Goal: Task Accomplishment & Management: Use online tool/utility

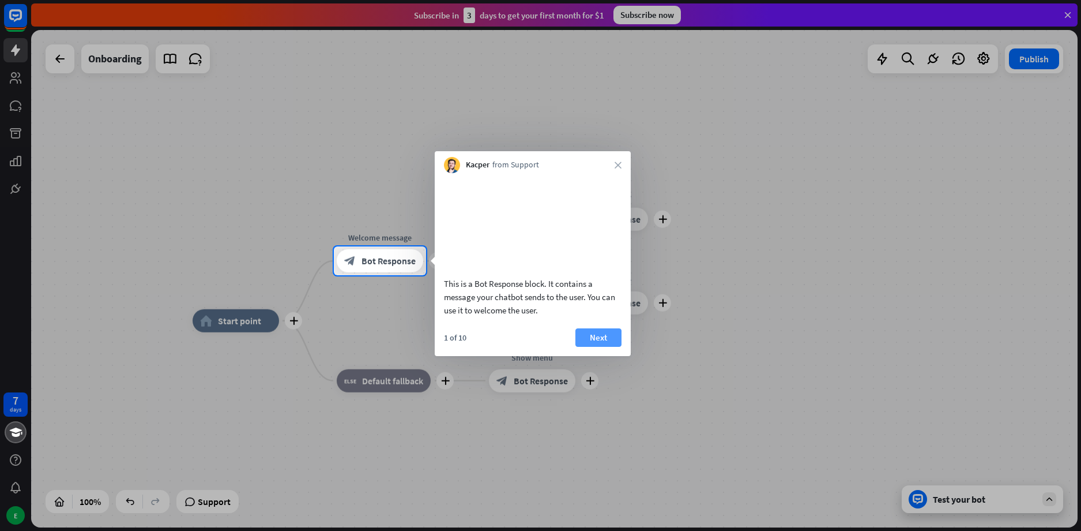
click at [596, 347] on button "Next" at bounding box center [598, 337] width 46 height 18
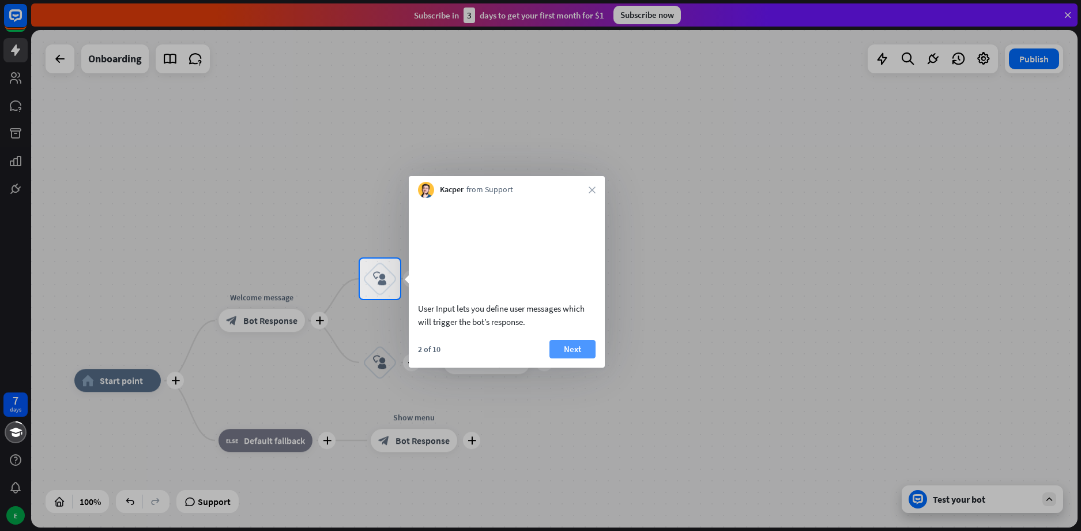
click at [577, 358] on button "Next" at bounding box center [573, 349] width 46 height 18
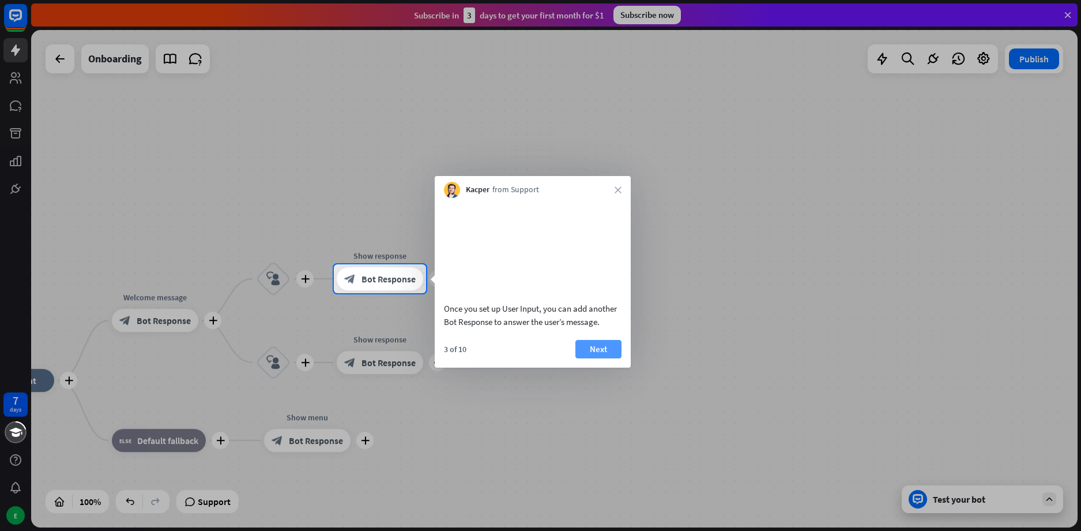
click at [587, 358] on button "Next" at bounding box center [598, 349] width 46 height 18
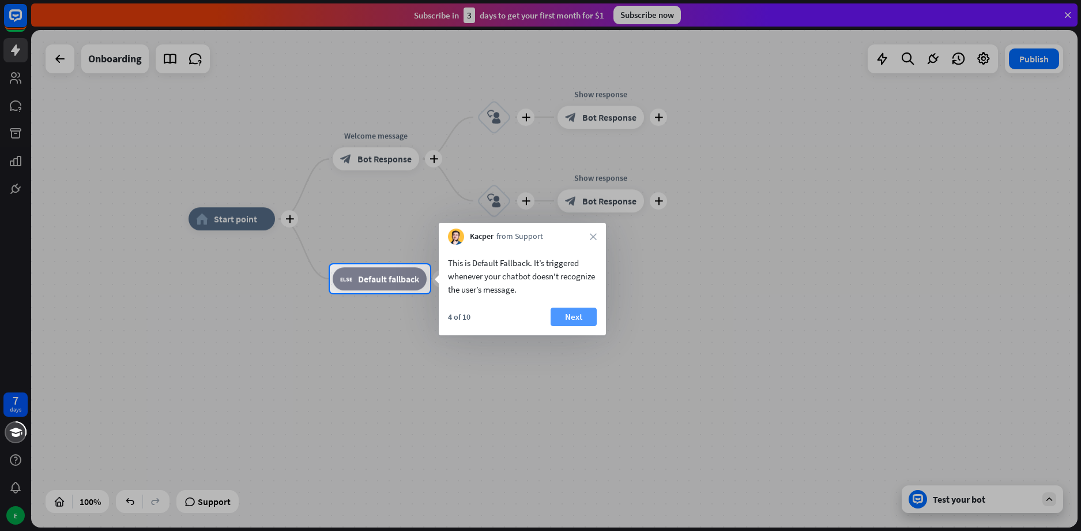
click at [572, 317] on button "Next" at bounding box center [574, 316] width 46 height 18
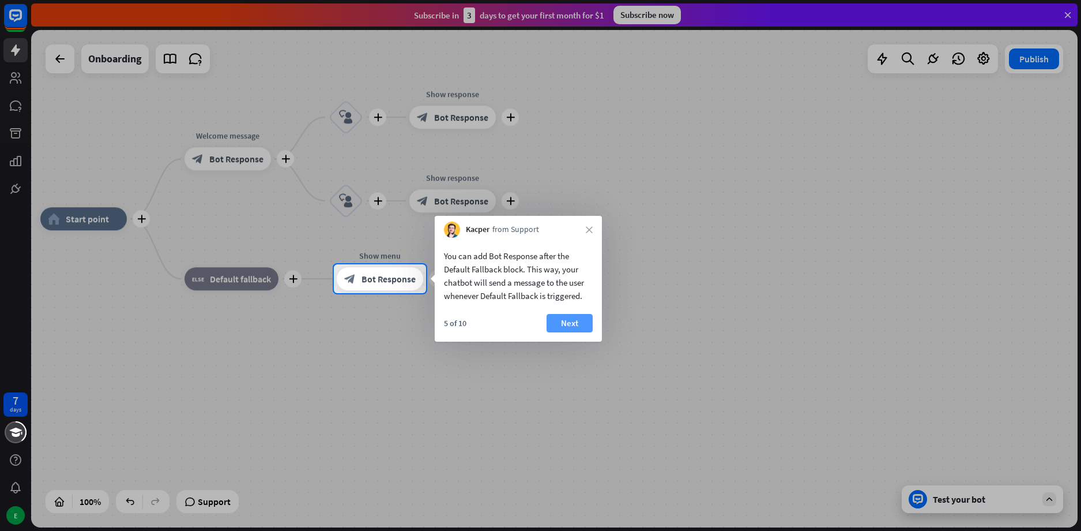
click at [567, 319] on button "Next" at bounding box center [570, 323] width 46 height 18
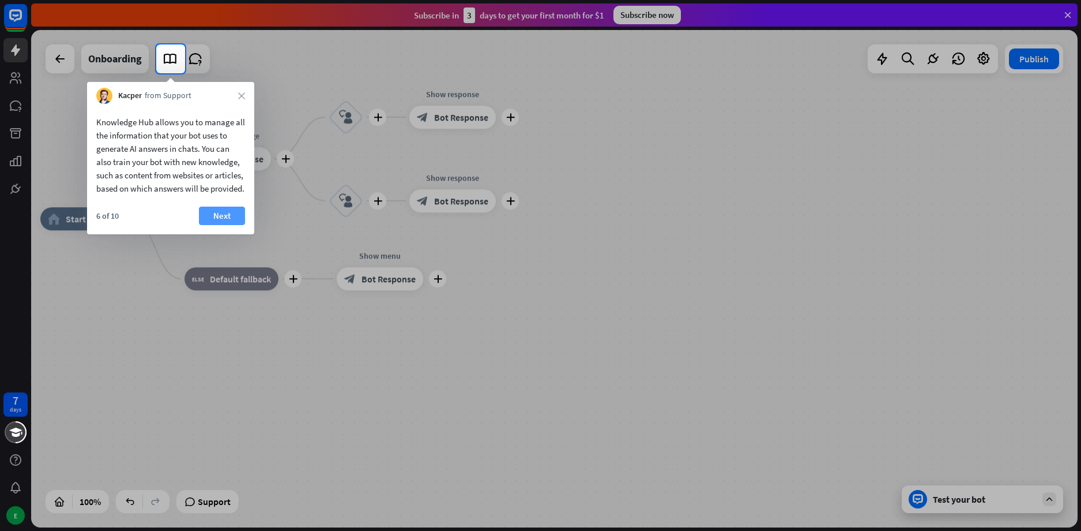
click at [213, 225] on button "Next" at bounding box center [222, 215] width 46 height 18
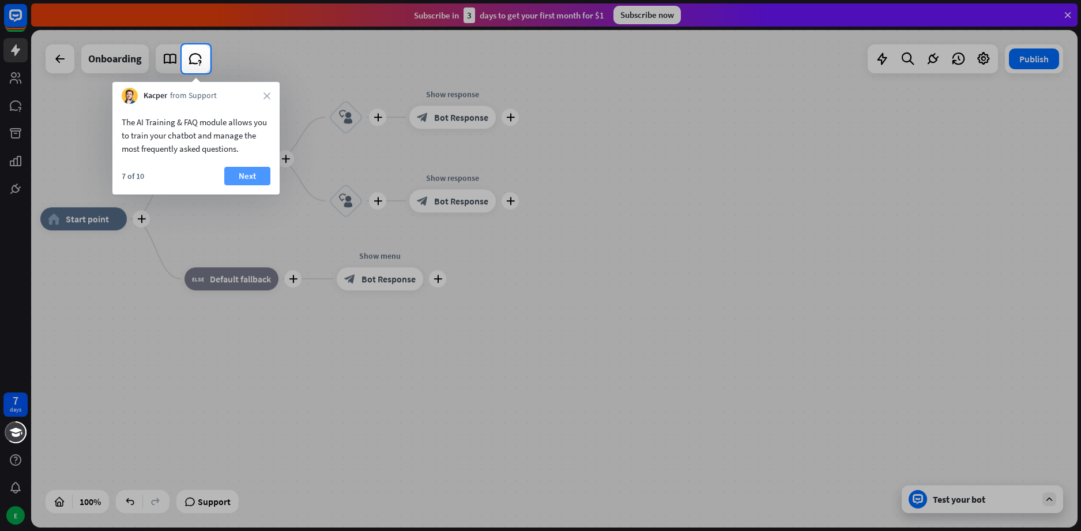
click at [242, 174] on button "Next" at bounding box center [247, 176] width 46 height 18
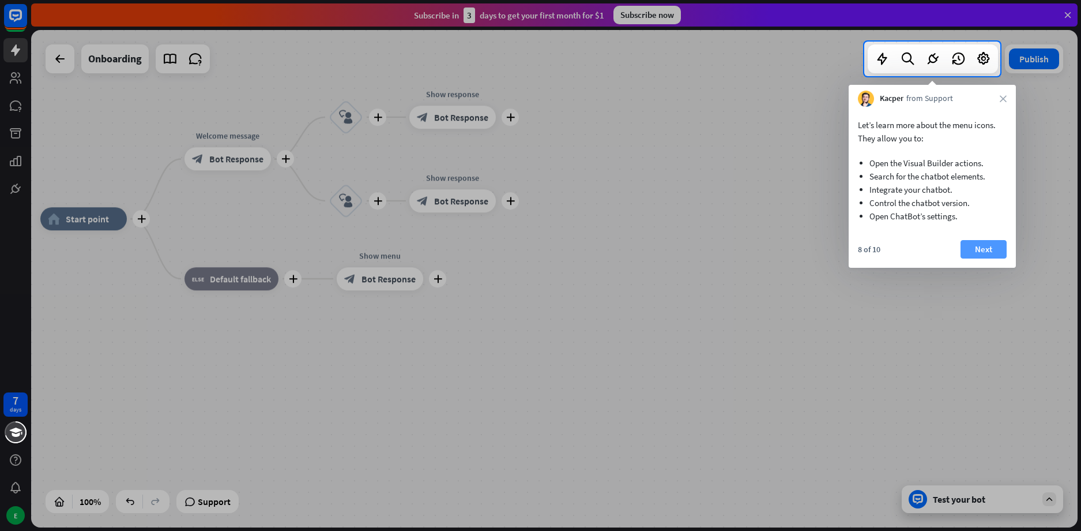
drag, startPoint x: 972, startPoint y: 257, endPoint x: 975, endPoint y: 249, distance: 8.6
click at [972, 256] on button "Next" at bounding box center [984, 249] width 46 height 18
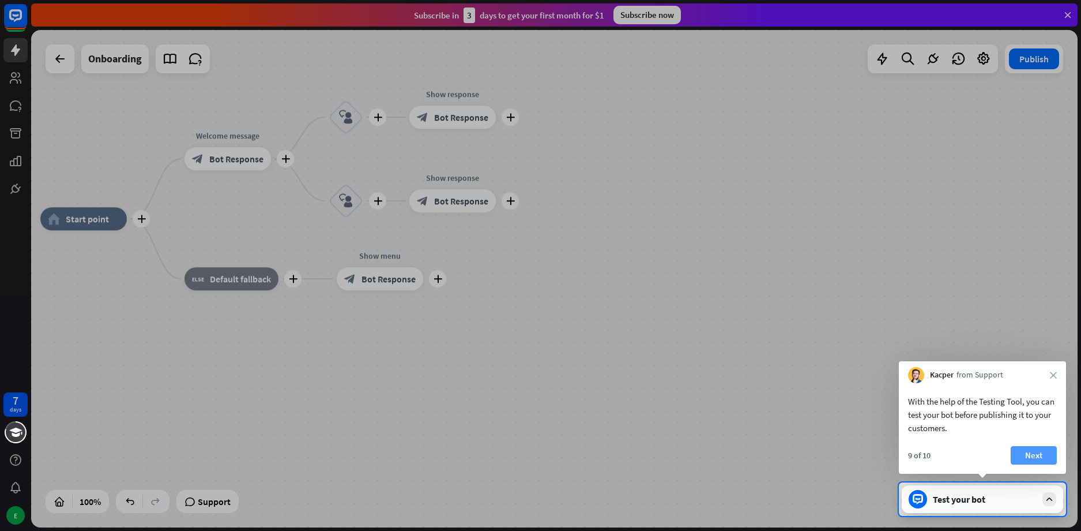
click at [1034, 448] on button "Next" at bounding box center [1034, 455] width 46 height 18
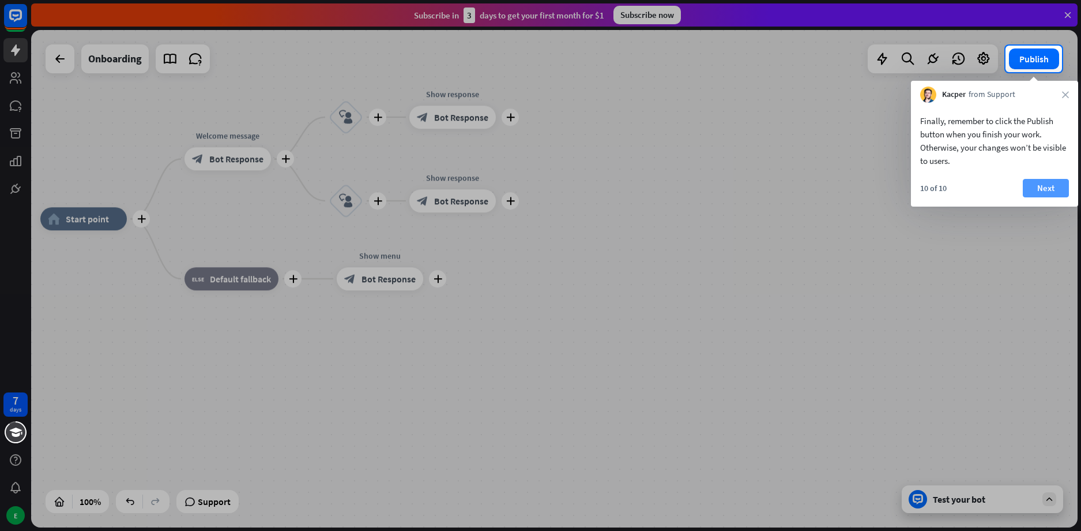
click at [1051, 185] on button "Next" at bounding box center [1046, 188] width 46 height 18
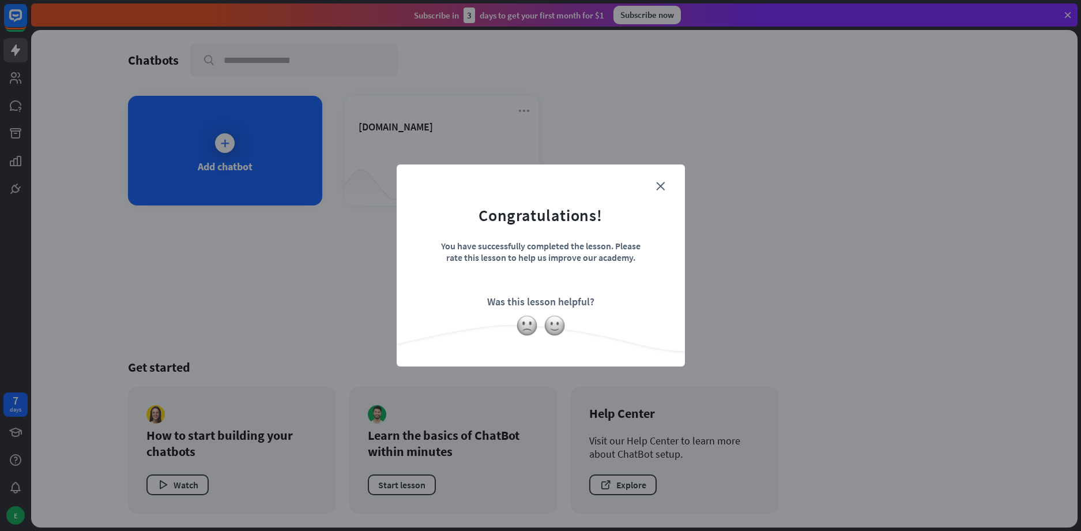
click at [665, 182] on form "Congratulations! You have successfully completed the lesson. Please rate this l…" at bounding box center [540, 248] width 259 height 138
click at [554, 322] on img at bounding box center [555, 325] width 22 height 22
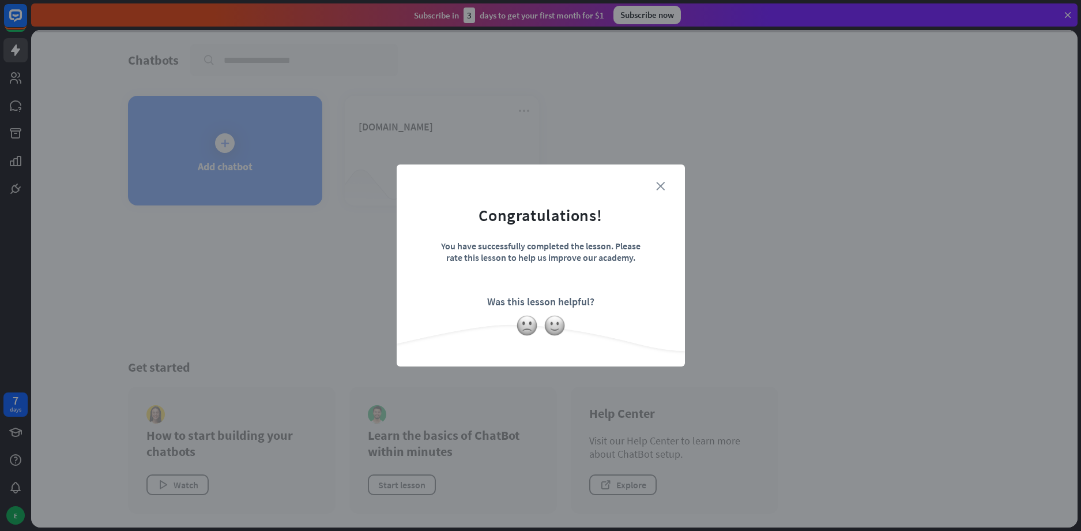
click at [659, 184] on icon "close" at bounding box center [660, 186] width 9 height 9
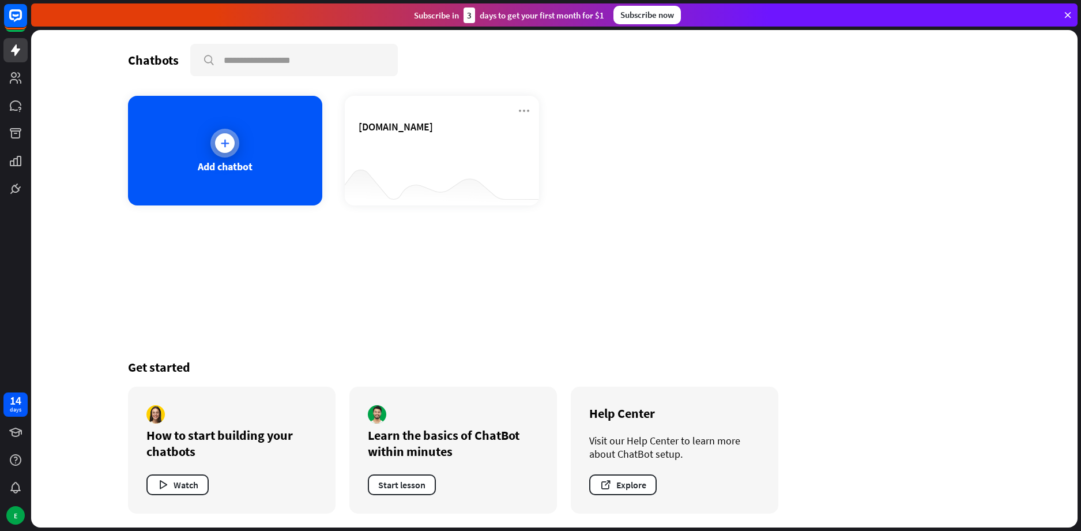
click at [226, 172] on div "Add chatbot" at bounding box center [225, 166] width 55 height 13
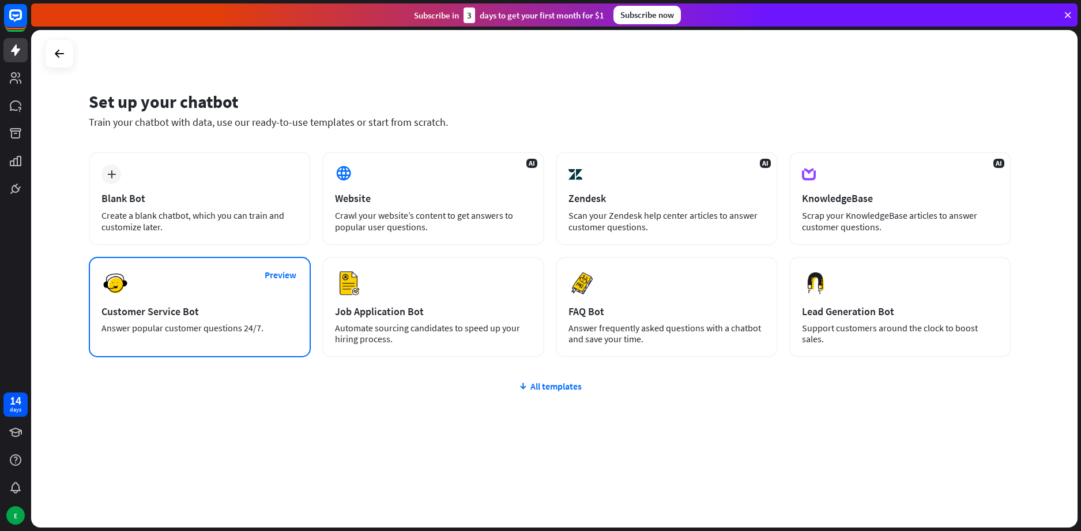
click at [227, 279] on div "Preview Customer Service Bot Answer popular customer questions 24/7." at bounding box center [200, 307] width 222 height 100
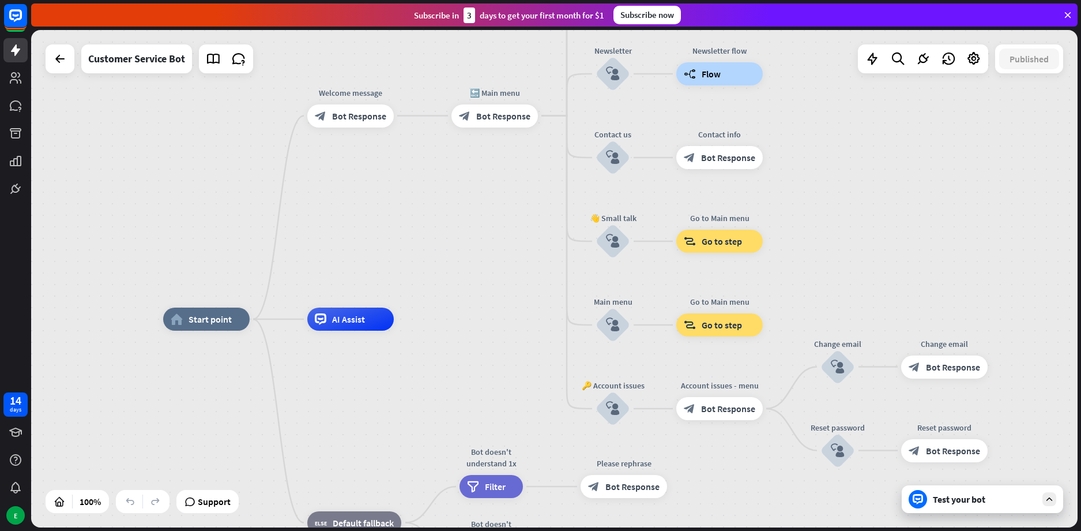
drag, startPoint x: 516, startPoint y: 204, endPoint x: 431, endPoint y: 256, distance: 99.7
click at [431, 256] on div "home_2 Start point Welcome message block_bot_response Bot Response 🔙 Main menu …" at bounding box center [554, 278] width 1047 height 497
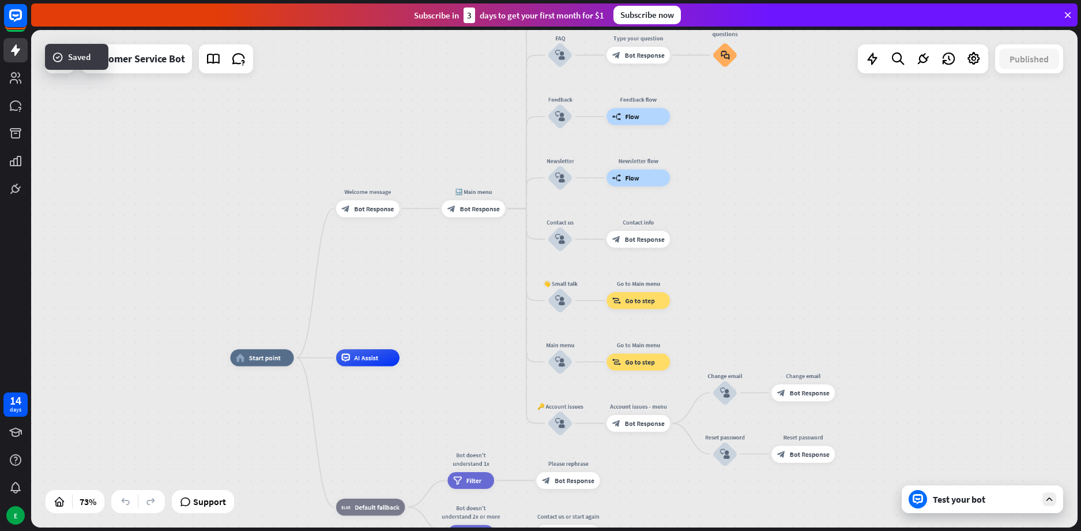
drag, startPoint x: 423, startPoint y: 223, endPoint x: 434, endPoint y: 266, distance: 44.6
click at [433, 269] on div "home_2 Start point Welcome message block_bot_response Bot Response 🔙 Main menu …" at bounding box center [554, 278] width 1047 height 497
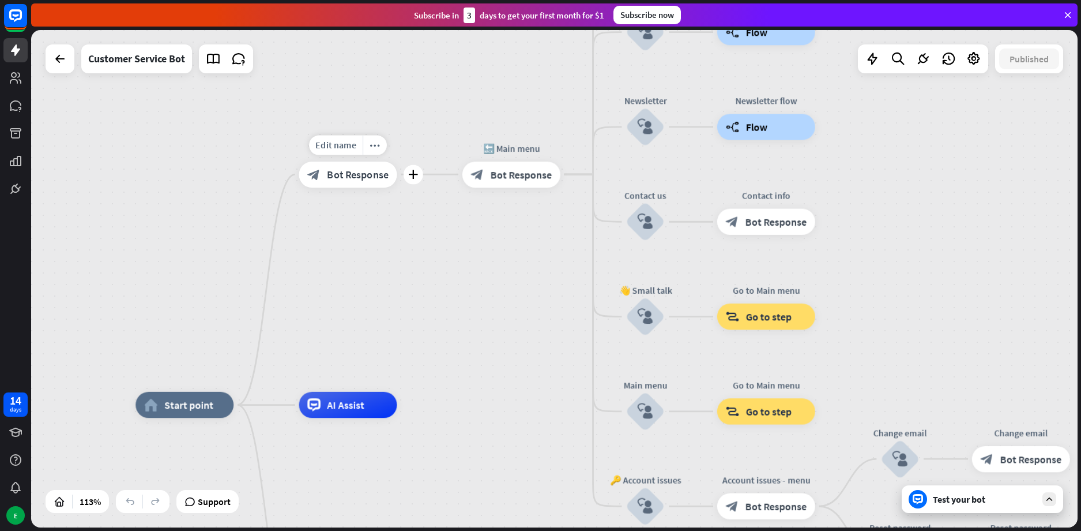
click at [352, 180] on span "Bot Response" at bounding box center [358, 174] width 62 height 13
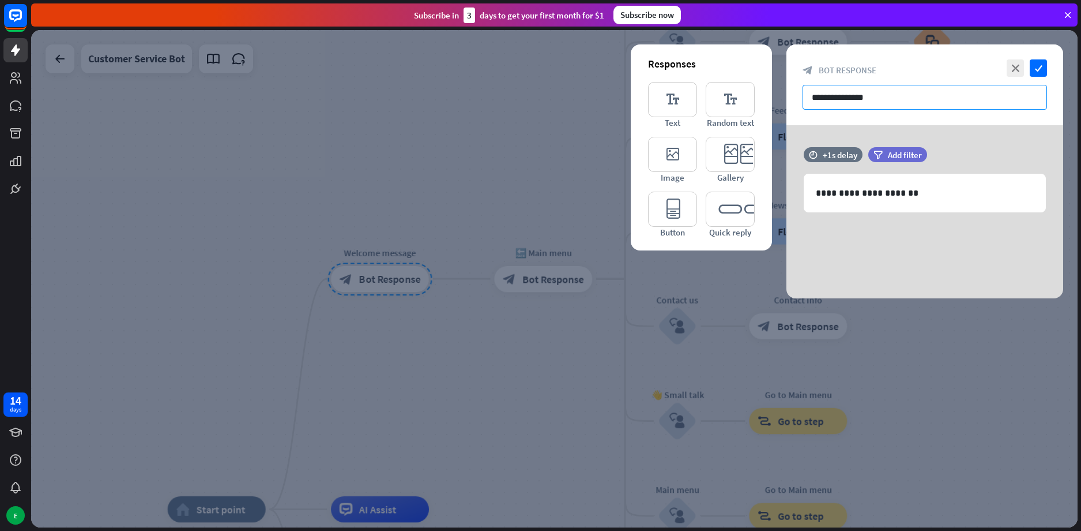
drag, startPoint x: 928, startPoint y: 89, endPoint x: 800, endPoint y: 107, distance: 129.9
click at [800, 107] on div "**********" at bounding box center [925, 84] width 277 height 81
click at [503, 129] on div at bounding box center [554, 278] width 1047 height 497
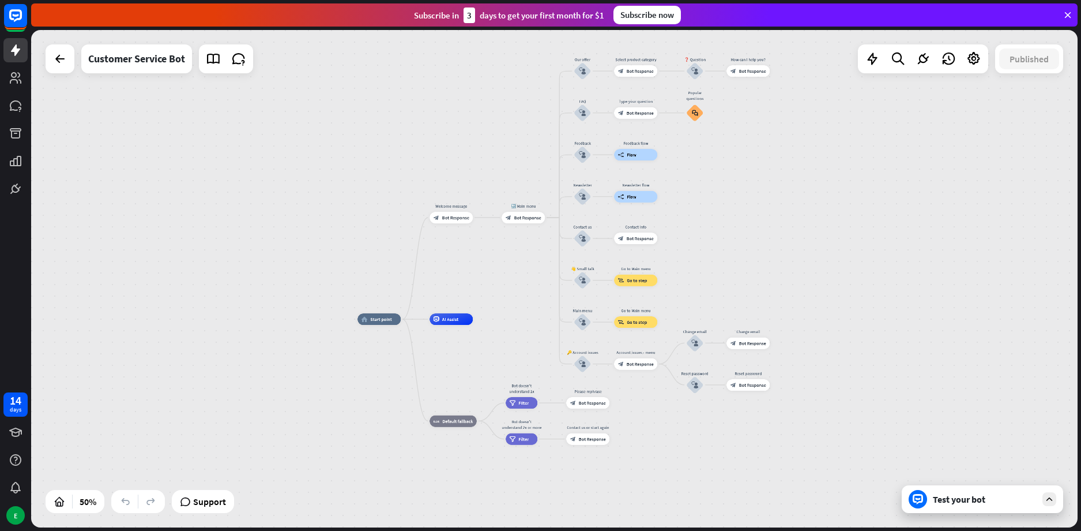
drag, startPoint x: 731, startPoint y: 172, endPoint x: 691, endPoint y: 231, distance: 71.8
click at [693, 232] on div "home_2 Start point Welcome message block_bot_response Bot Response 🔙 Main menu …" at bounding box center [554, 278] width 1047 height 497
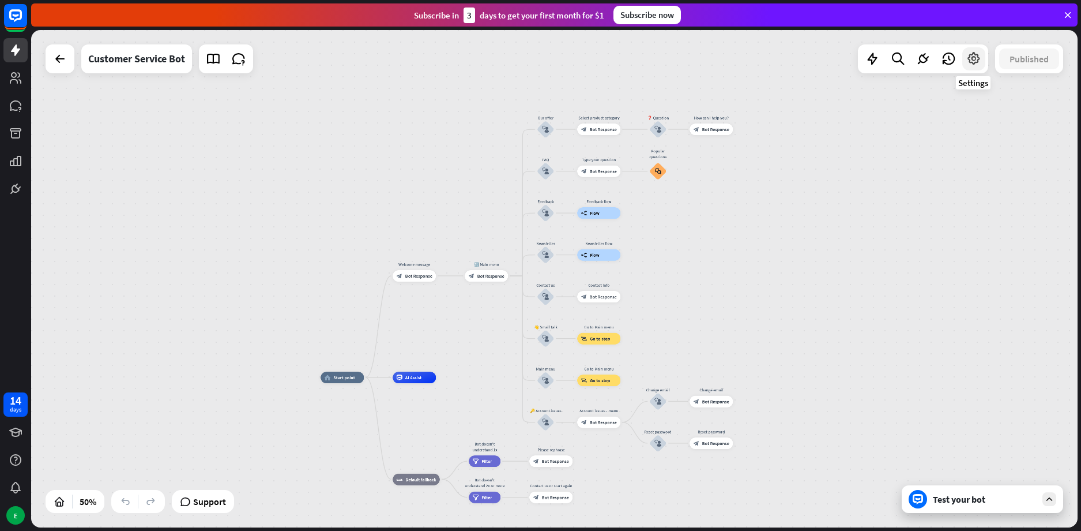
click at [976, 59] on icon at bounding box center [973, 58] width 15 height 15
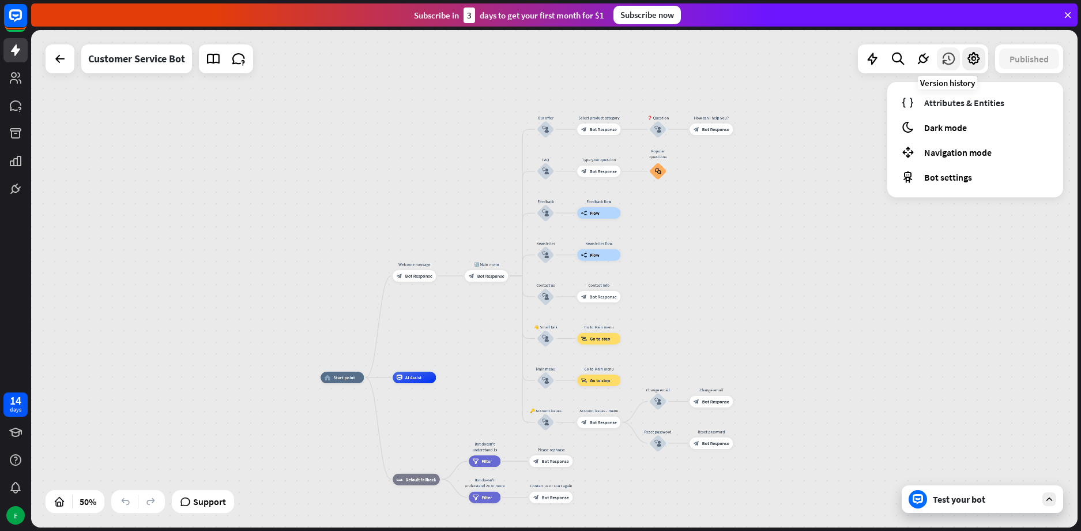
click at [945, 62] on icon at bounding box center [948, 58] width 15 height 15
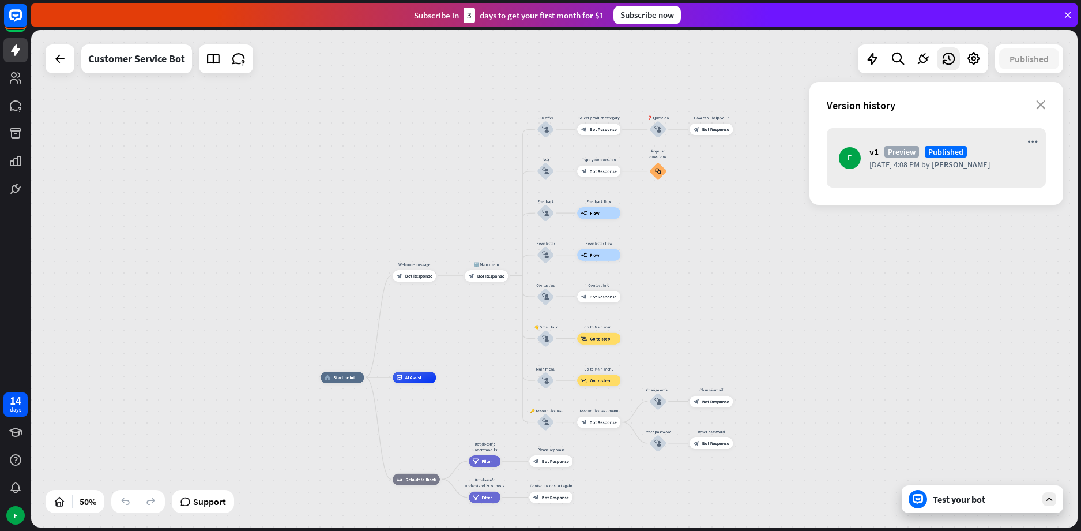
click at [1036, 104] on div "Version history" at bounding box center [931, 105] width 209 height 13
click at [1045, 100] on icon "close" at bounding box center [1041, 104] width 10 height 9
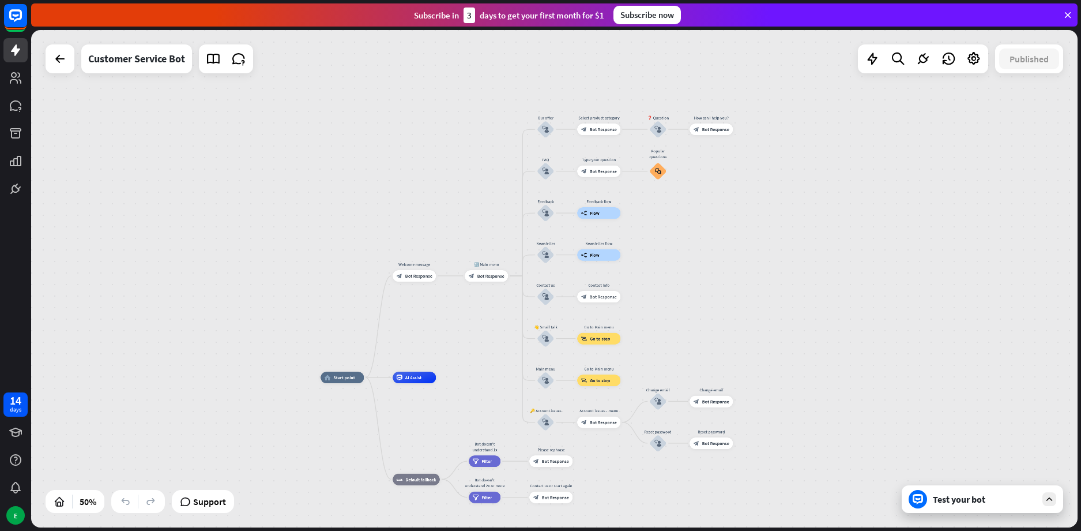
click at [202, 494] on div "Support" at bounding box center [203, 501] width 62 height 23
click at [205, 494] on span "Support" at bounding box center [209, 501] width 33 height 18
click at [70, 58] on div at bounding box center [59, 58] width 23 height 23
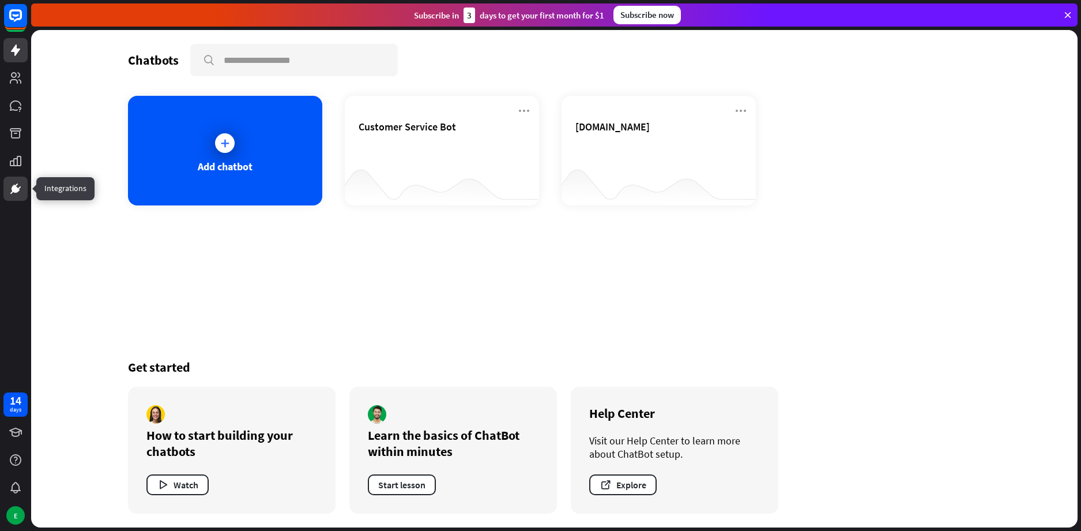
click at [20, 189] on icon at bounding box center [16, 189] width 14 height 14
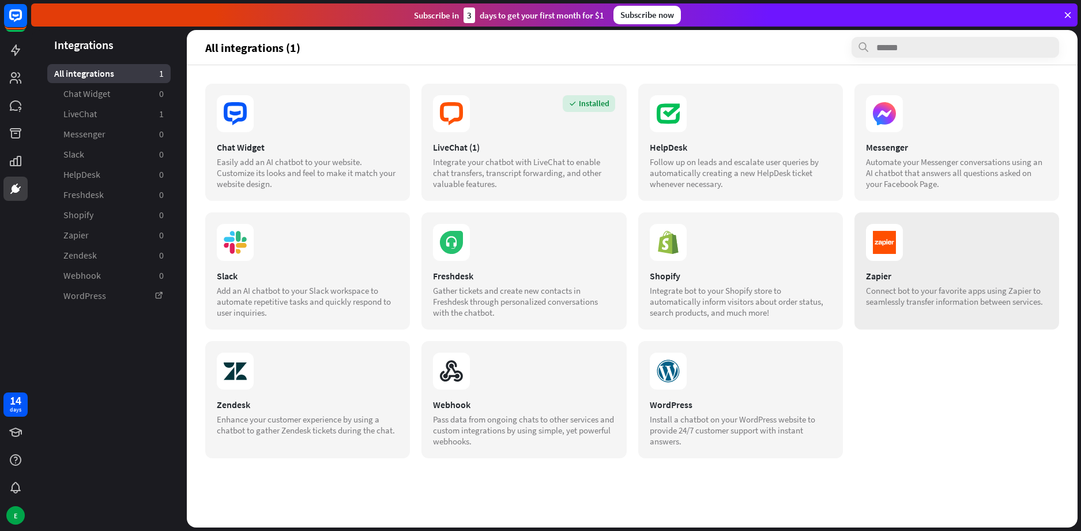
click at [908, 247] on section at bounding box center [957, 242] width 182 height 37
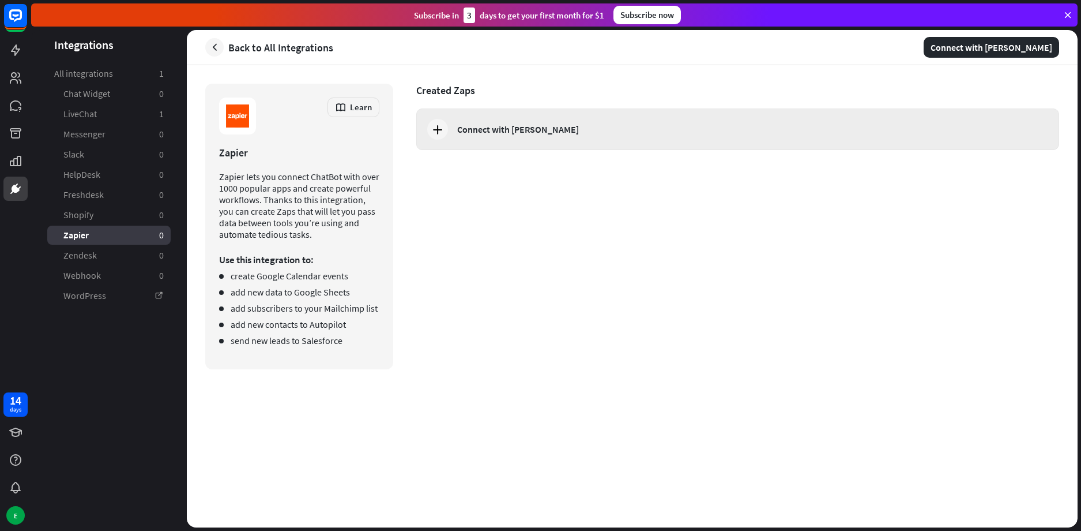
click at [449, 131] on div "Connect with [PERSON_NAME]" at bounding box center [737, 129] width 643 height 42
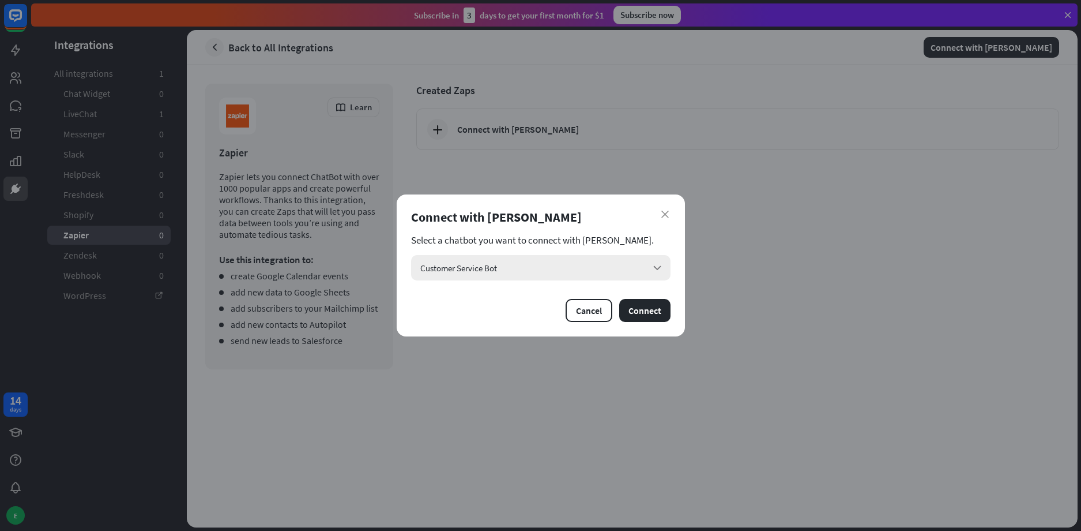
click at [536, 271] on div "Customer Service Bot arrow_down" at bounding box center [540, 267] width 259 height 25
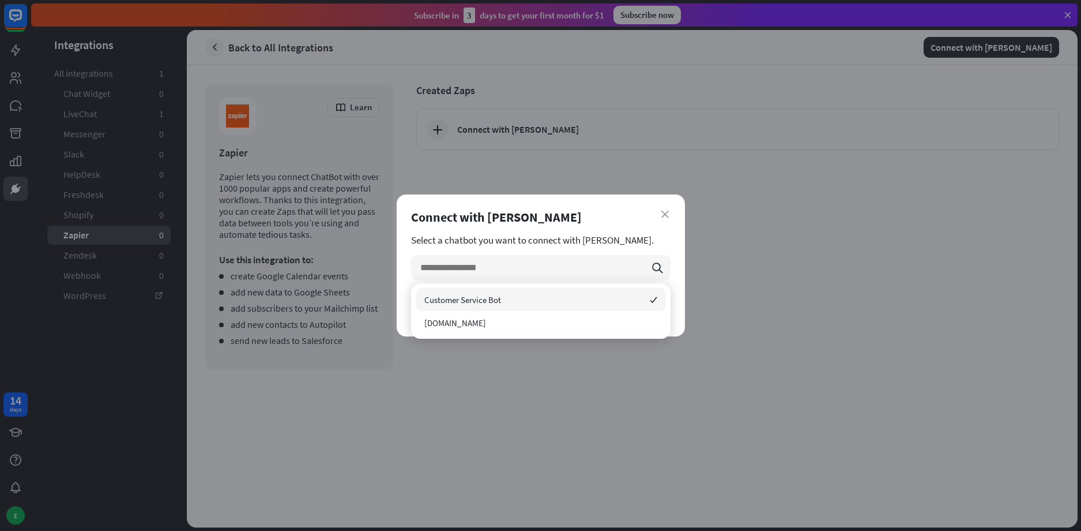
click at [526, 295] on div "Customer Service Bot checked" at bounding box center [541, 299] width 250 height 23
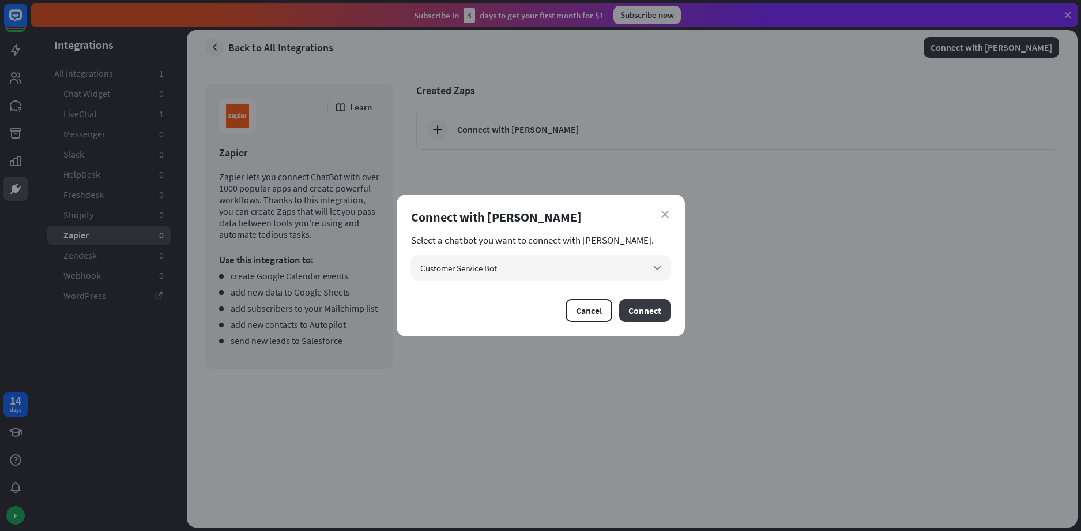
click at [648, 309] on button "Connect" at bounding box center [644, 310] width 51 height 23
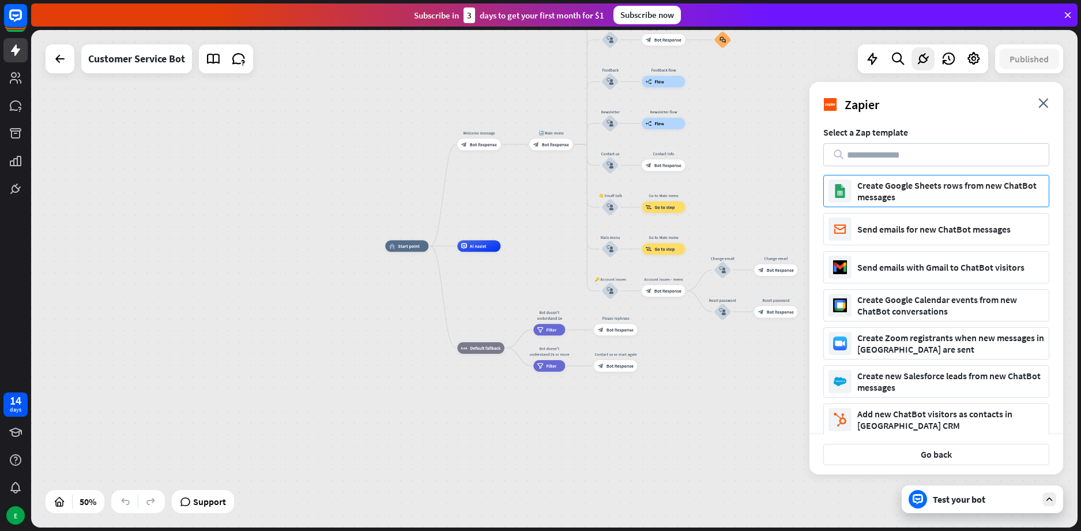
click at [893, 195] on div "Create Google Sheets rows from new ChatBot messages" at bounding box center [950, 190] width 187 height 23
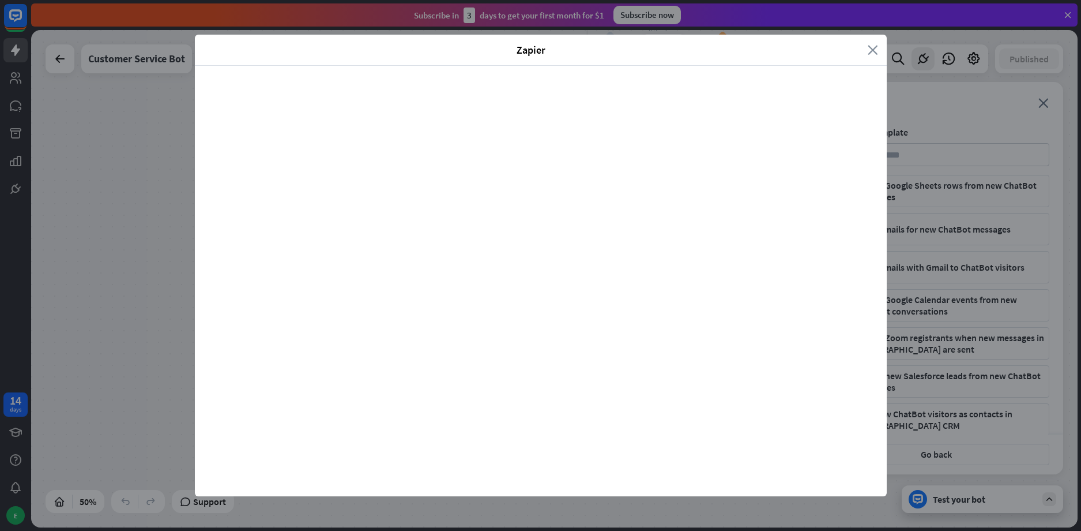
click at [875, 44] on icon "close" at bounding box center [873, 49] width 10 height 13
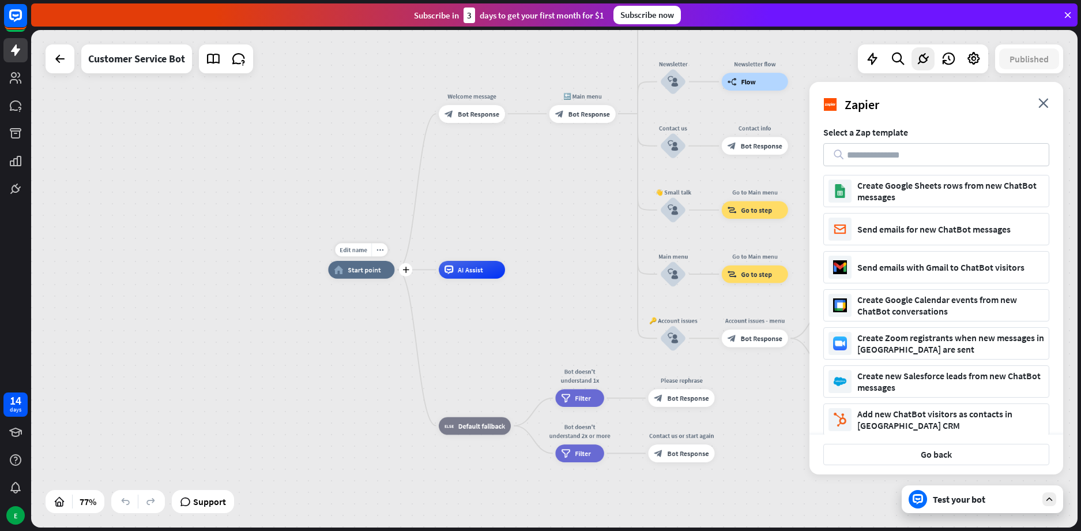
click at [358, 274] on span "Start point" at bounding box center [364, 269] width 33 height 9
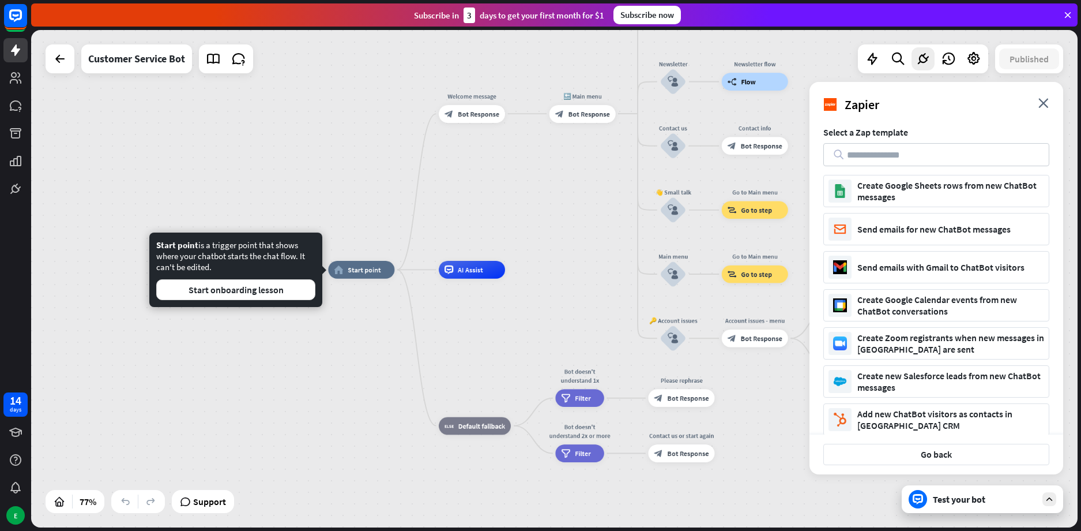
click at [513, 189] on div "Edit name more_horiz plus home_2 Start point Welcome message block_bot_response…" at bounding box center [554, 278] width 1047 height 497
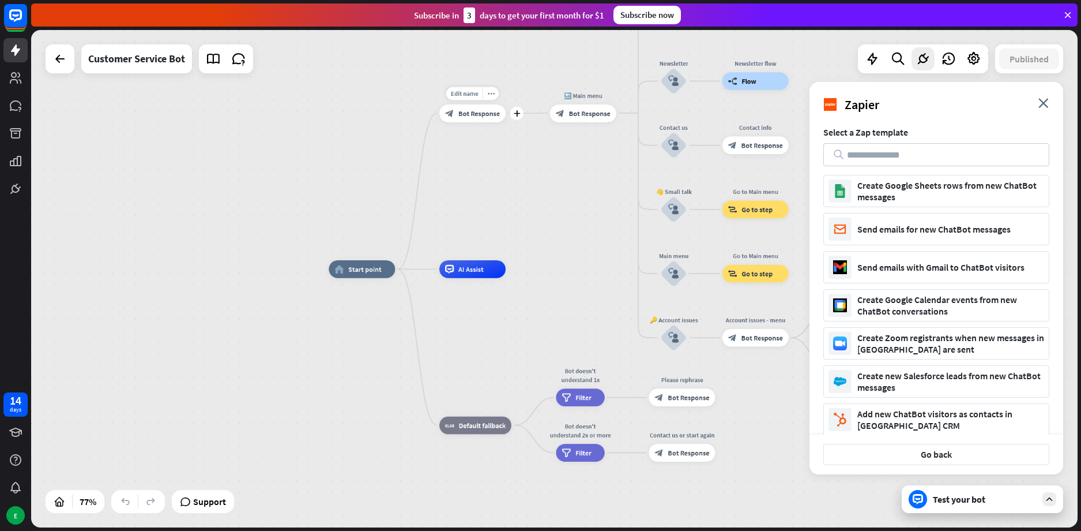
click at [479, 116] on span "Bot Response" at bounding box center [479, 112] width 42 height 9
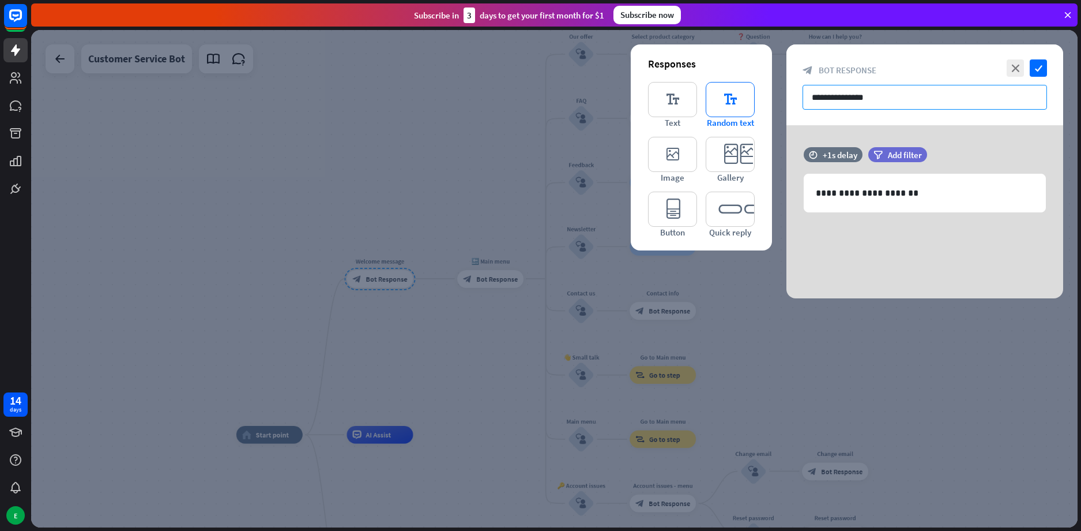
drag, startPoint x: 899, startPoint y: 96, endPoint x: 727, endPoint y: 115, distance: 173.5
click at [787, 115] on div "**********" at bounding box center [925, 171] width 277 height 254
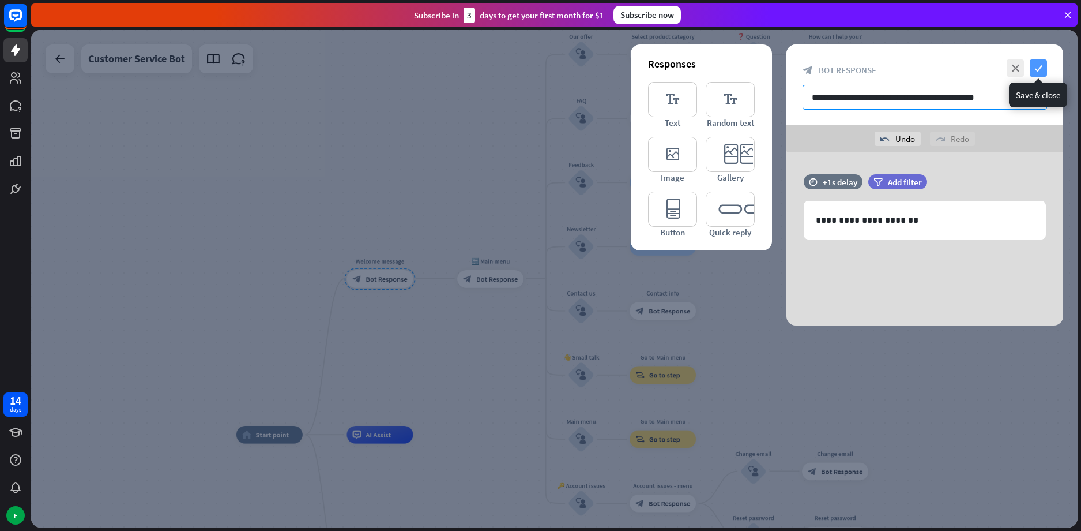
type input "**********"
click at [1037, 60] on icon "check" at bounding box center [1038, 67] width 17 height 17
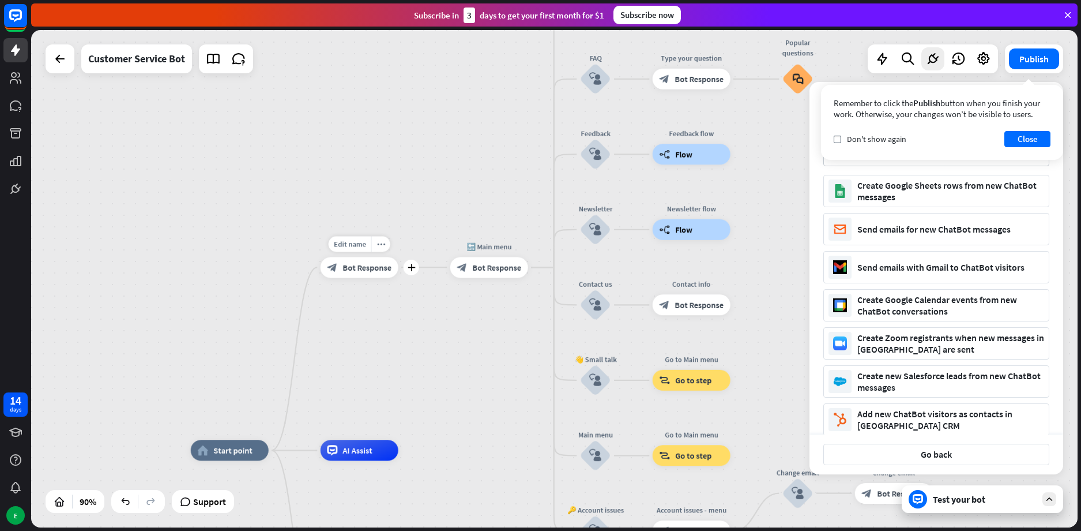
click at [369, 274] on div "block_bot_response Bot Response" at bounding box center [360, 267] width 78 height 21
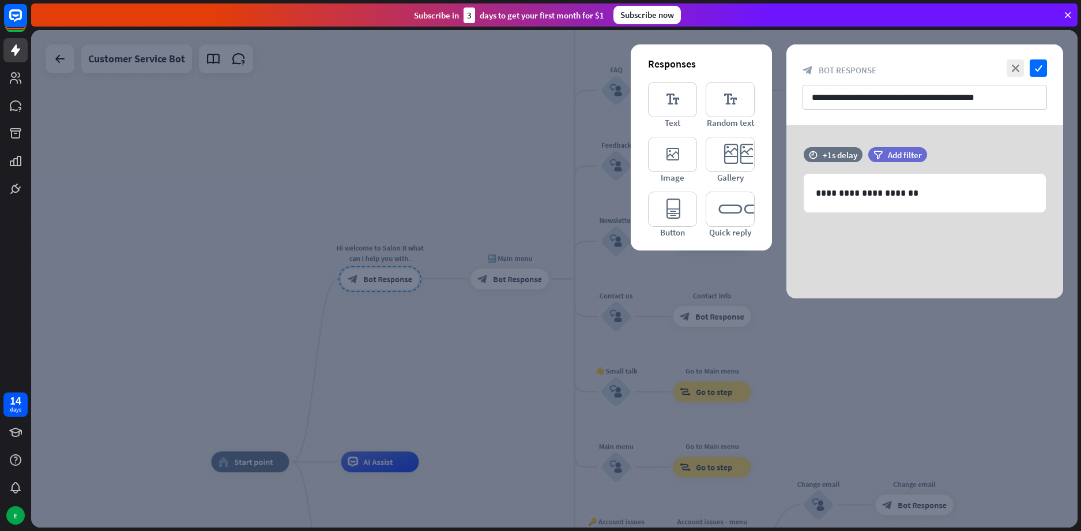
drag, startPoint x: 418, startPoint y: 201, endPoint x: 407, endPoint y: 202, distance: 11.7
click at [407, 202] on div at bounding box center [554, 278] width 1047 height 497
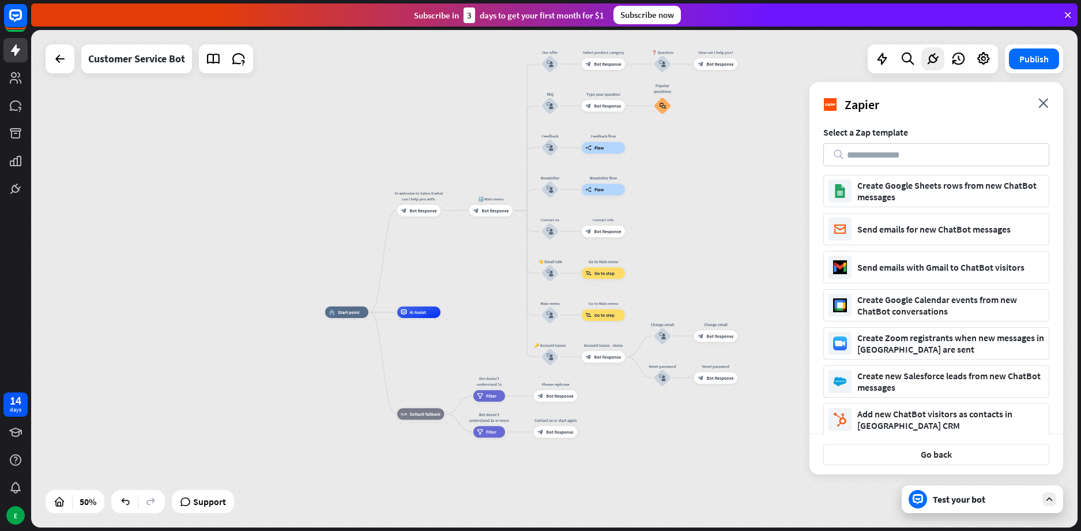
drag, startPoint x: 459, startPoint y: 337, endPoint x: 464, endPoint y: 264, distance: 73.4
click at [463, 265] on div "home_2 Start point Hi welcome to Salon B what can i help you with. block_bot_re…" at bounding box center [554, 278] width 1047 height 497
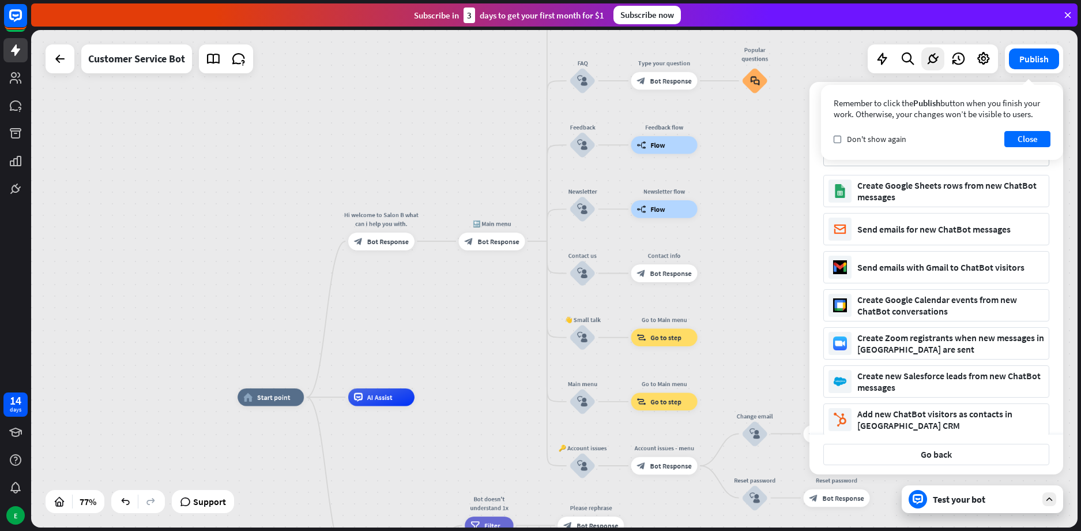
drag, startPoint x: 477, startPoint y: 237, endPoint x: 458, endPoint y: 318, distance: 83.1
click at [458, 318] on div "home_2 Start point Hi welcome to Salon B what can i help you with. block_bot_re…" at bounding box center [554, 278] width 1047 height 497
click at [383, 402] on div "AI Assist" at bounding box center [381, 397] width 66 height 18
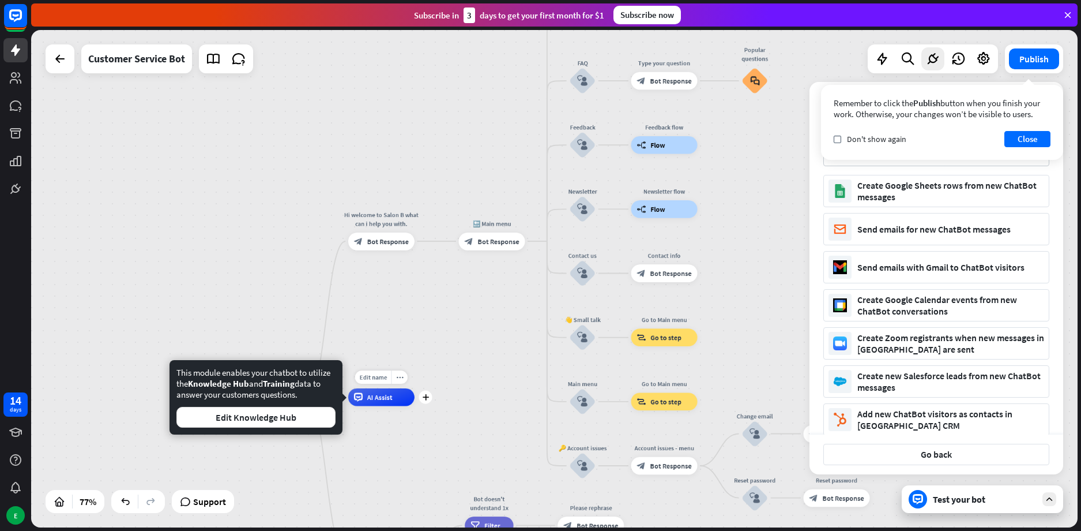
click at [435, 348] on div "home_2 Start point Hi welcome to Salon B what can i help you with. block_bot_re…" at bounding box center [554, 278] width 1047 height 497
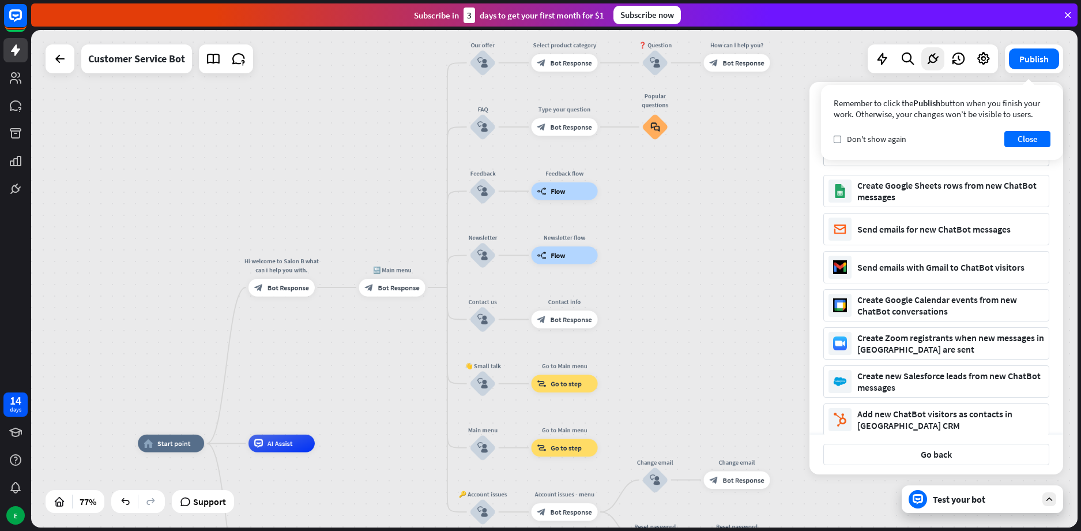
drag, startPoint x: 510, startPoint y: 324, endPoint x: 366, endPoint y: 407, distance: 166.9
click at [366, 407] on div "home_2 Start point Hi welcome to Salon B what can i help you with. block_bot_re…" at bounding box center [554, 278] width 1047 height 497
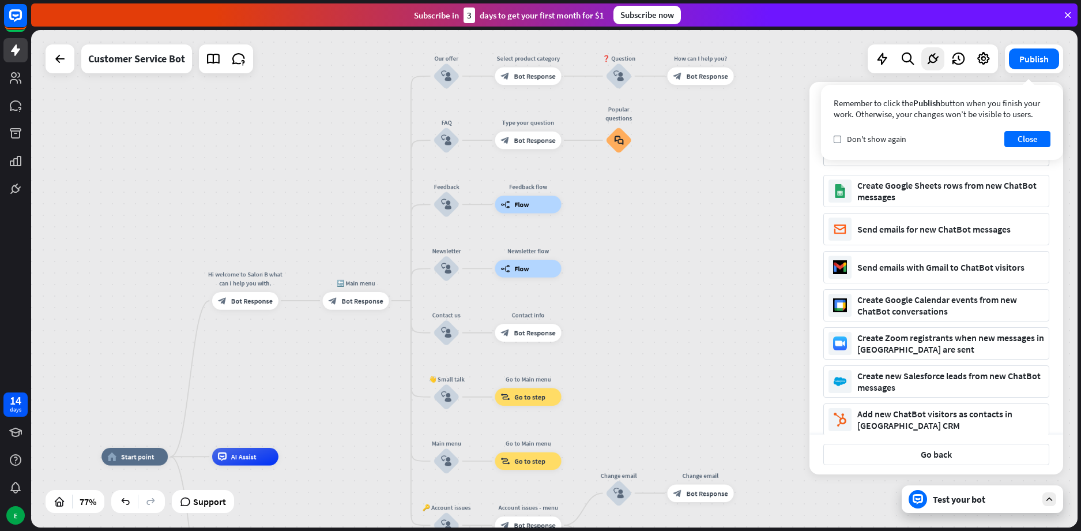
drag, startPoint x: 662, startPoint y: 330, endPoint x: 658, endPoint y: 314, distance: 16.6
click at [658, 314] on div "home_2 Start point Hi welcome to Salon B what can i help you with. block_bot_re…" at bounding box center [554, 278] width 1047 height 497
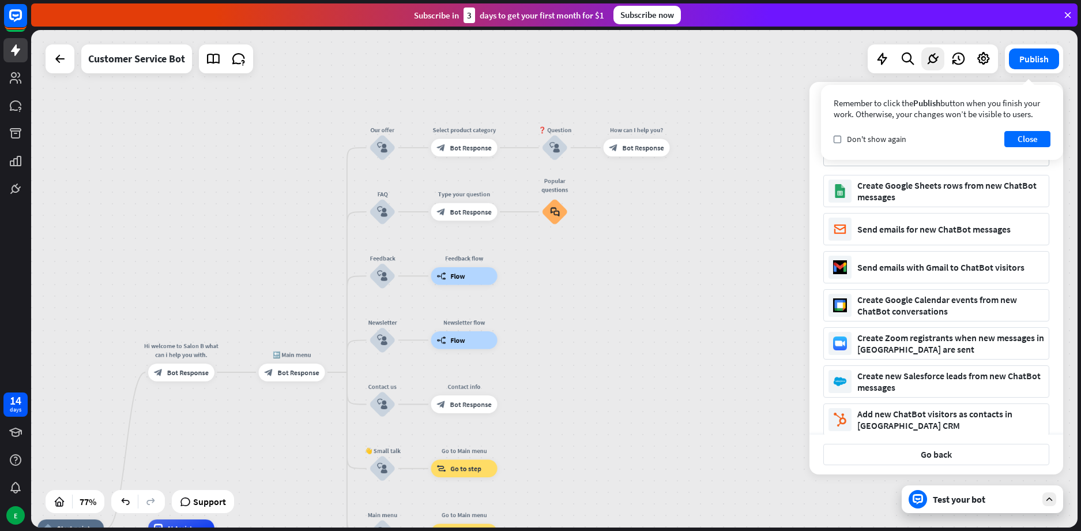
drag, startPoint x: 714, startPoint y: 213, endPoint x: 650, endPoint y: 284, distance: 95.1
click at [650, 284] on div "home_2 Start point Hi welcome to Salon B what can i help you with. block_bot_re…" at bounding box center [554, 278] width 1047 height 497
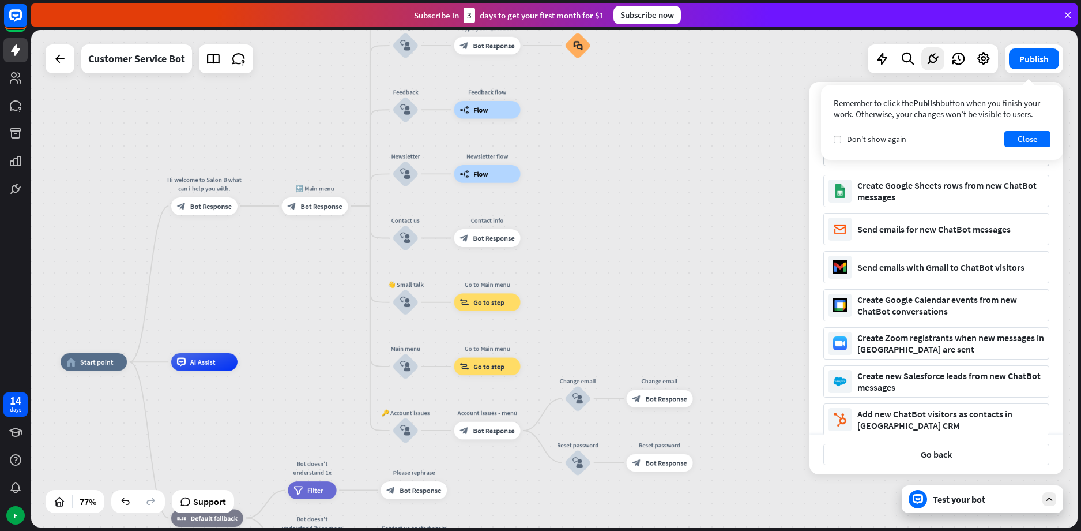
drag, startPoint x: 637, startPoint y: 296, endPoint x: 658, endPoint y: 87, distance: 209.8
click at [659, 93] on div "home_2 Start point Hi welcome to Salon B what can i help you with. block_bot_re…" at bounding box center [554, 278] width 1047 height 497
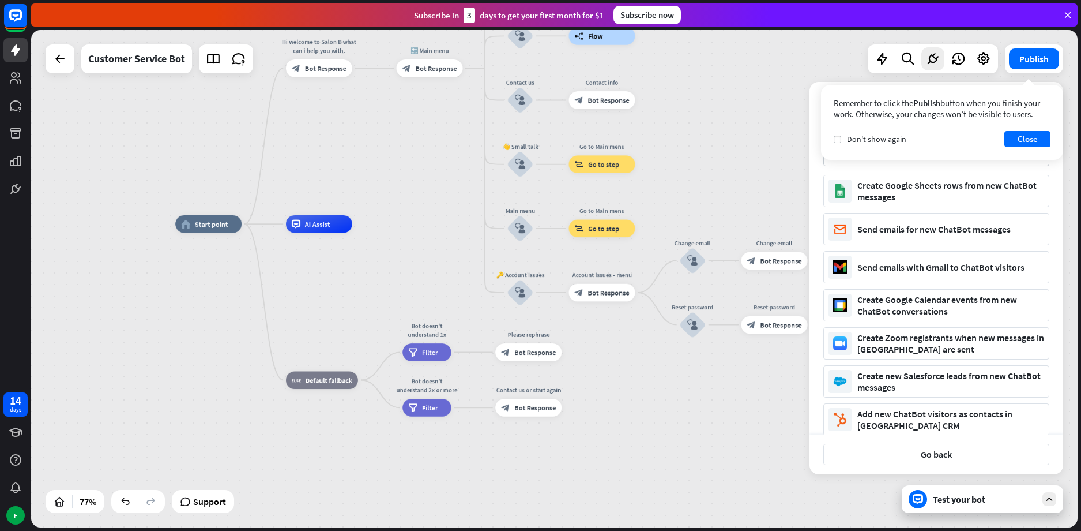
drag, startPoint x: 612, startPoint y: 254, endPoint x: 728, endPoint y: 160, distance: 149.6
click at [729, 153] on div "home_2 Start point Hi welcome to Salon B what can i help you with. block_bot_re…" at bounding box center [554, 278] width 1047 height 497
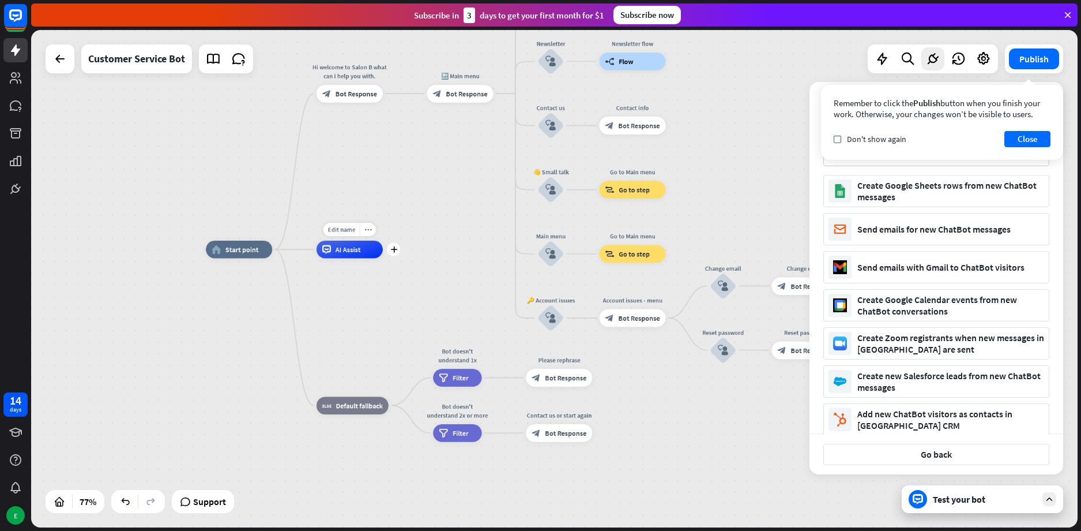
drag, startPoint x: 299, startPoint y: 191, endPoint x: 438, endPoint y: 257, distance: 153.7
click at [438, 257] on div "home_2 Start point Hi welcome to Salon B what can i help you with. block_bot_re…" at bounding box center [554, 278] width 1047 height 497
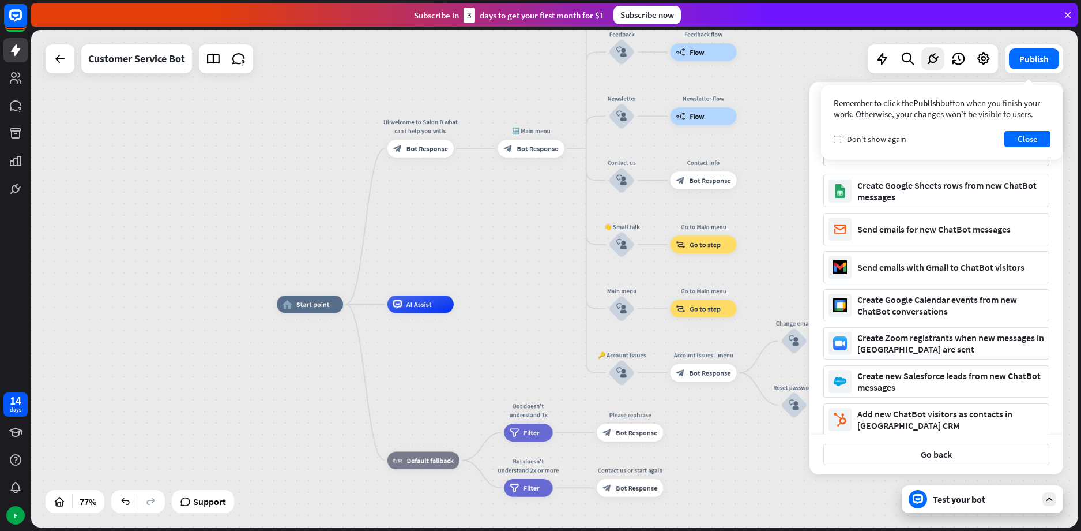
drag, startPoint x: 486, startPoint y: 194, endPoint x: 426, endPoint y: 209, distance: 62.0
click at [426, 209] on div "home_2 Start point Hi welcome to Salon B what can i help you with. block_bot_re…" at bounding box center [554, 278] width 1047 height 497
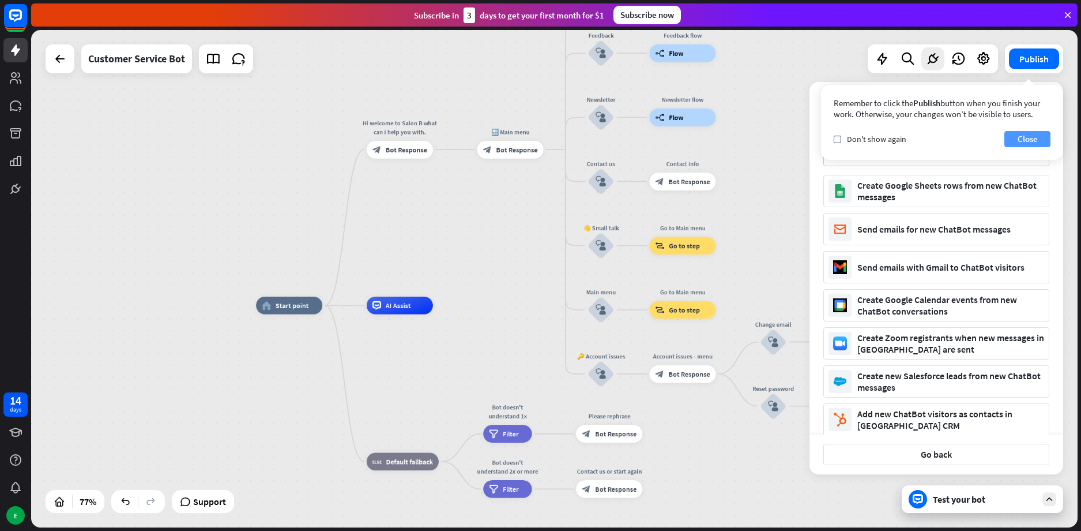
click at [1024, 136] on button "Close" at bounding box center [1028, 139] width 46 height 16
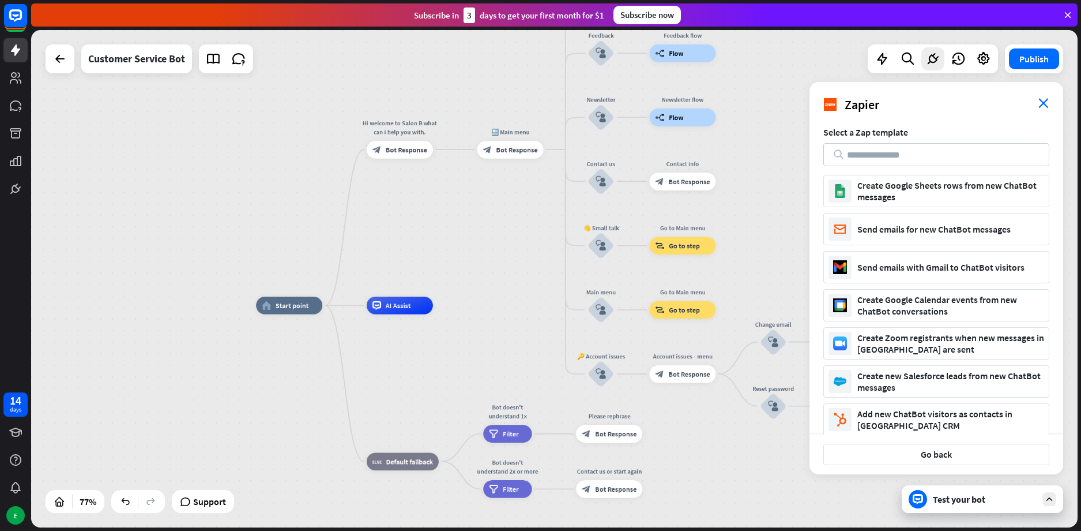
click at [1048, 105] on icon "close" at bounding box center [1044, 103] width 10 height 10
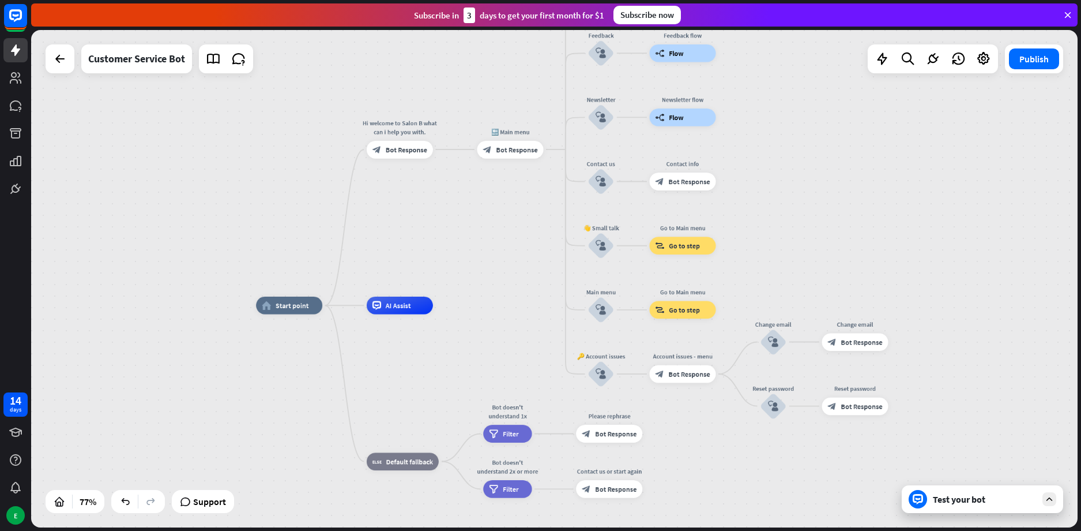
click at [1046, 494] on div at bounding box center [1050, 499] width 14 height 14
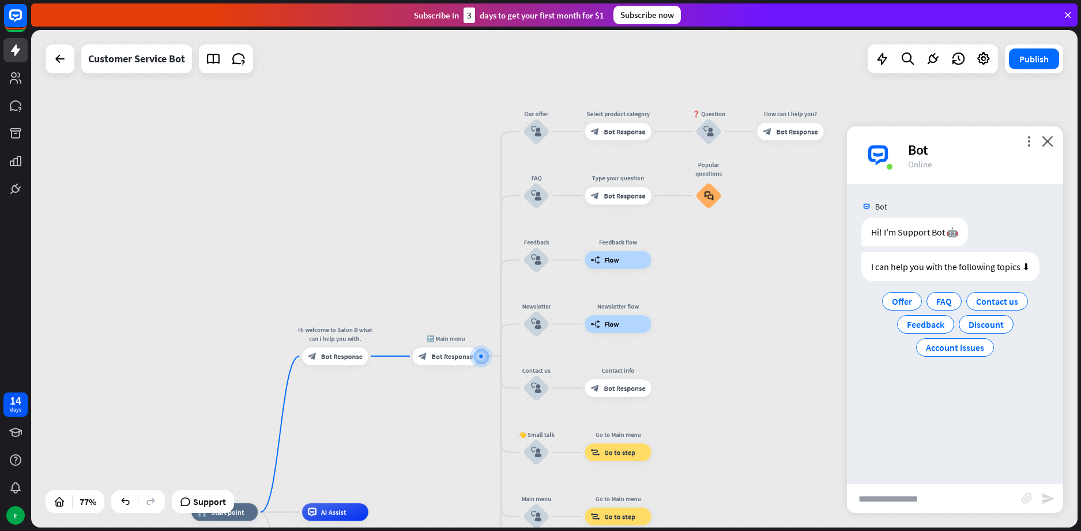
drag, startPoint x: 640, startPoint y: 225, endPoint x: 702, endPoint y: 316, distance: 109.6
click at [702, 316] on div "home_2 Start point Hi welcome to Salon B what can i help you with. block_bot_re…" at bounding box center [554, 278] width 1047 height 497
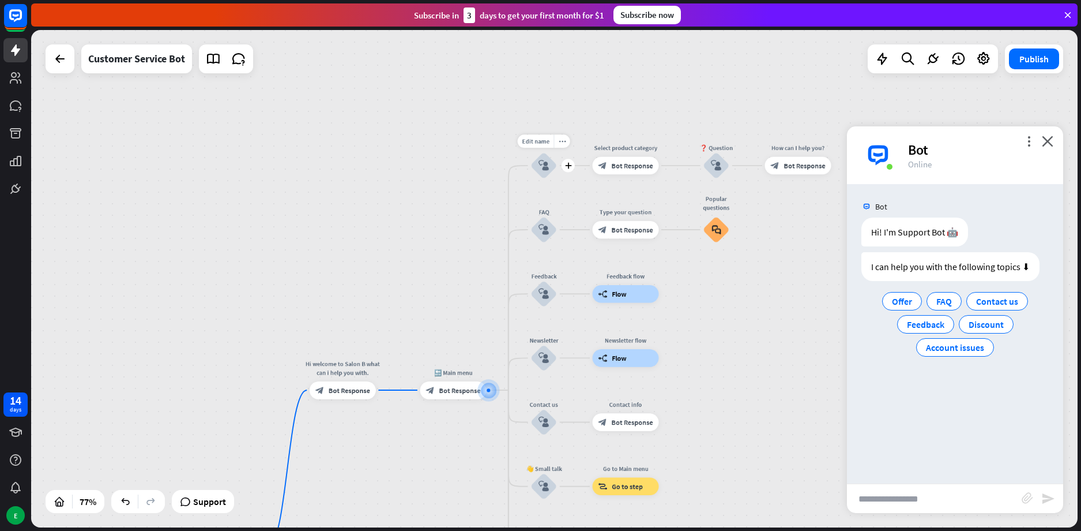
click at [541, 163] on icon "block_user_input" at bounding box center [544, 165] width 10 height 10
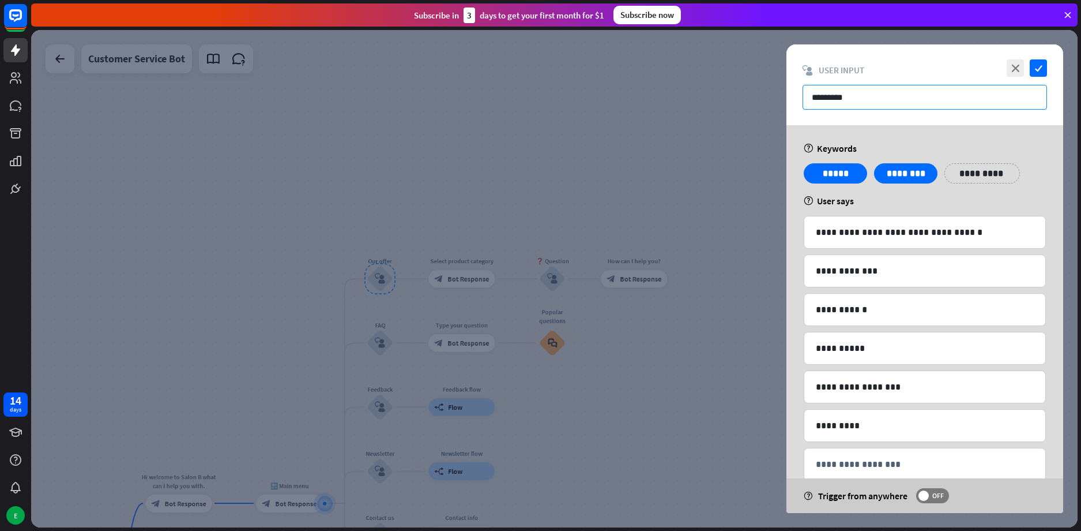
drag, startPoint x: 848, startPoint y: 108, endPoint x: 651, endPoint y: 116, distance: 197.4
click at [651, 116] on div "**********" at bounding box center [554, 278] width 1047 height 497
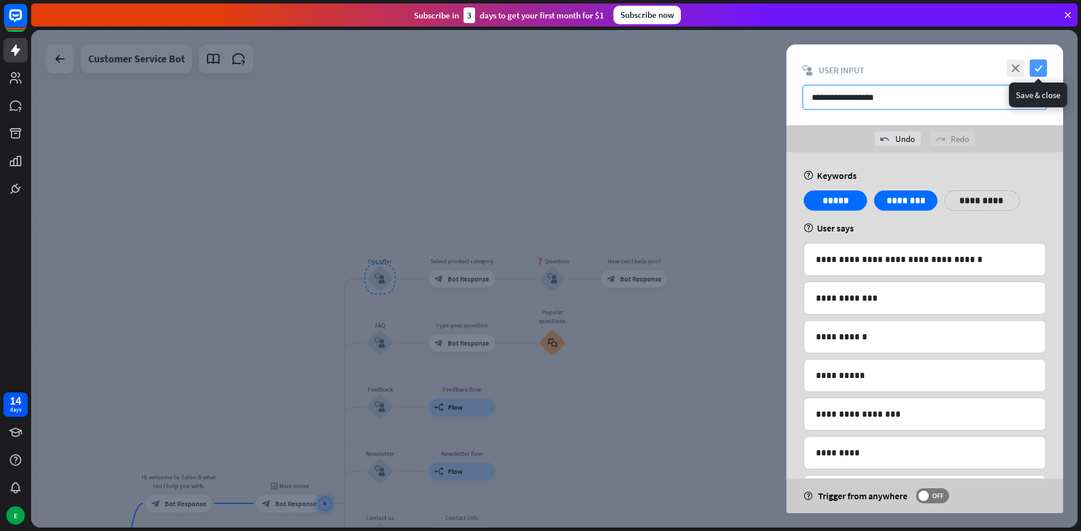
type input "**********"
click at [1036, 66] on icon "check" at bounding box center [1038, 67] width 17 height 17
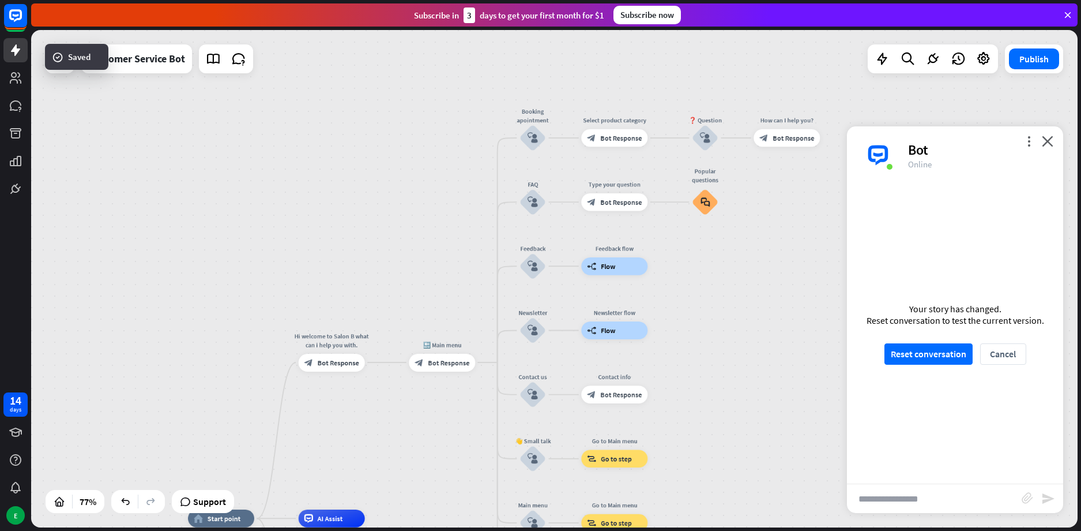
drag, startPoint x: 537, startPoint y: 199, endPoint x: 720, endPoint y: 70, distance: 224.3
click at [709, 66] on div "home_2 Start point Hi welcome to Salon B what can i help you with. block_bot_re…" at bounding box center [554, 278] width 1047 height 497
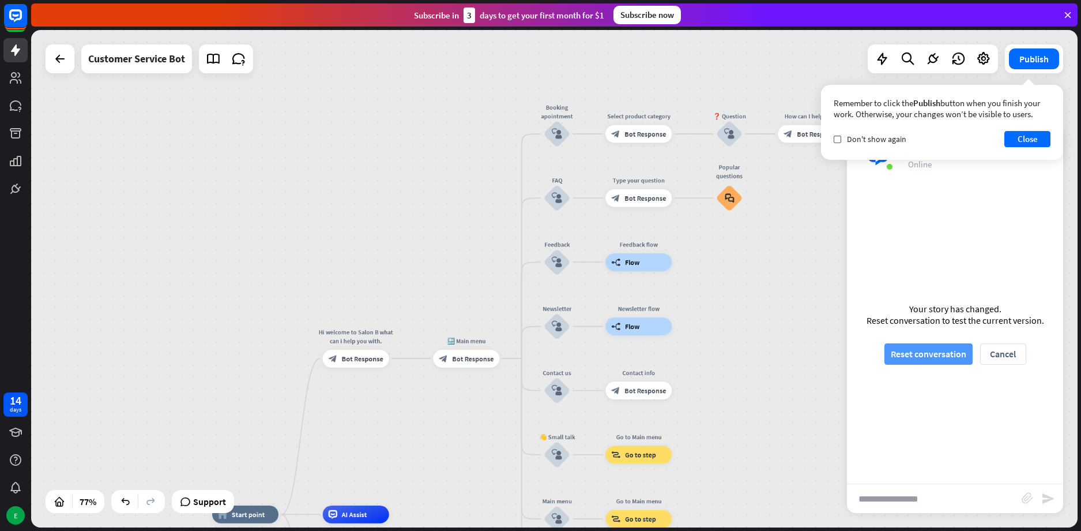
click at [931, 359] on button "Reset conversation" at bounding box center [929, 353] width 88 height 21
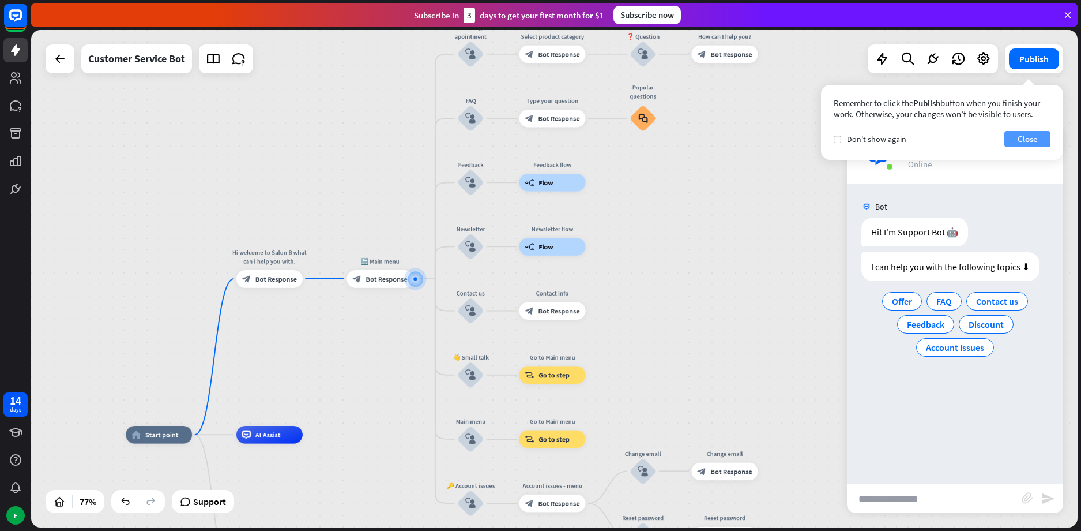
click at [1025, 143] on button "Close" at bounding box center [1028, 139] width 46 height 16
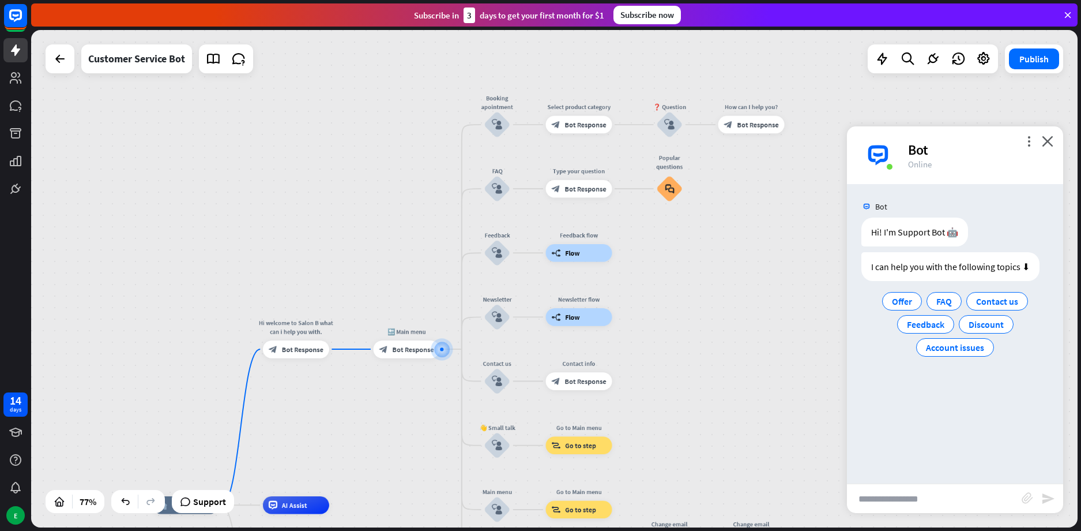
drag, startPoint x: 729, startPoint y: 208, endPoint x: 732, endPoint y: 220, distance: 13.1
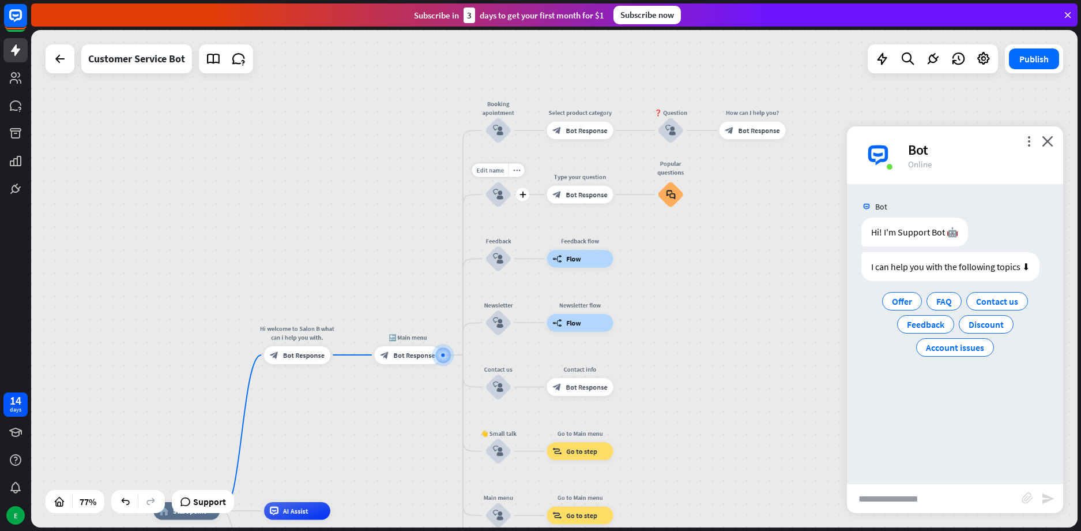
click at [497, 185] on div "block_user_input" at bounding box center [498, 194] width 27 height 27
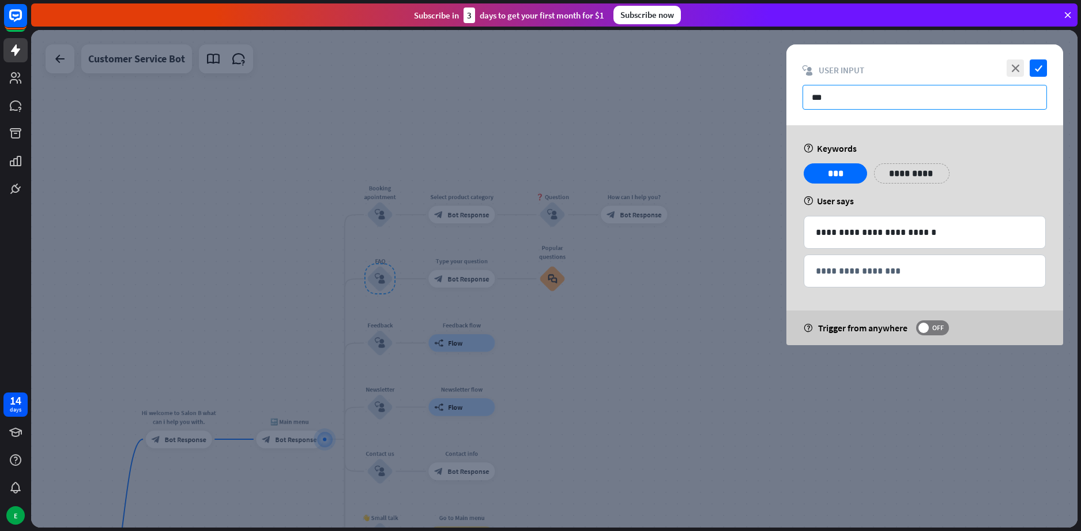
drag, startPoint x: 857, startPoint y: 96, endPoint x: 705, endPoint y: 107, distance: 152.6
click at [706, 106] on div "**********" at bounding box center [554, 278] width 1047 height 497
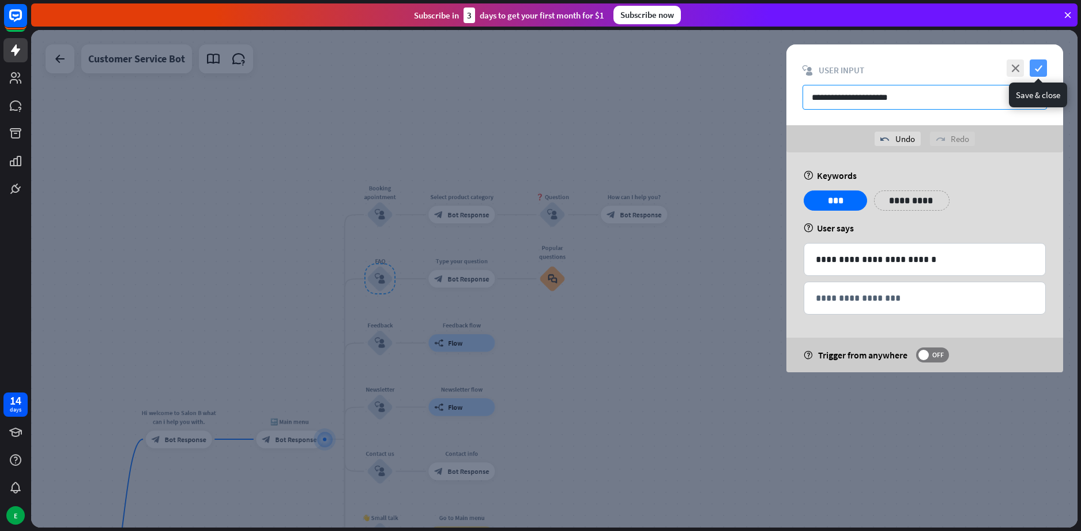
type input "**********"
click at [1044, 69] on icon "check" at bounding box center [1038, 67] width 17 height 17
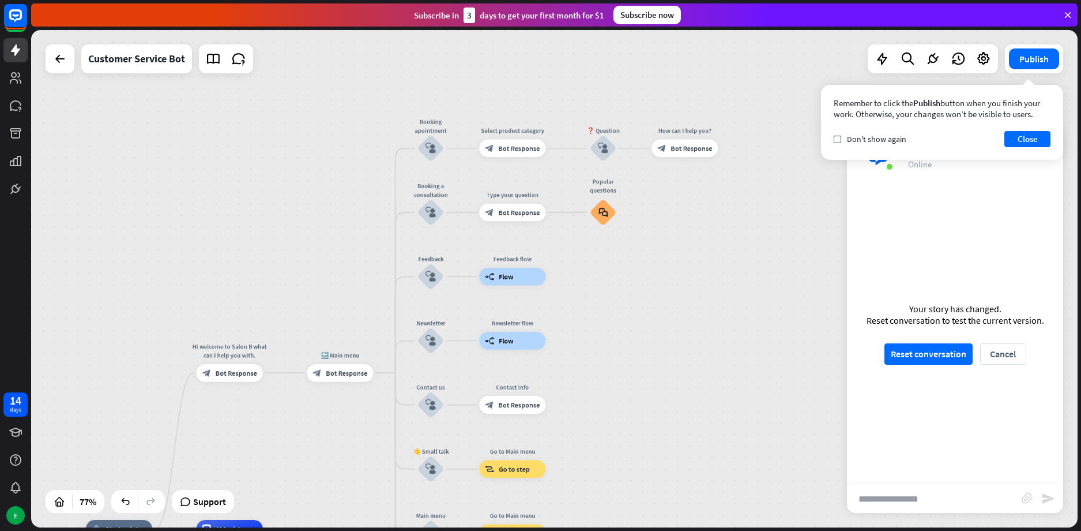
drag, startPoint x: 567, startPoint y: 382, endPoint x: 457, endPoint y: 288, distance: 144.0
click at [618, 315] on div "home_2 Start point Hi welcome to Salon B what can i help you with. block_bot_re…" at bounding box center [554, 278] width 1047 height 497
click at [423, 270] on div "block_user_input" at bounding box center [431, 276] width 27 height 27
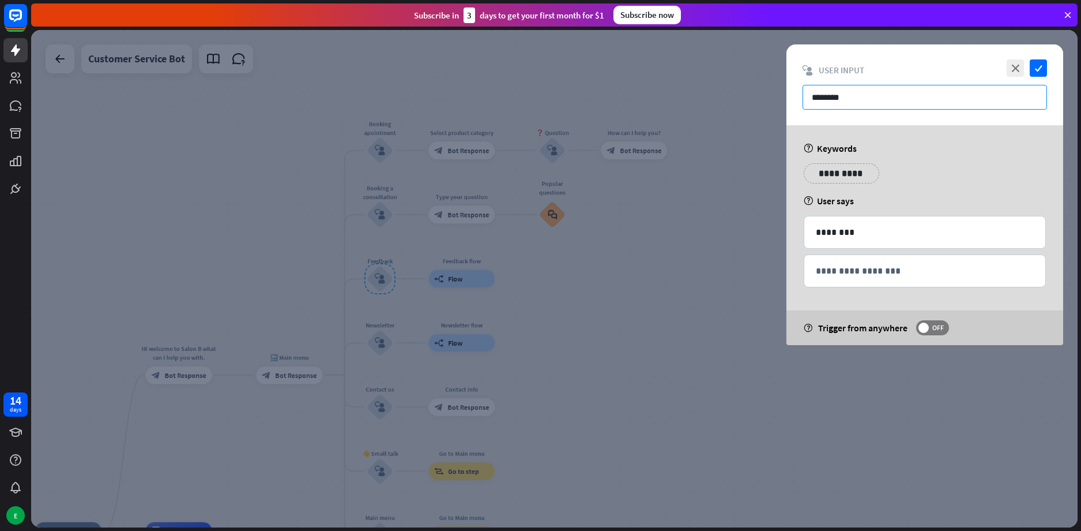
drag, startPoint x: 853, startPoint y: 107, endPoint x: 684, endPoint y: 120, distance: 170.0
click at [686, 119] on div "**********" at bounding box center [554, 278] width 1047 height 497
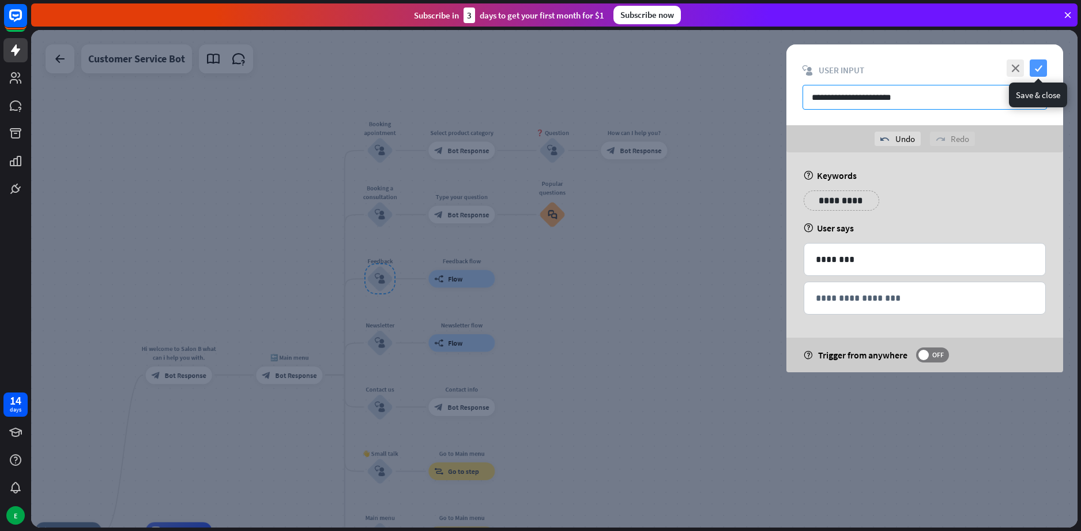
type input "**********"
click at [1039, 72] on icon "check" at bounding box center [1038, 67] width 17 height 17
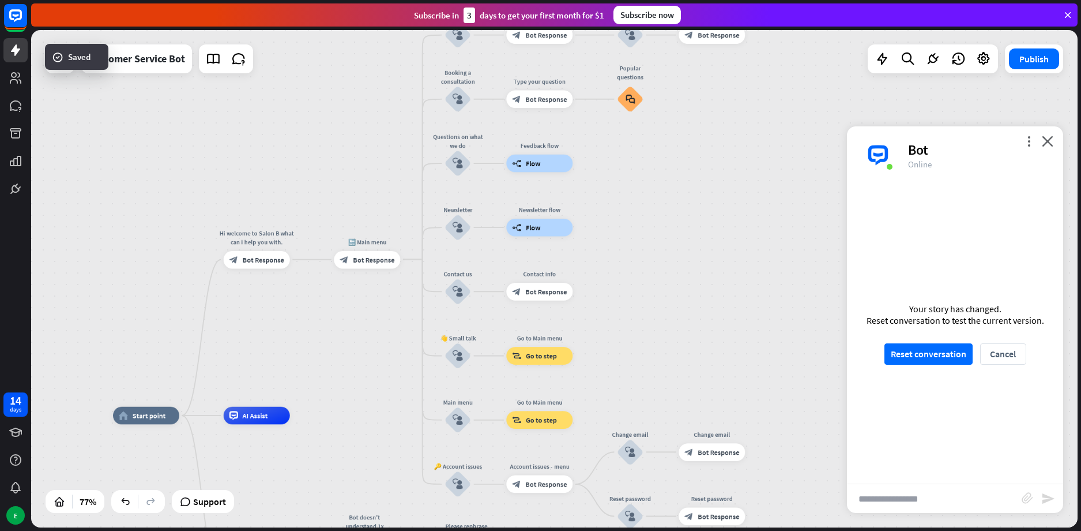
drag, startPoint x: 578, startPoint y: 352, endPoint x: 656, endPoint y: 228, distance: 146.1
click at [656, 228] on div "home_2 Start point Hi welcome to Salon B what can i help you with. block_bot_re…" at bounding box center [554, 278] width 1047 height 497
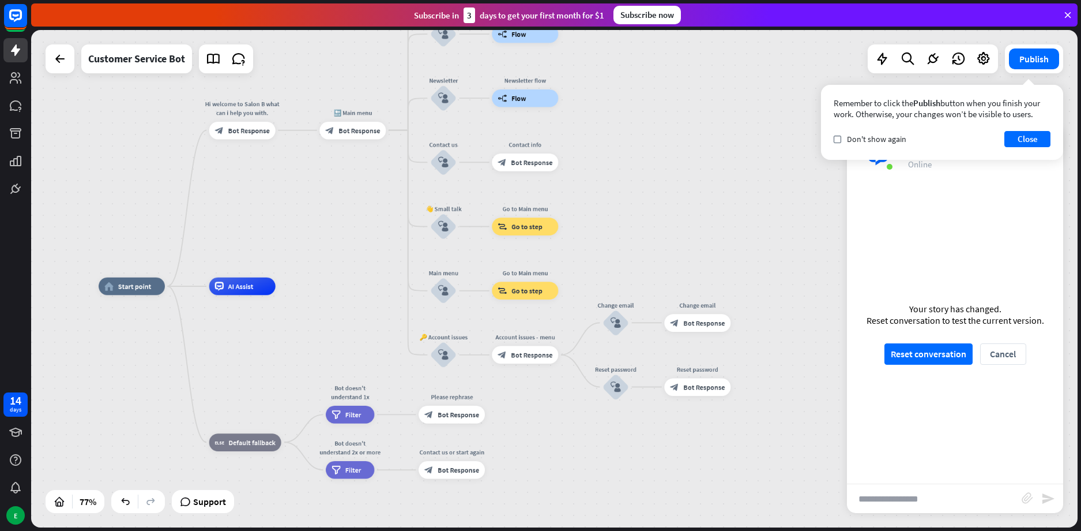
drag, startPoint x: 607, startPoint y: 310, endPoint x: 591, endPoint y: 190, distance: 121.6
click at [591, 190] on div "home_2 Start point Hi welcome to Salon B what can i help you with. block_bot_re…" at bounding box center [554, 278] width 1047 height 497
click at [442, 362] on div "block_user_input" at bounding box center [443, 354] width 27 height 27
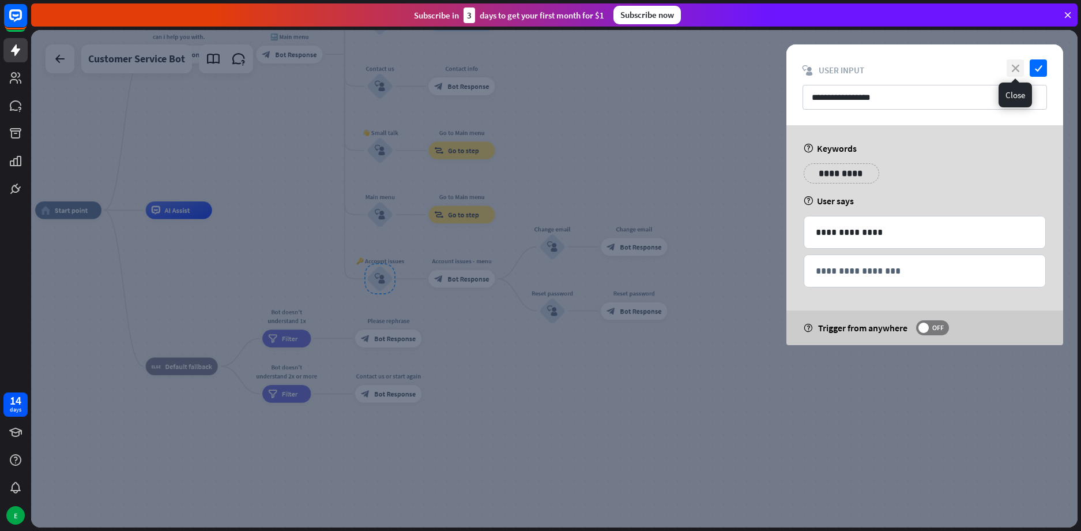
click at [1013, 66] on icon "close" at bounding box center [1015, 67] width 17 height 17
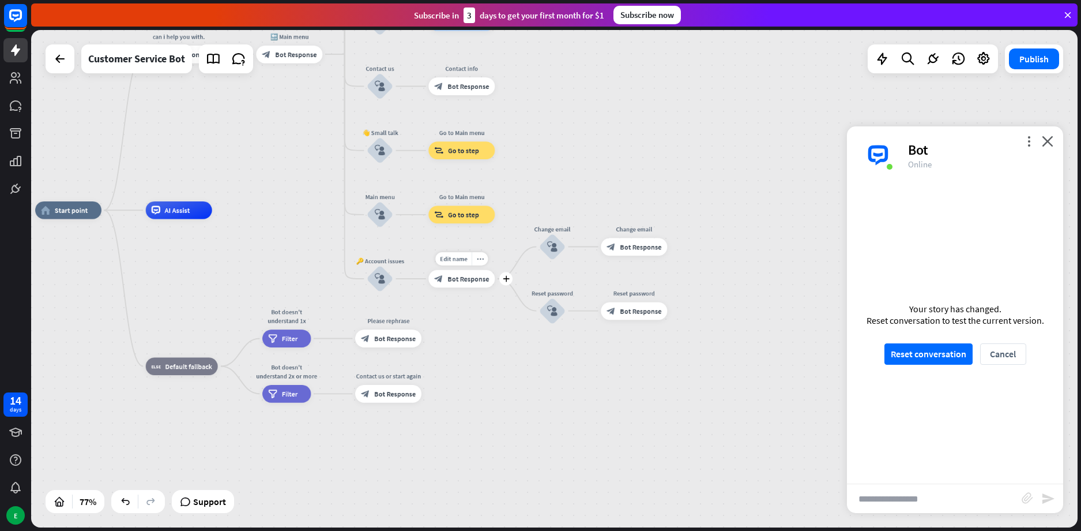
drag, startPoint x: 381, startPoint y: 281, endPoint x: 416, endPoint y: 279, distance: 35.8
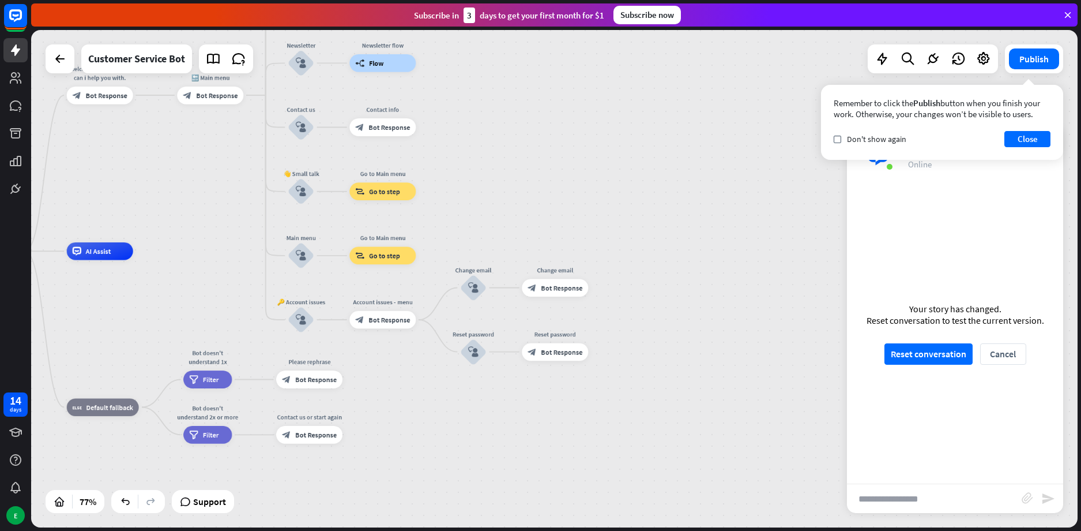
drag, startPoint x: 691, startPoint y: 202, endPoint x: 721, endPoint y: 224, distance: 36.7
click at [719, 220] on div "home_2 Start point Hi welcome to Salon B what can i help you with. block_bot_re…" at bounding box center [554, 278] width 1047 height 497
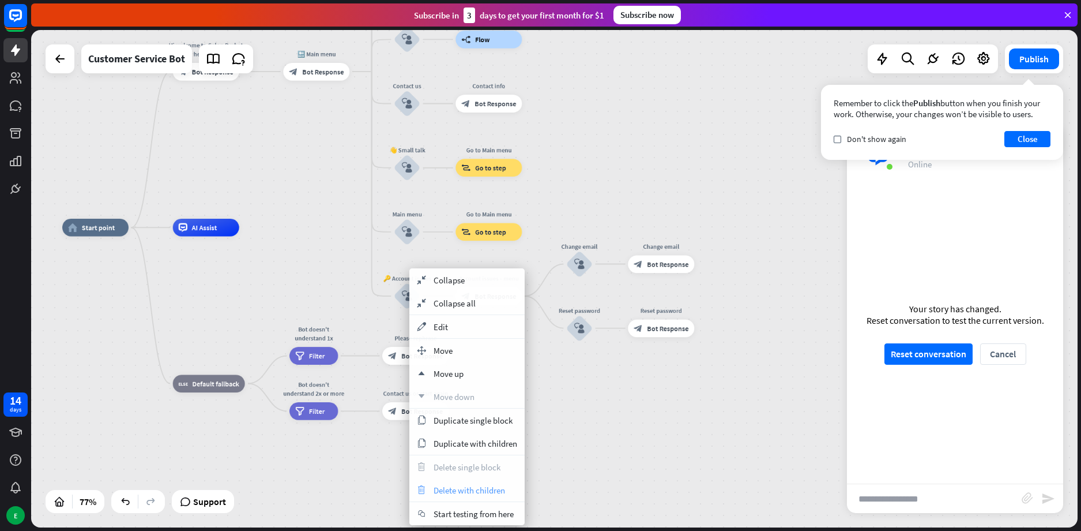
click at [484, 492] on span "Delete with children" at bounding box center [470, 489] width 72 height 11
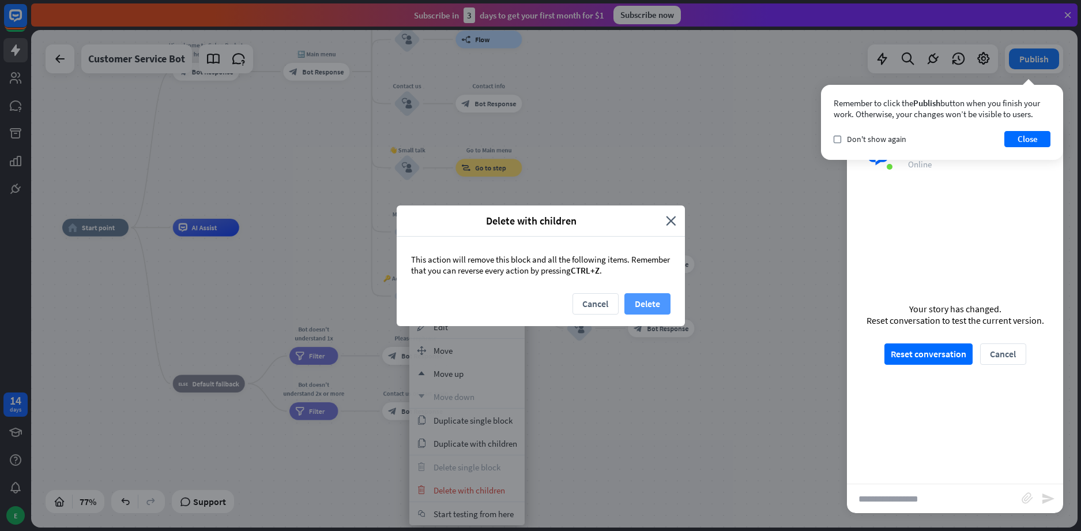
click at [642, 308] on button "Delete" at bounding box center [648, 303] width 46 height 21
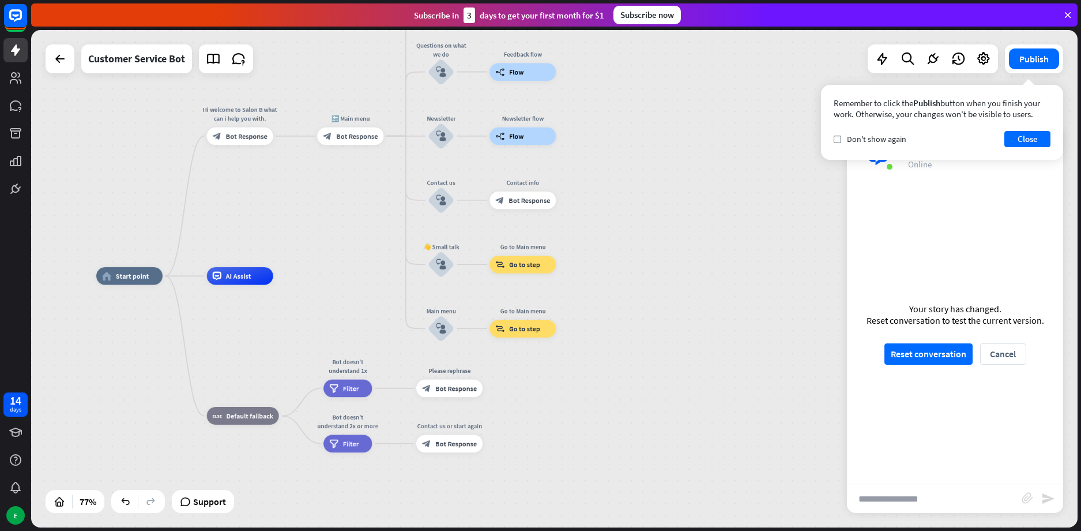
drag, startPoint x: 546, startPoint y: 375, endPoint x: 562, endPoint y: 400, distance: 29.6
click at [562, 400] on div "home_2 Start point Hi welcome to Salon B what can i help you with. block_bot_re…" at bounding box center [497, 466] width 803 height 381
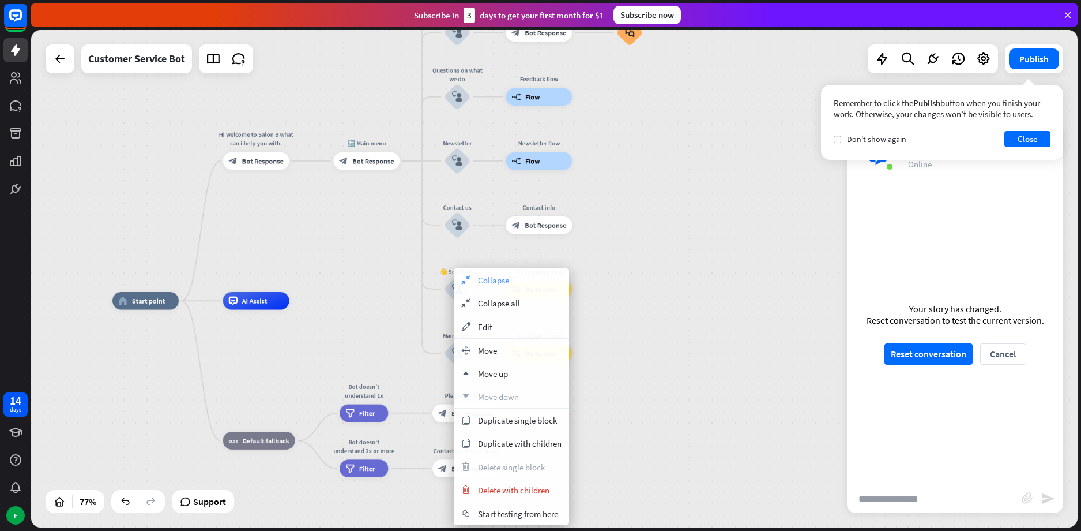
click at [519, 284] on div "collapse Collapse" at bounding box center [511, 279] width 115 height 23
click at [525, 492] on span "Delete with children" at bounding box center [523, 489] width 72 height 11
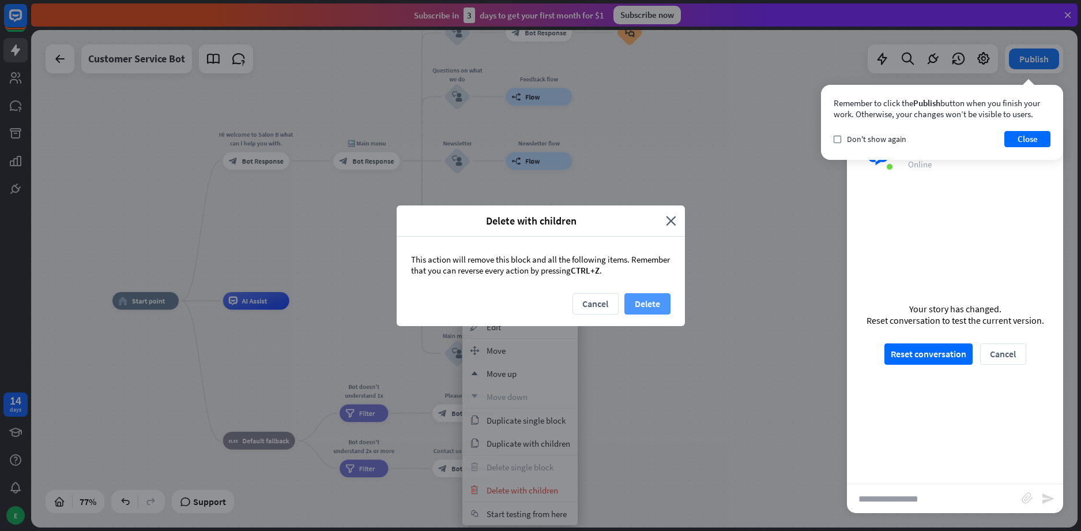
click at [652, 302] on button "Delete" at bounding box center [648, 303] width 46 height 21
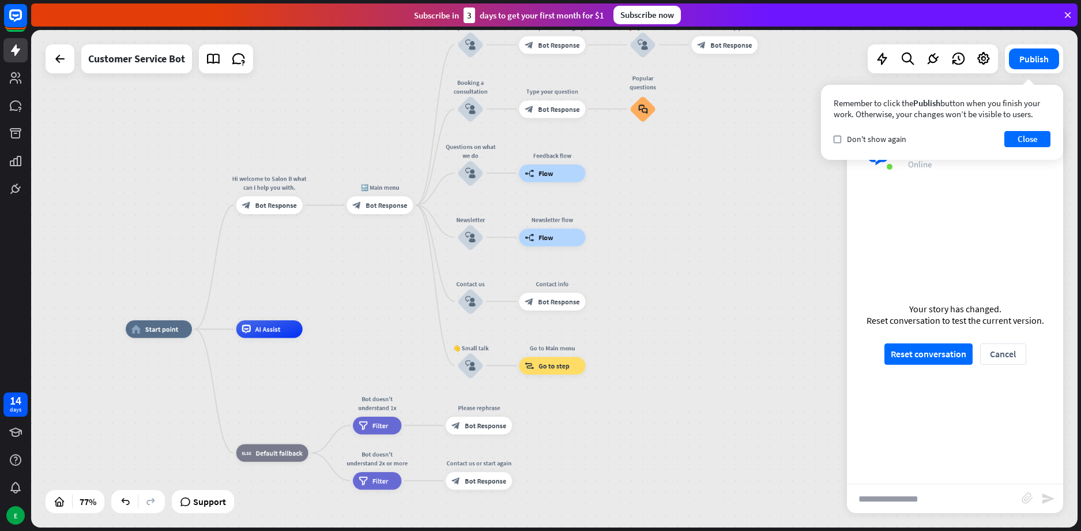
drag, startPoint x: 640, startPoint y: 243, endPoint x: 653, endPoint y: 272, distance: 31.5
click at [653, 272] on div "home_2 Start point Hi welcome to Salon B what can i help you with. block_bot_re…" at bounding box center [554, 278] width 1047 height 497
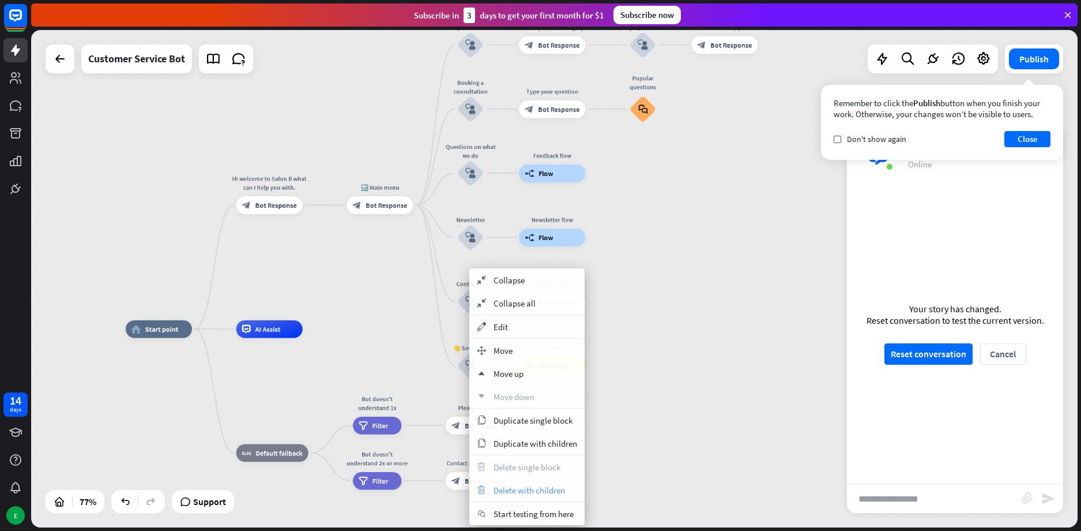
click at [551, 489] on span "Delete with children" at bounding box center [530, 489] width 72 height 11
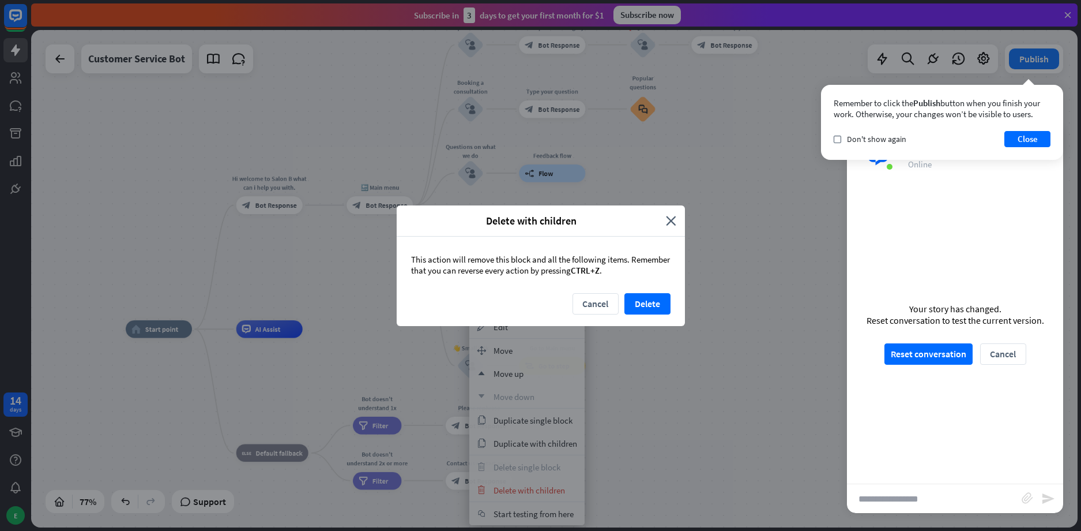
click at [650, 292] on div "Delete with children close This action will remove this block and all the follo…" at bounding box center [541, 265] width 288 height 121
click at [659, 304] on button "Delete" at bounding box center [648, 303] width 46 height 21
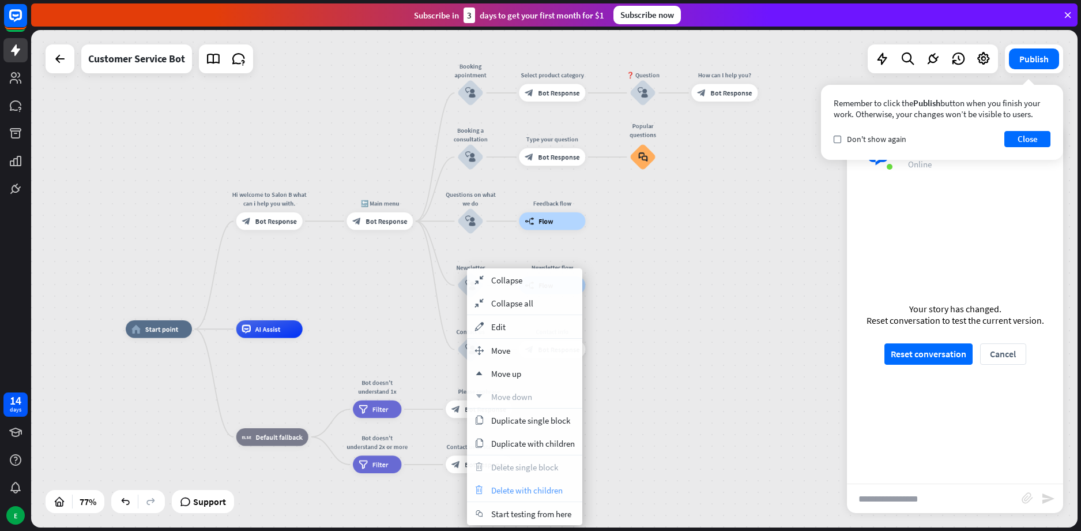
click at [537, 494] on span "Delete with children" at bounding box center [527, 489] width 72 height 11
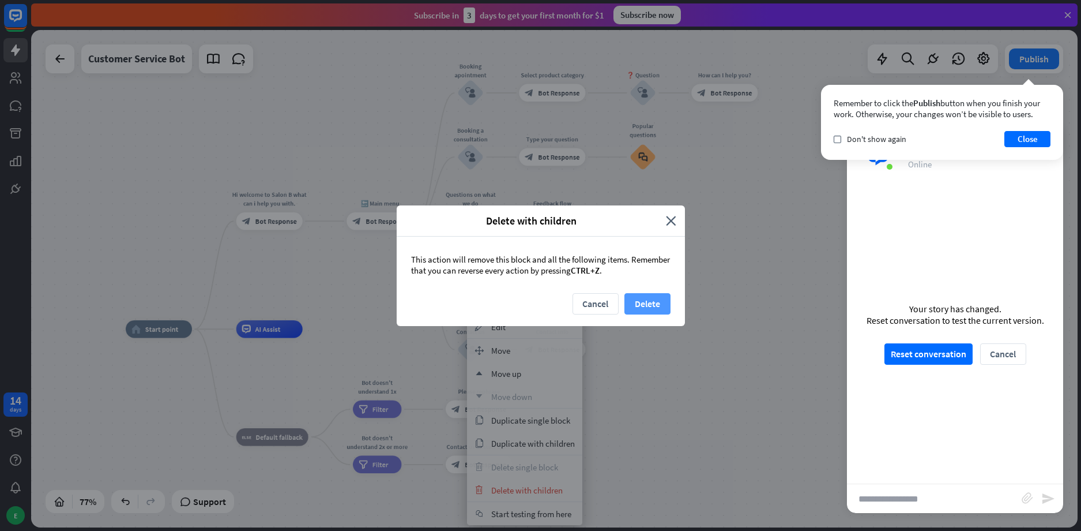
click at [649, 299] on button "Delete" at bounding box center [648, 303] width 46 height 21
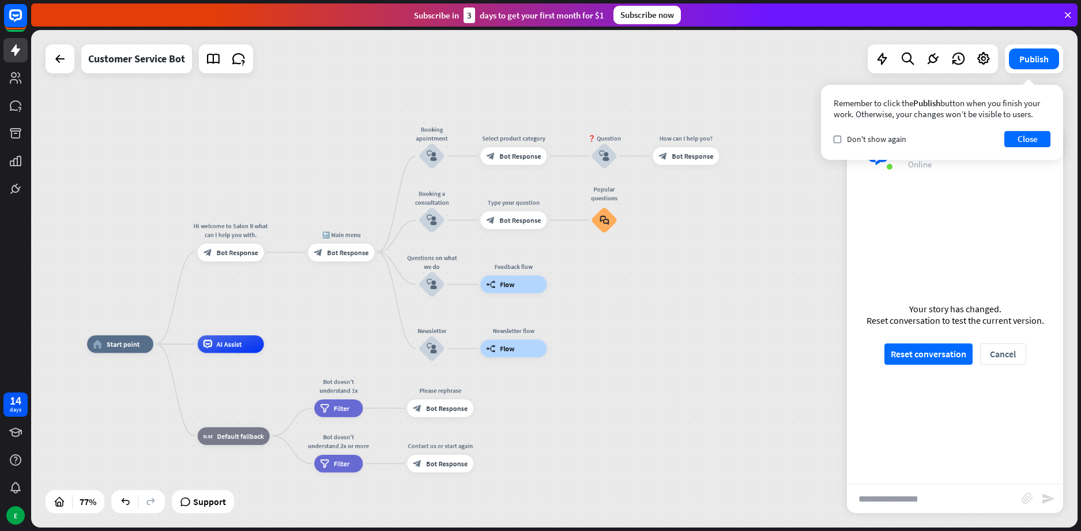
drag, startPoint x: 674, startPoint y: 283, endPoint x: 634, endPoint y: 298, distance: 42.5
click at [634, 298] on div "home_2 Start point Hi welcome to Salon B what can i help you with. block_bot_re…" at bounding box center [554, 278] width 1047 height 497
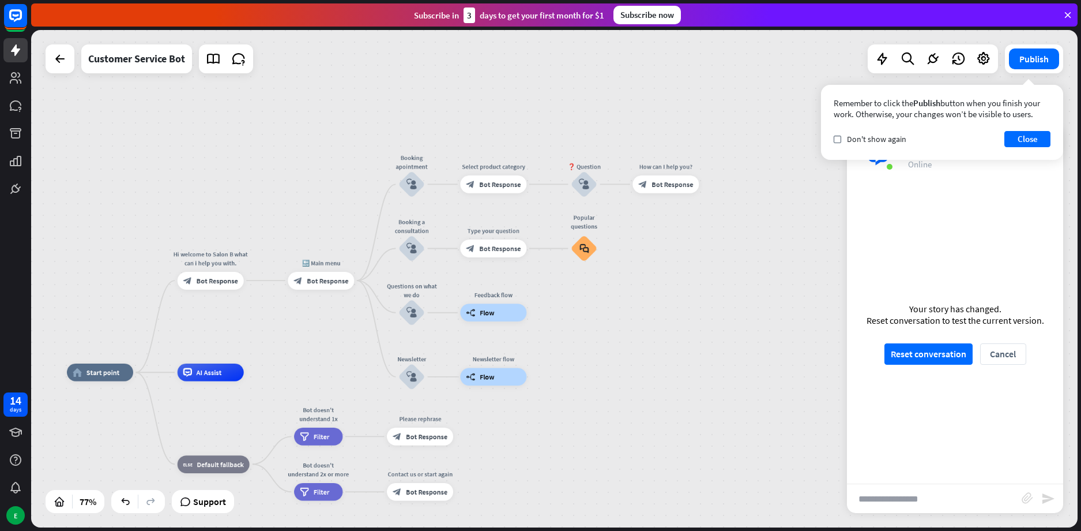
drag, startPoint x: 645, startPoint y: 273, endPoint x: 626, endPoint y: 302, distance: 34.9
click at [626, 302] on div "home_2 Start point Hi welcome to Salon B what can i help you with. block_bot_re…" at bounding box center [554, 278] width 1047 height 497
click at [497, 191] on div "block_bot_response Bot Response" at bounding box center [493, 185] width 66 height 18
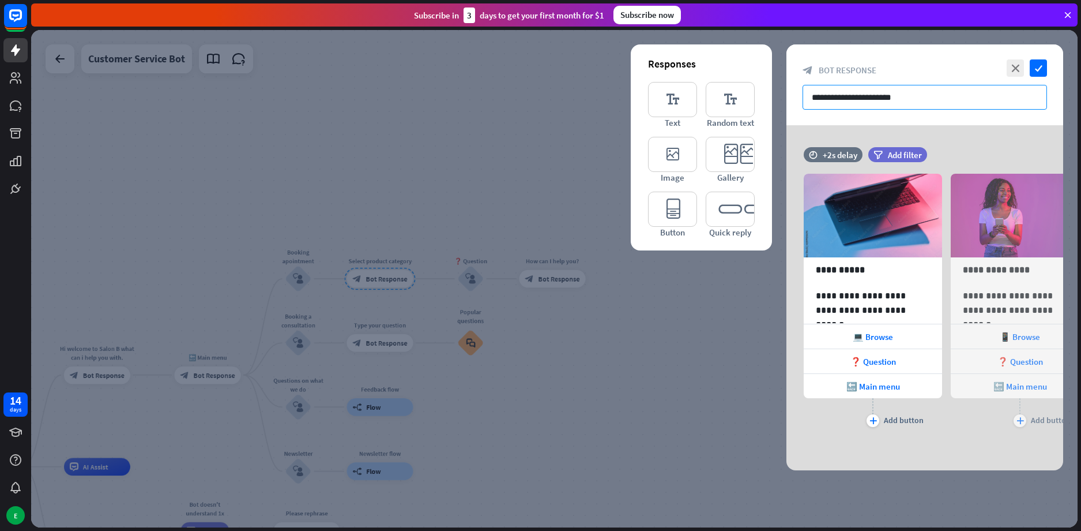
drag, startPoint x: 894, startPoint y: 93, endPoint x: 893, endPoint y: 101, distance: 8.1
click at [893, 101] on input "**********" at bounding box center [925, 97] width 244 height 25
drag, startPoint x: 915, startPoint y: 97, endPoint x: 742, endPoint y: 123, distance: 174.4
click at [787, 123] on div "**********" at bounding box center [925, 257] width 277 height 426
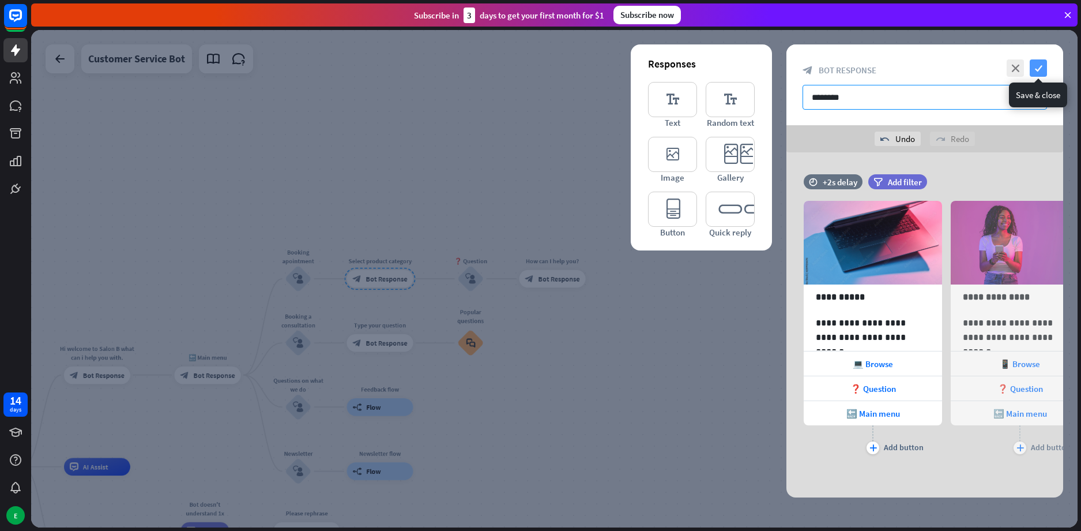
type input "********"
click at [1036, 70] on icon "check" at bounding box center [1038, 67] width 17 height 17
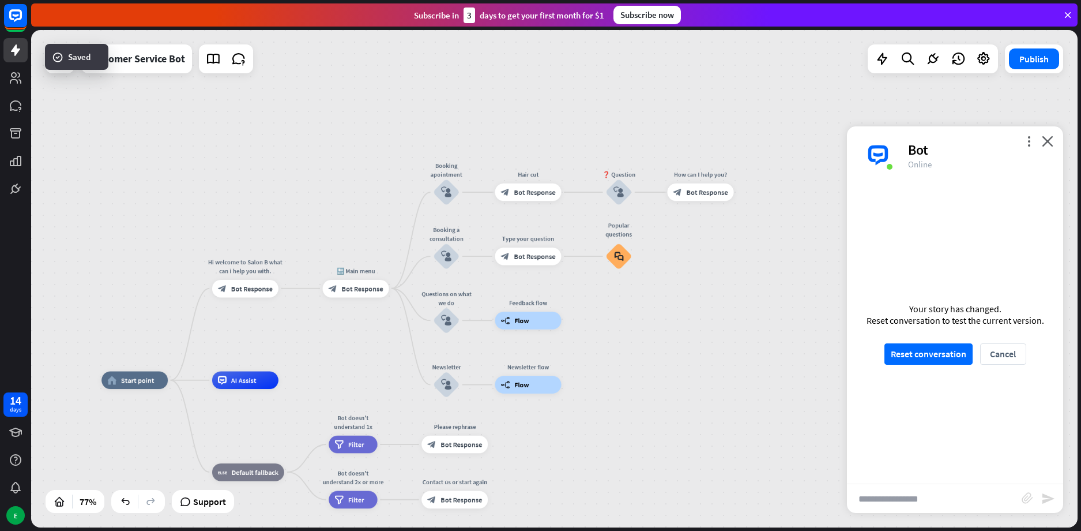
drag, startPoint x: 587, startPoint y: 348, endPoint x: 724, endPoint y: 266, distance: 159.3
click at [713, 272] on div "home_2 Start point Hi welcome to Salon B what can i help you with. block_bot_re…" at bounding box center [554, 278] width 1047 height 497
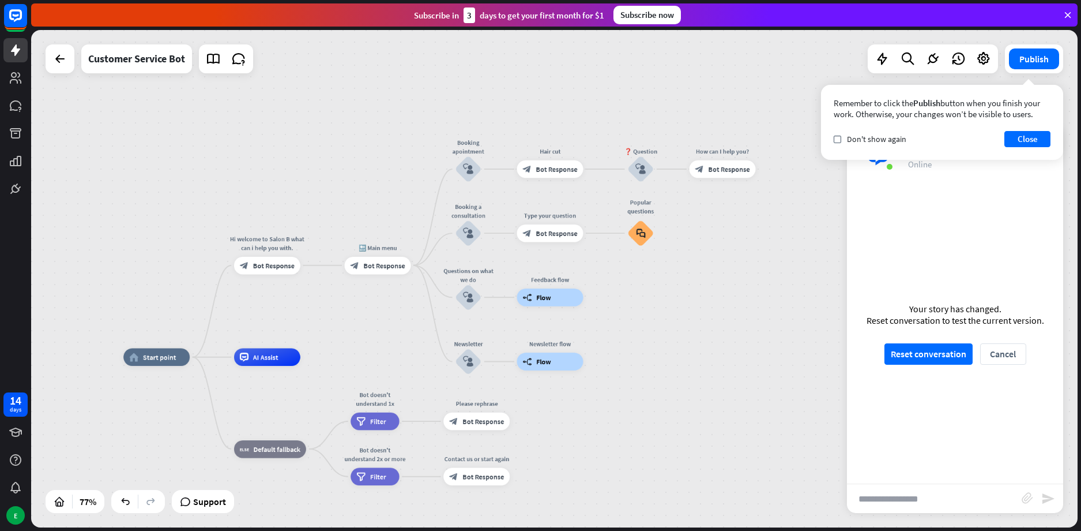
drag, startPoint x: 645, startPoint y: 333, endPoint x: 668, endPoint y: 309, distance: 33.1
click at [668, 309] on div "home_2 Start point Hi welcome to Salon B what can i help you with. block_bot_re…" at bounding box center [554, 278] width 1047 height 497
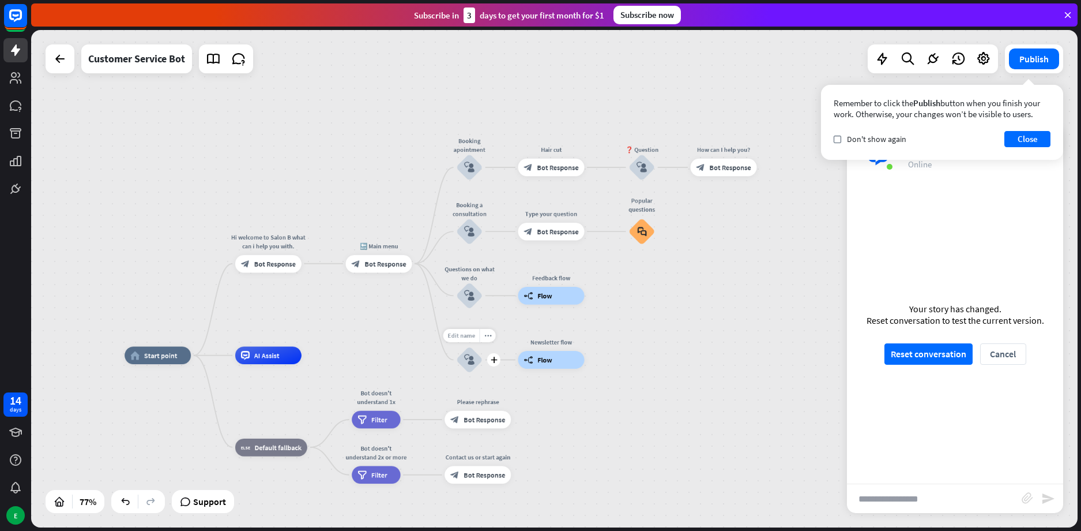
click at [461, 333] on span "Edit name" at bounding box center [461, 335] width 28 height 8
type input "*"
drag, startPoint x: 466, startPoint y: 367, endPoint x: 402, endPoint y: 319, distance: 79.9
click at [393, 317] on div "home_2 Start point Hi welcome to Salon B what can i help you with. block_bot_re…" at bounding box center [554, 278] width 1047 height 497
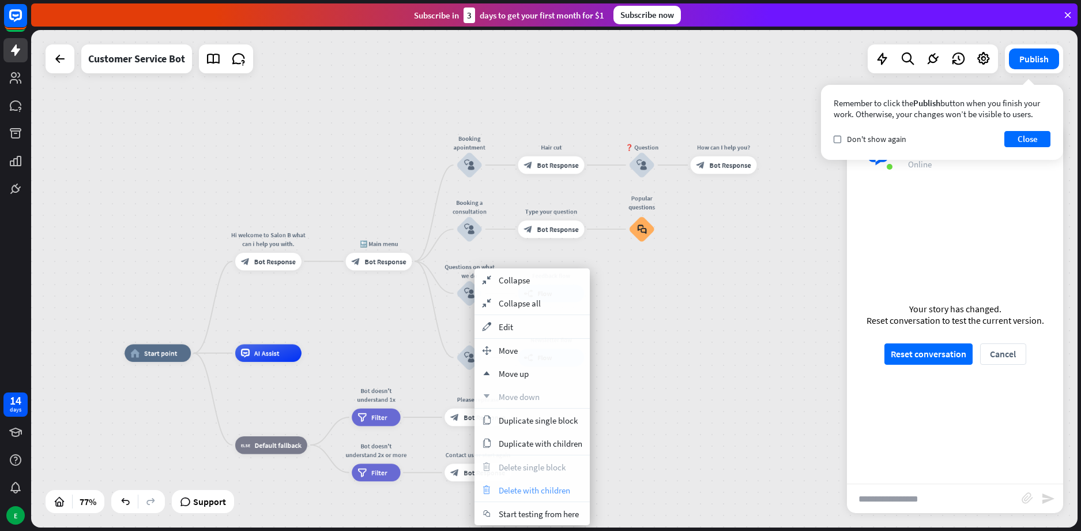
click at [526, 490] on span "Delete with children" at bounding box center [535, 489] width 72 height 11
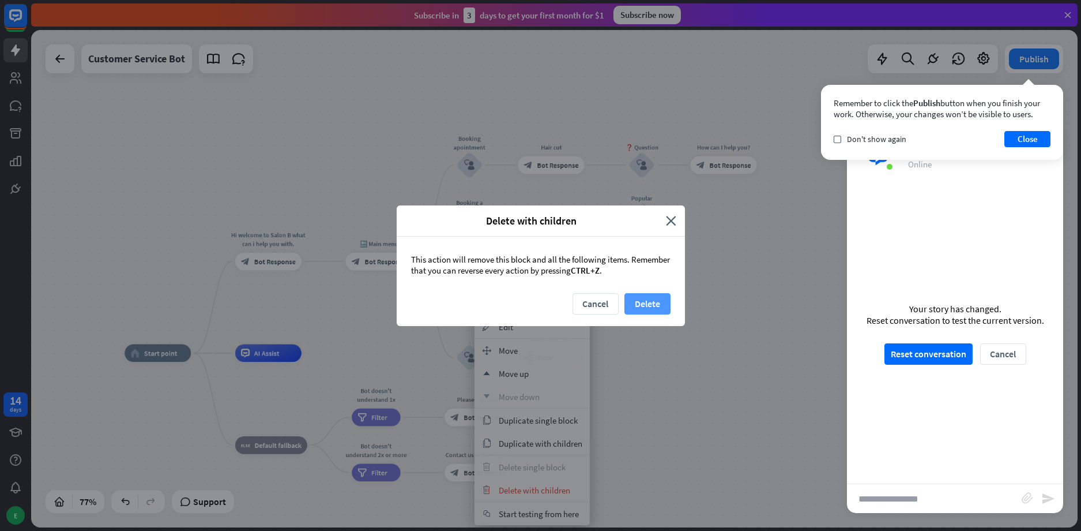
click at [651, 306] on button "Delete" at bounding box center [648, 303] width 46 height 21
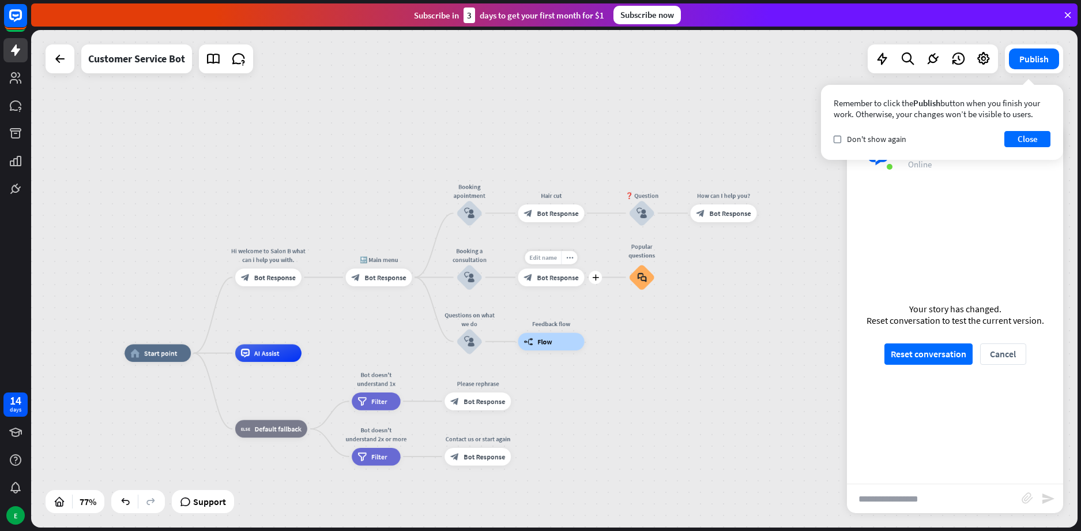
click at [546, 258] on span "Edit name" at bounding box center [543, 257] width 28 height 8
type input "*"
type input "**********"
click at [604, 308] on div "**********" at bounding box center [554, 278] width 1047 height 497
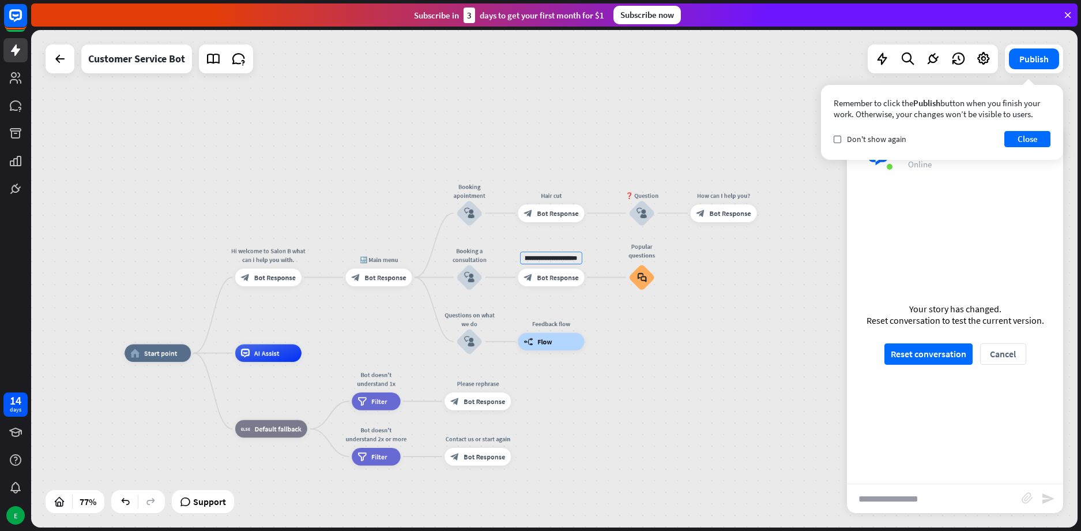
scroll to position [0, 0]
click at [563, 284] on div "block_bot_response Bot Response" at bounding box center [551, 277] width 66 height 18
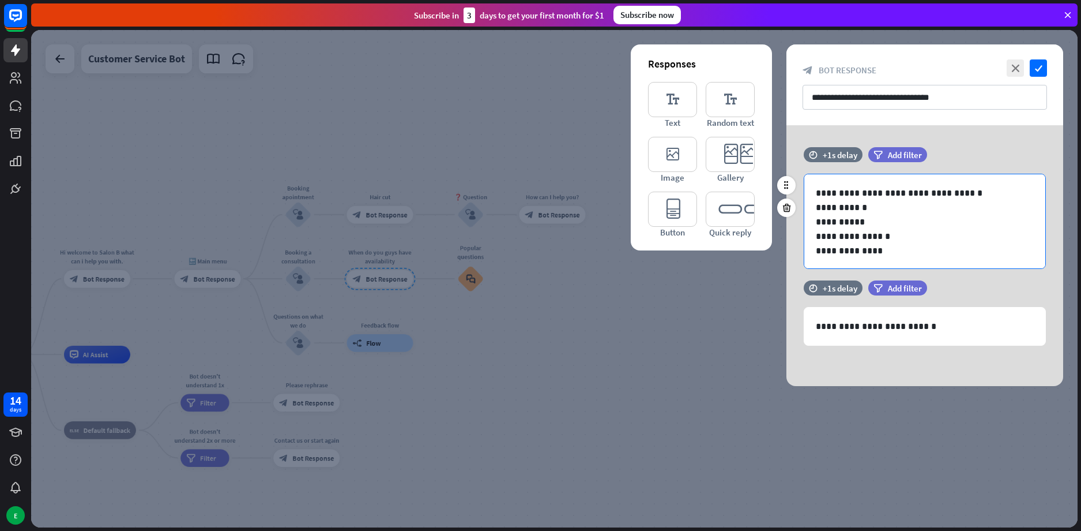
scroll to position [1, 0]
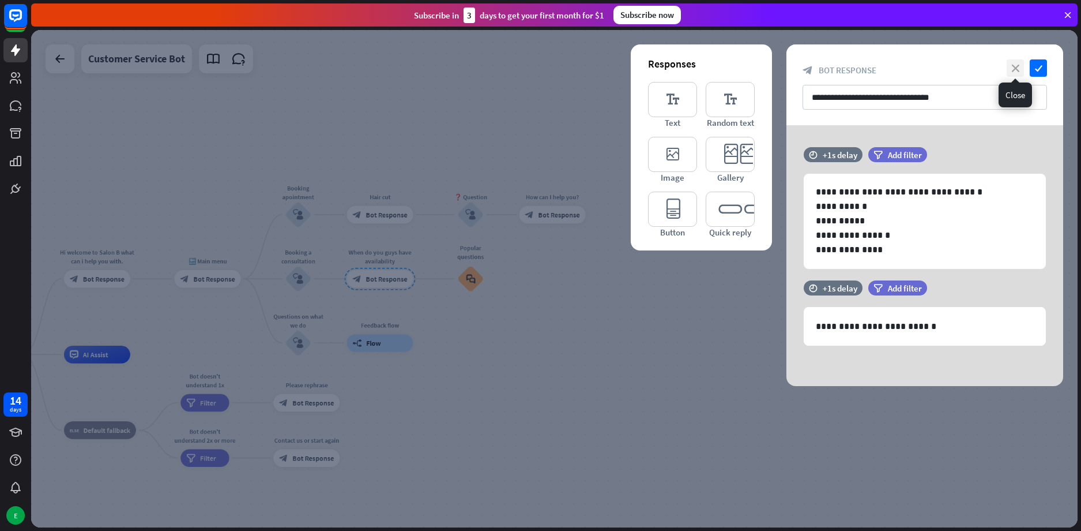
click at [1018, 62] on icon "close" at bounding box center [1015, 67] width 17 height 17
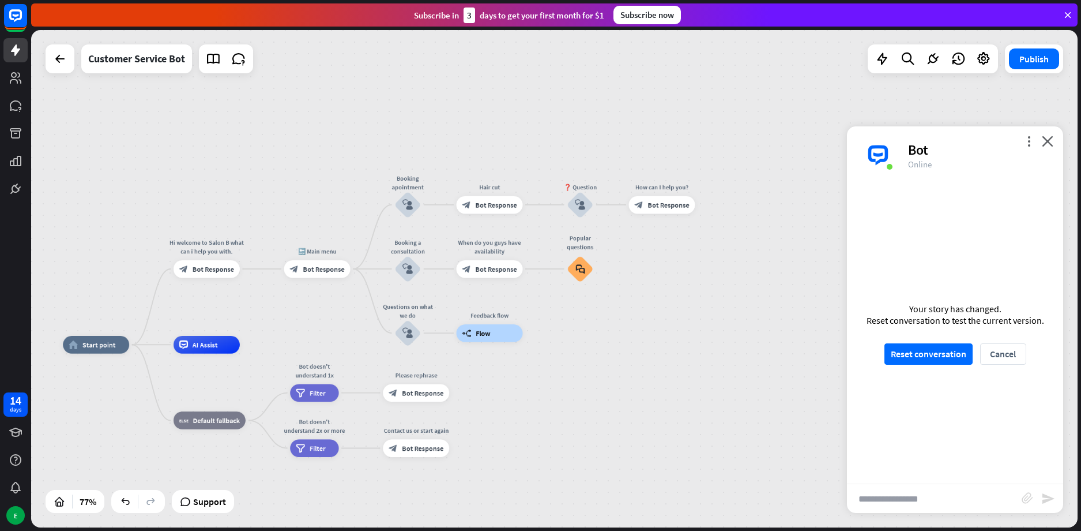
drag, startPoint x: 512, startPoint y: 294, endPoint x: 622, endPoint y: 283, distance: 110.1
click at [622, 283] on div "home_2 Start point Hi welcome to Salon B what can i help you with. block_bot_re…" at bounding box center [554, 278] width 1047 height 497
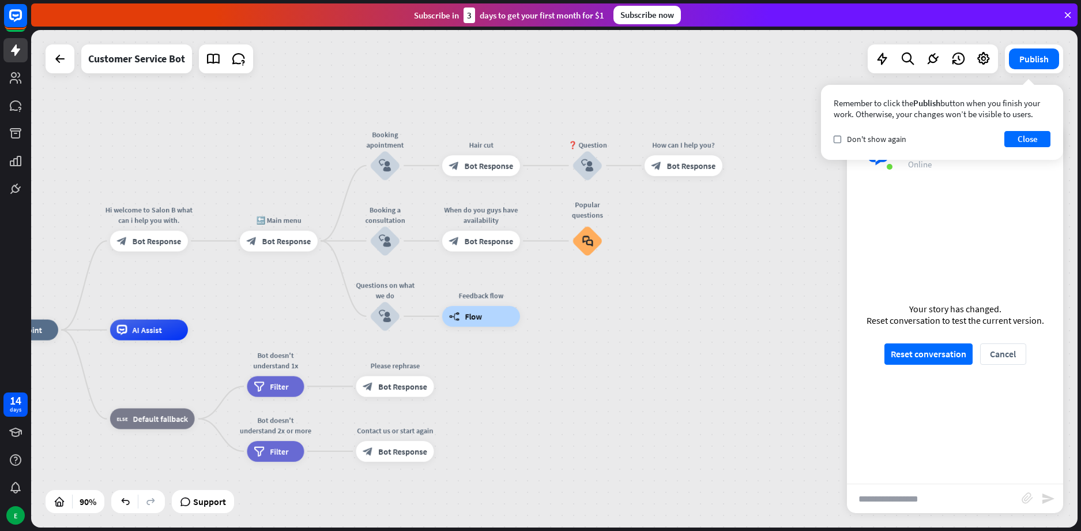
drag, startPoint x: 580, startPoint y: 354, endPoint x: 601, endPoint y: 326, distance: 35.8
click at [594, 328] on div "home_2 Start point Hi welcome to Salon B what can i help you with. block_bot_re…" at bounding box center [554, 278] width 1047 height 497
click at [627, 318] on div "home_2 Start point Hi welcome to Salon B what can i help you with. block_bot_re…" at bounding box center [554, 278] width 1047 height 497
click at [1033, 138] on button "Close" at bounding box center [1028, 139] width 46 height 16
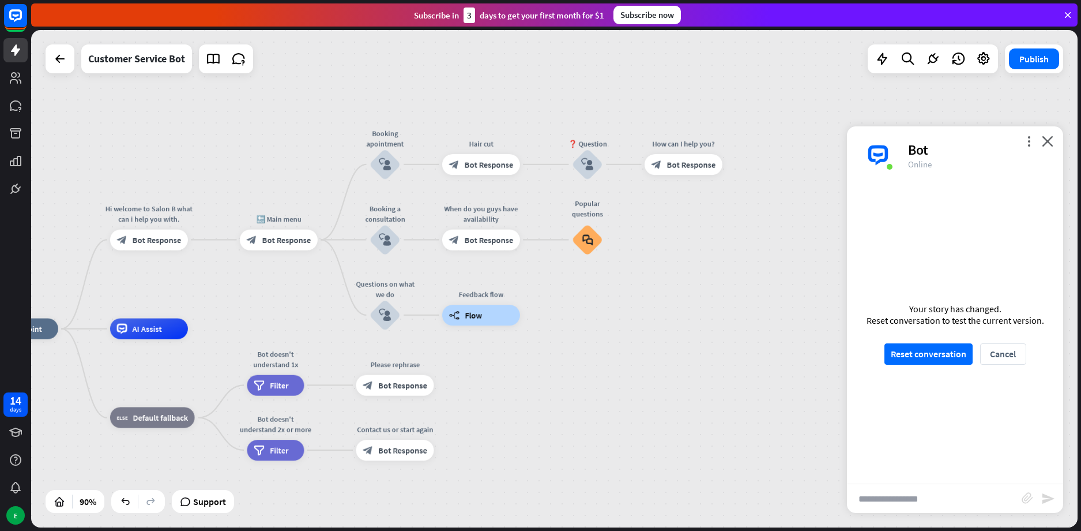
click at [938, 340] on div "Your story has changed. Reset conversation to test the current version. Reset c…" at bounding box center [955, 333] width 216 height 299
click at [937, 355] on button "Reset conversation" at bounding box center [929, 353] width 88 height 21
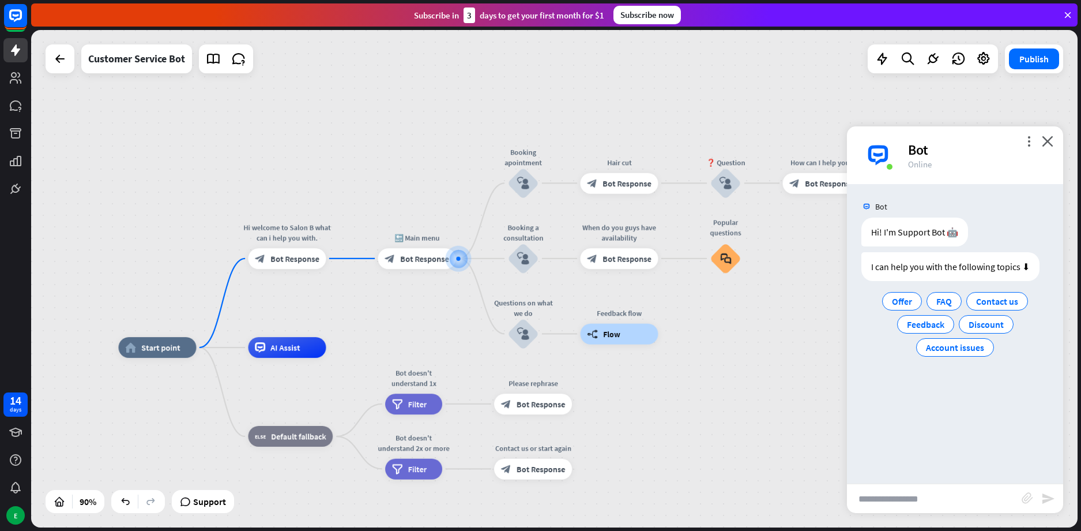
drag, startPoint x: 740, startPoint y: 365, endPoint x: 780, endPoint y: 344, distance: 45.7
click at [780, 344] on div "home_2 Start point Hi welcome to Salon B what can i help you with. block_bot_re…" at bounding box center [554, 278] width 1047 height 497
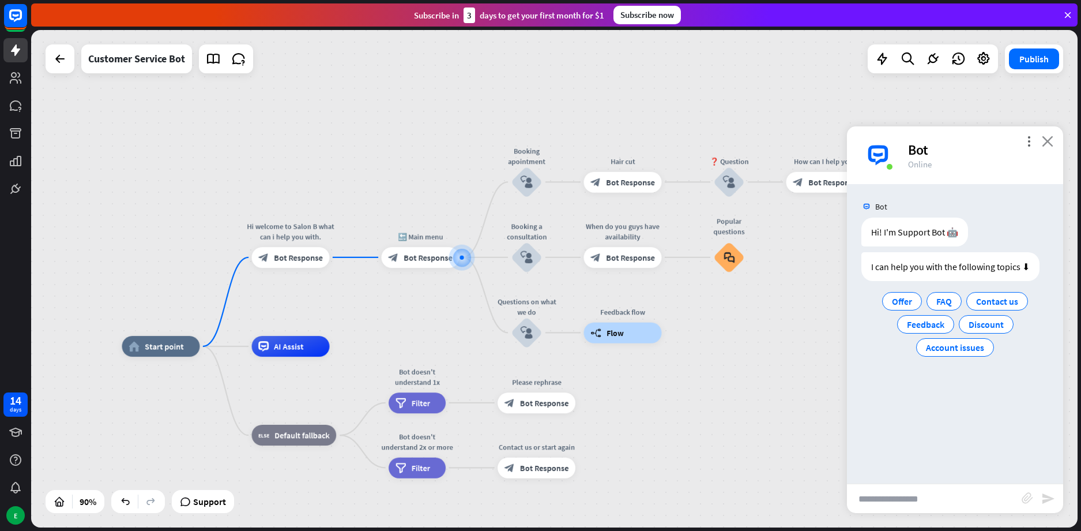
click at [1048, 139] on icon "close" at bounding box center [1048, 141] width 12 height 11
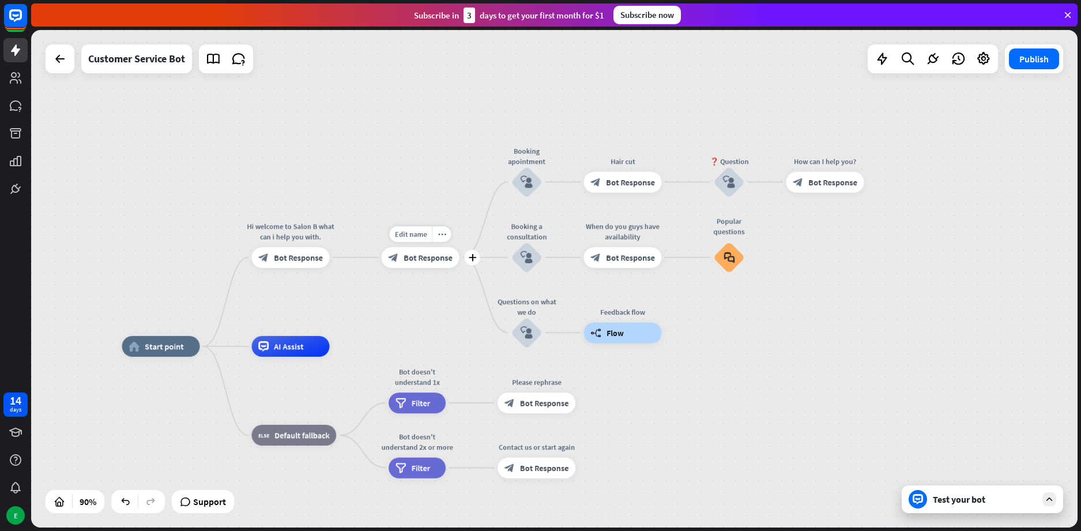
click at [419, 260] on span "Bot Response" at bounding box center [428, 257] width 49 height 10
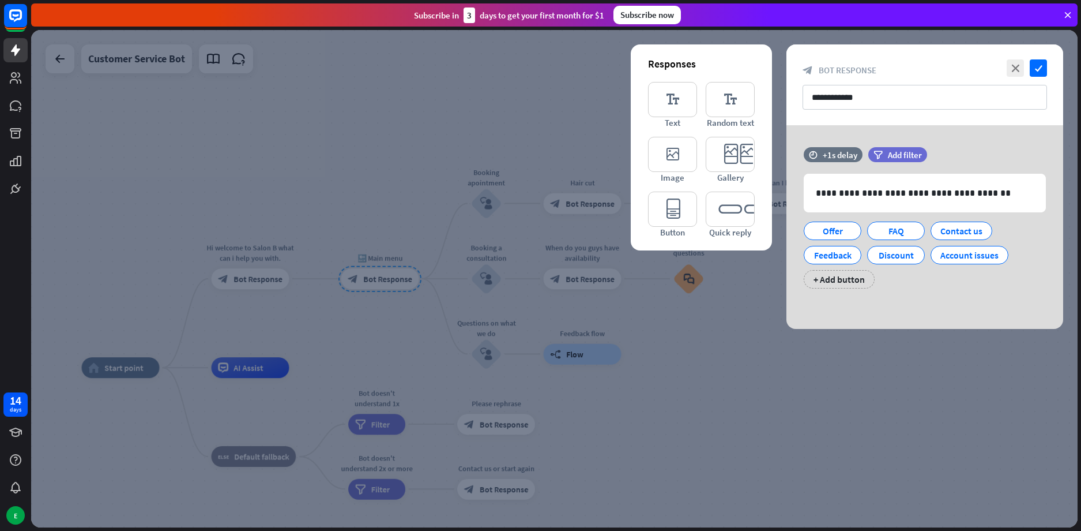
click at [353, 159] on div at bounding box center [554, 278] width 1047 height 497
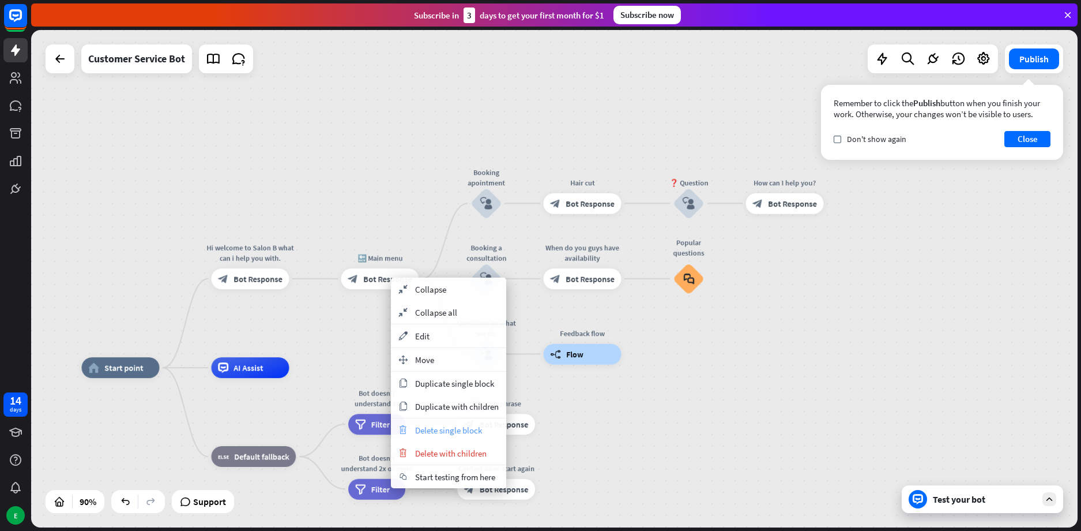
click at [464, 432] on span "Delete single block" at bounding box center [448, 429] width 67 height 11
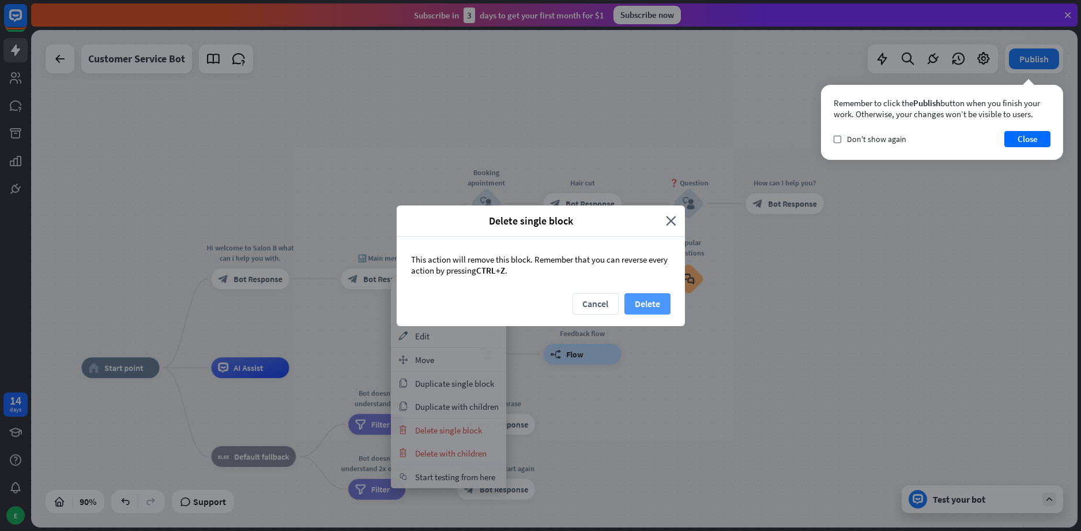
click at [665, 303] on button "Delete" at bounding box center [648, 303] width 46 height 21
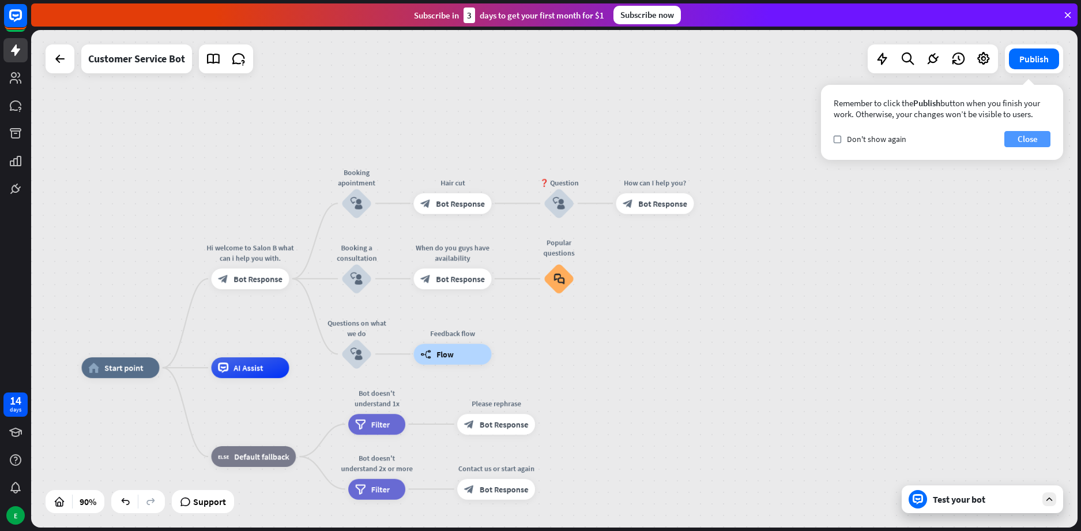
click at [1025, 139] on button "Close" at bounding box center [1028, 139] width 46 height 16
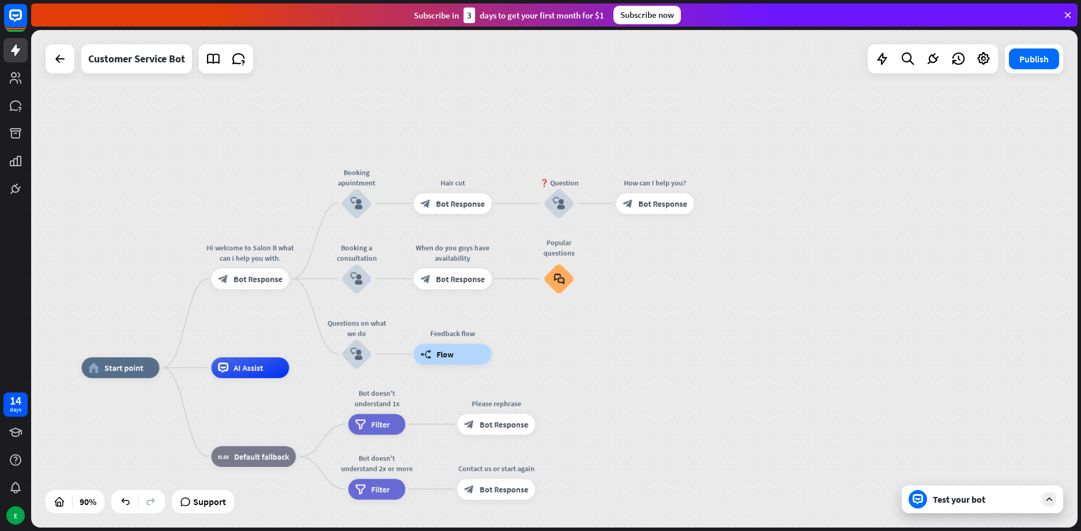
click at [923, 494] on div at bounding box center [918, 499] width 18 height 18
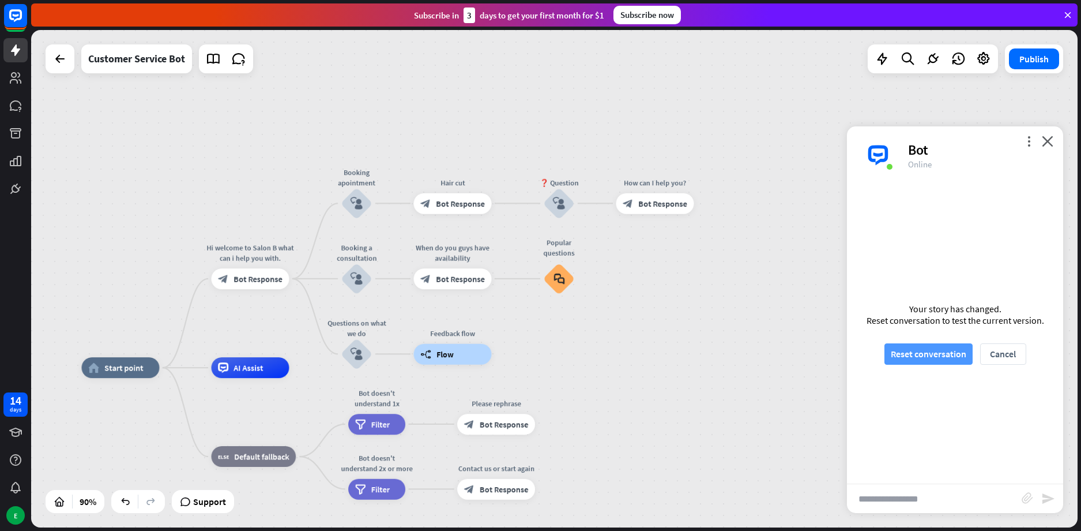
click at [949, 355] on button "Reset conversation" at bounding box center [929, 353] width 88 height 21
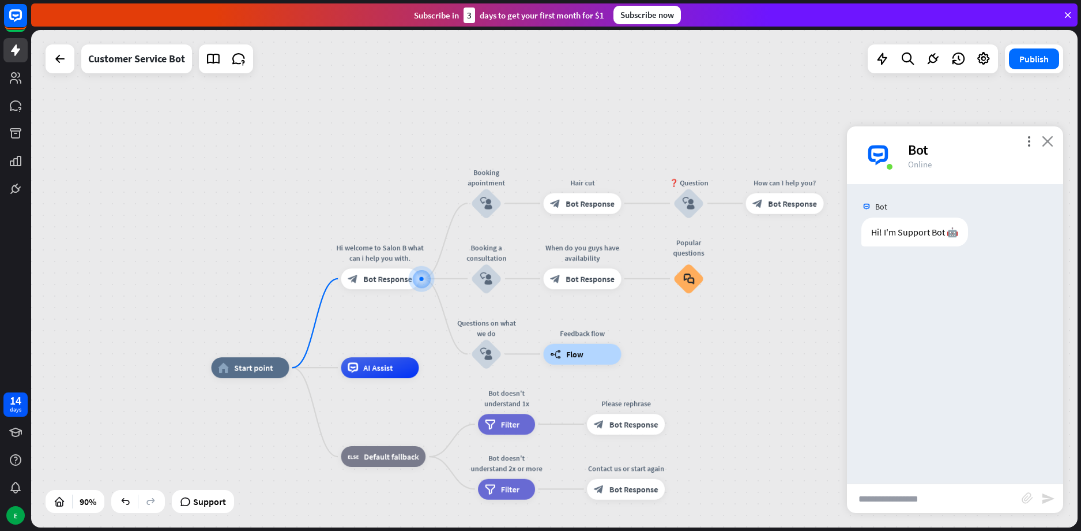
click at [1042, 137] on div "more_vert close Bot Online" at bounding box center [955, 155] width 216 height 58
click at [1051, 138] on icon "close" at bounding box center [1048, 141] width 12 height 11
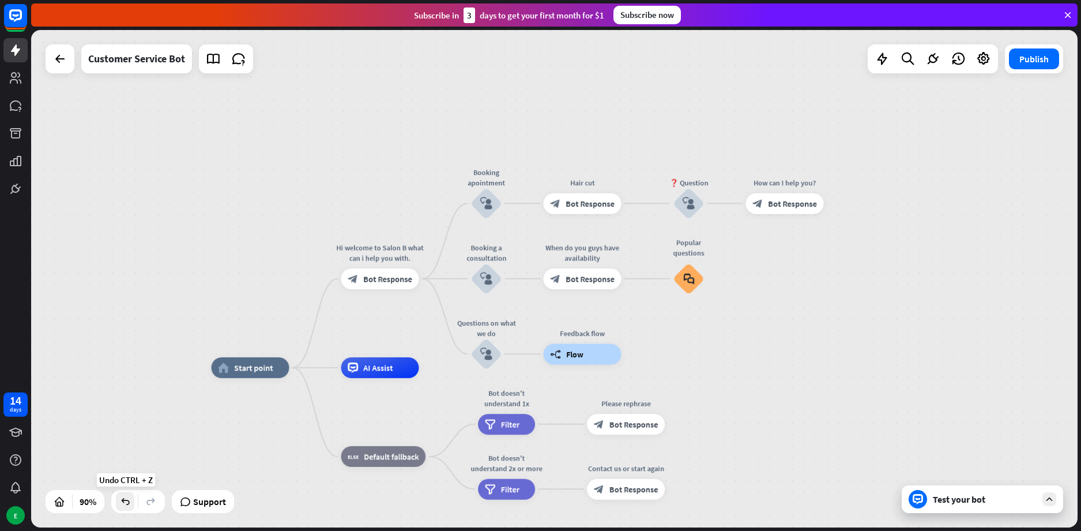
click at [119, 494] on div at bounding box center [125, 501] width 18 height 18
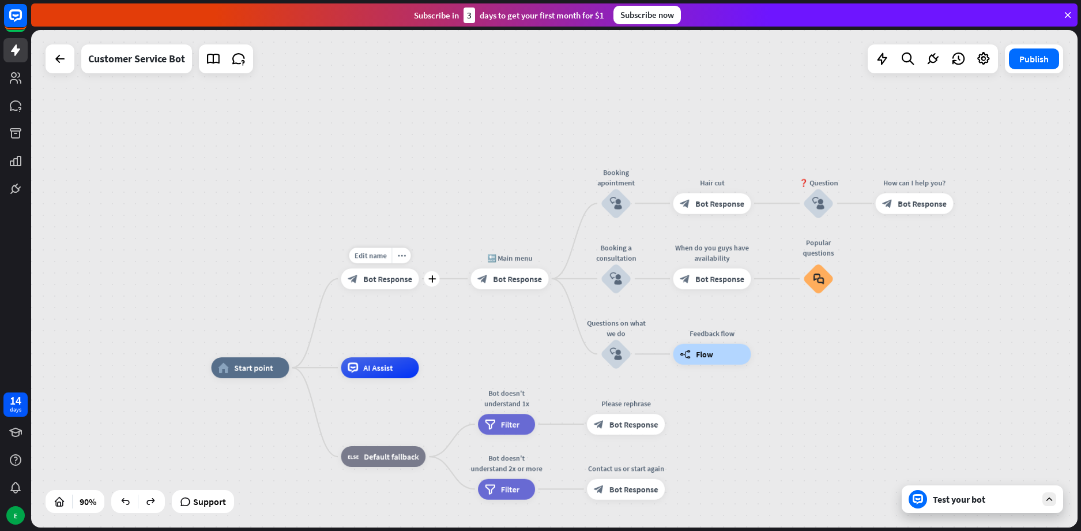
click at [389, 281] on span "Bot Response" at bounding box center [387, 278] width 49 height 10
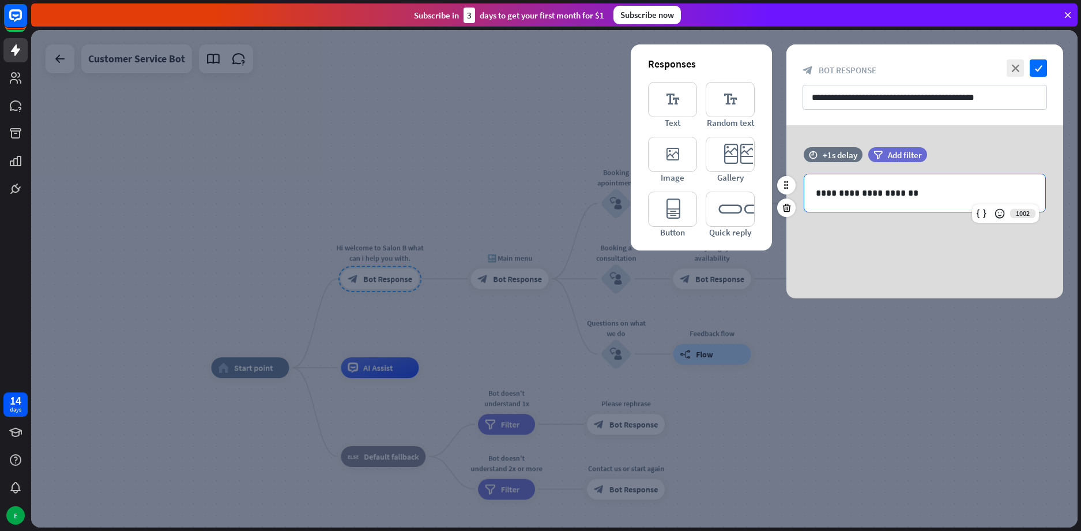
click at [890, 190] on p "**********" at bounding box center [925, 193] width 218 height 14
drag, startPoint x: 911, startPoint y: 195, endPoint x: 829, endPoint y: 196, distance: 81.9
click at [829, 196] on p "**********" at bounding box center [925, 193] width 218 height 14
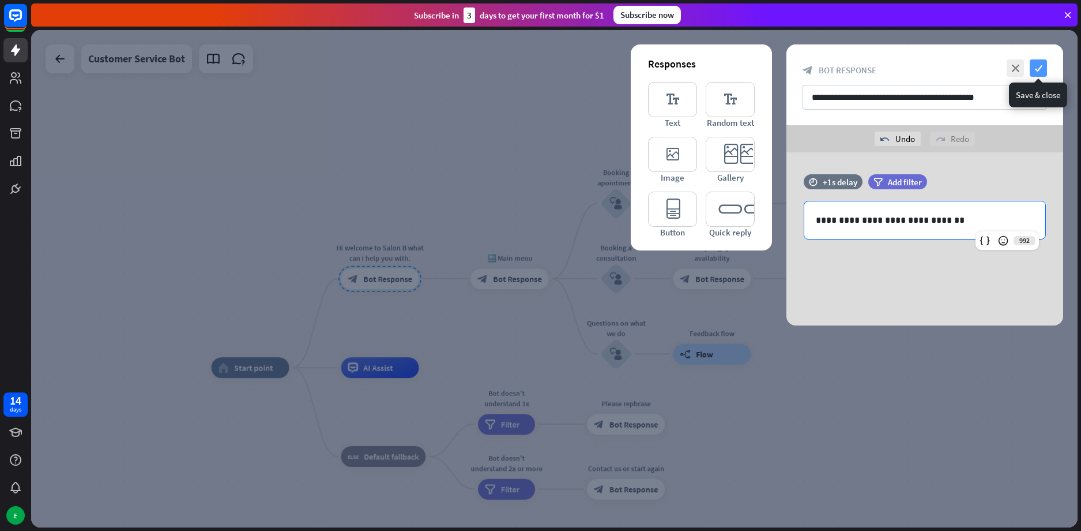
click at [1037, 65] on icon "check" at bounding box center [1038, 67] width 17 height 17
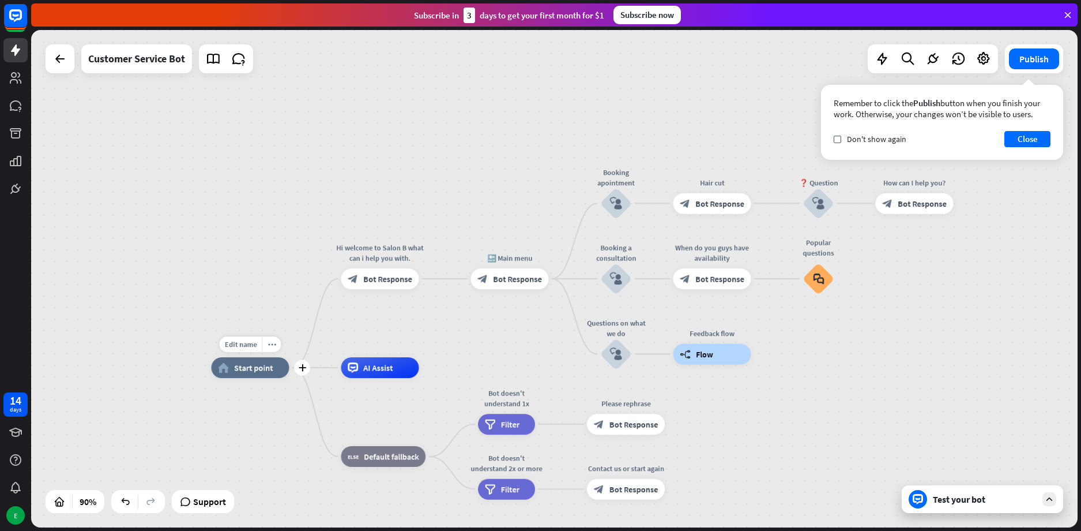
click at [270, 373] on div "home_2 Start point" at bounding box center [251, 367] width 78 height 21
click at [264, 277] on div "home_2 Start point Hi welcome to Salon B what can i help you with. block_bot_re…" at bounding box center [554, 278] width 1047 height 497
click at [921, 494] on div "Test your bot" at bounding box center [982, 499] width 161 height 28
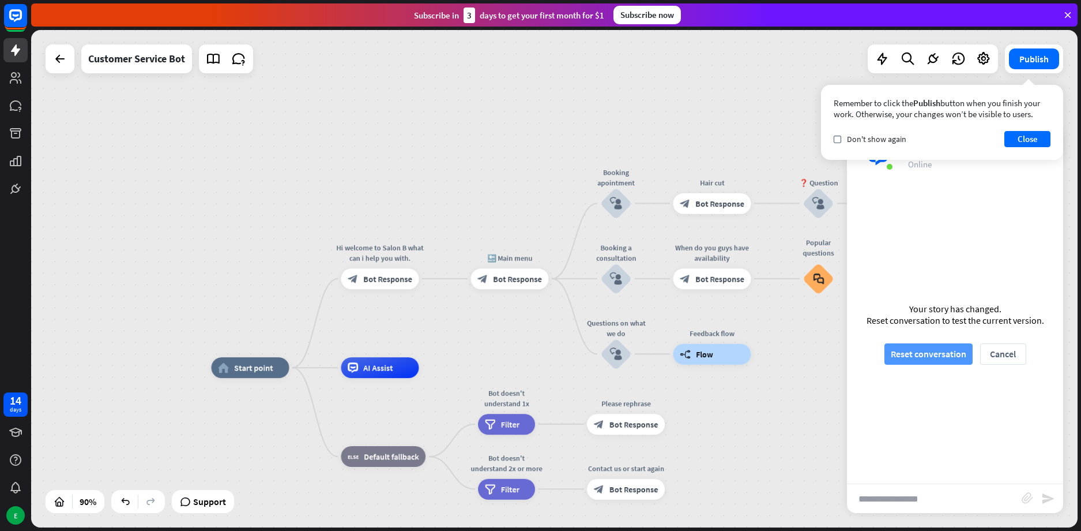
click at [949, 356] on button "Reset conversation" at bounding box center [929, 353] width 88 height 21
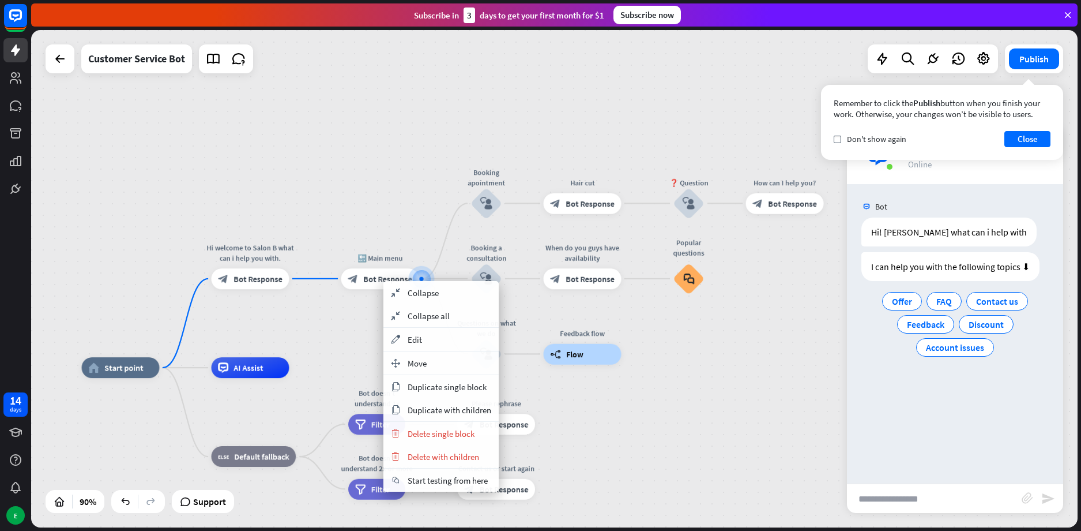
click at [319, 341] on div "home_2 Start point Hi welcome to Salon B what can i help you with. block_bot_re…" at bounding box center [554, 278] width 1047 height 497
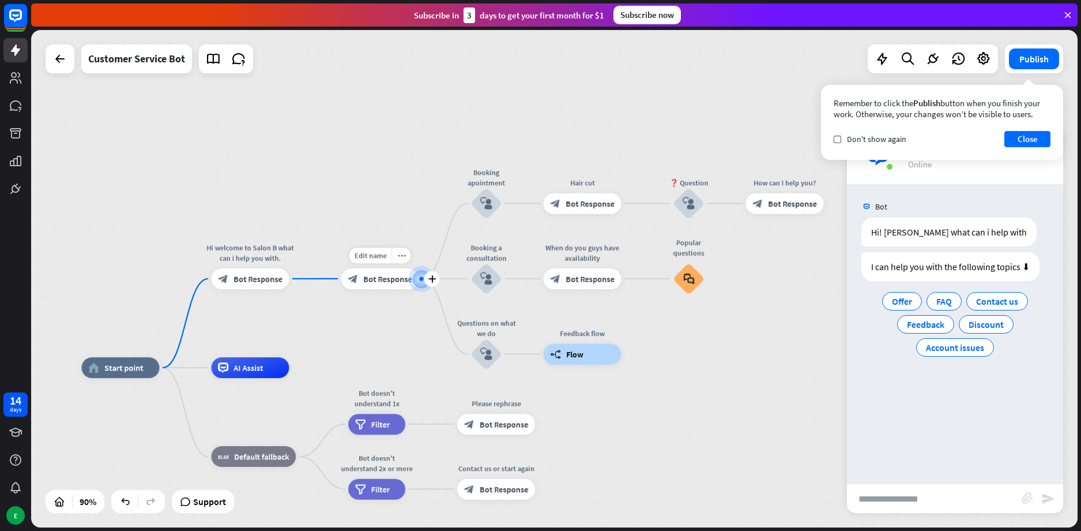
click at [389, 280] on span "Bot Response" at bounding box center [387, 278] width 49 height 10
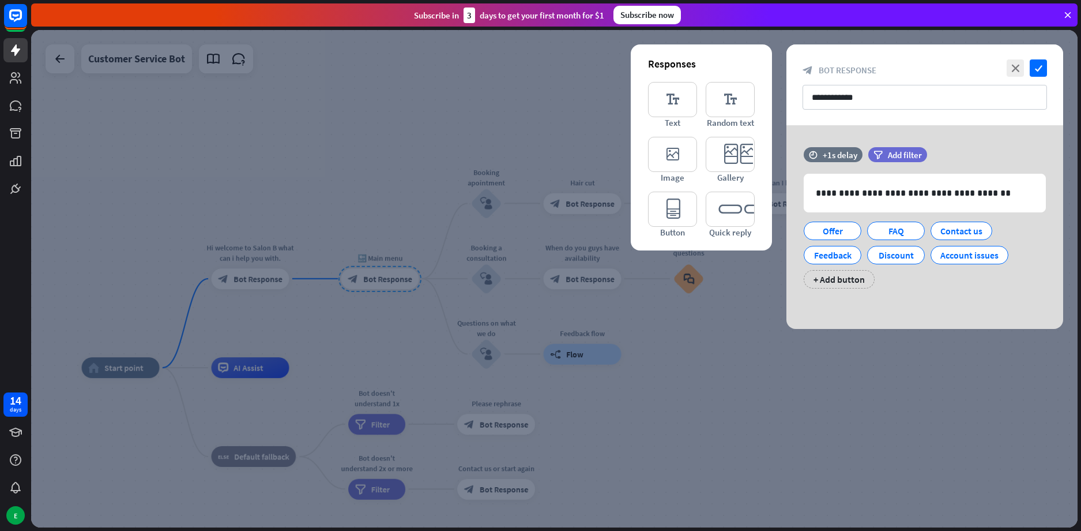
click at [400, 243] on div at bounding box center [554, 278] width 1047 height 497
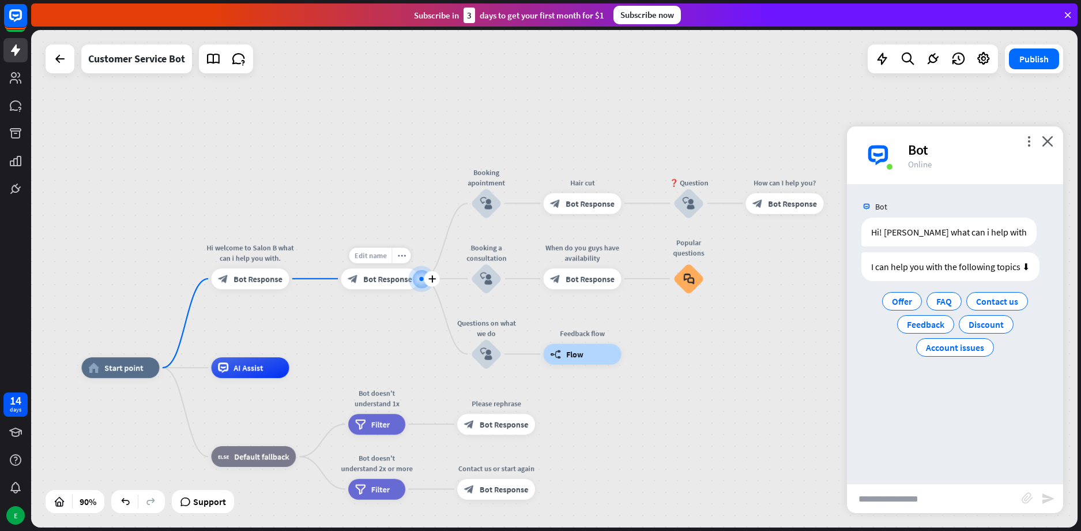
click at [381, 256] on span "Edit name" at bounding box center [370, 254] width 32 height 9
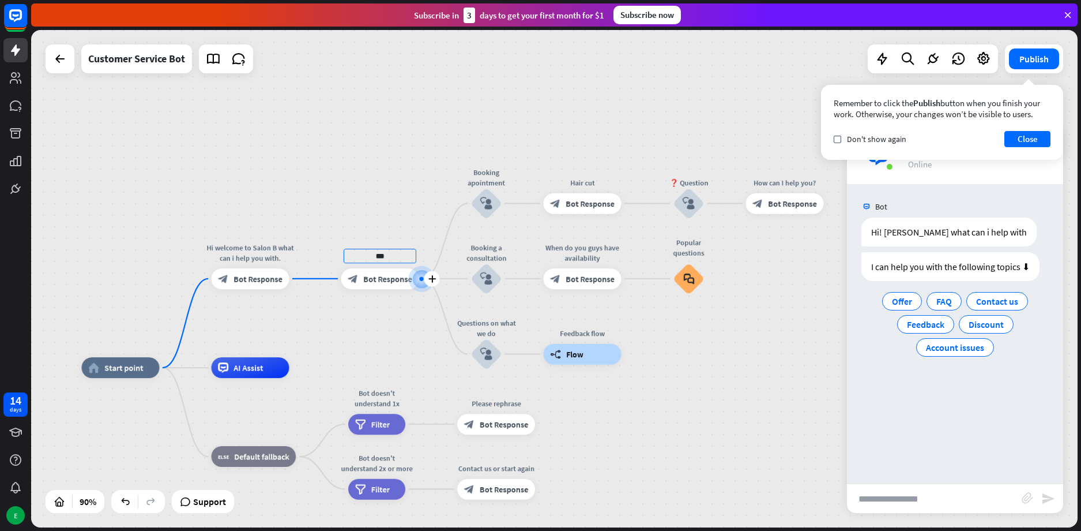
type input "**"
click at [380, 280] on div "home_2 Start point Hi welcome to Salon B what can i help you with. block_bot_re…" at bounding box center [554, 278] width 1047 height 497
click at [381, 279] on span "Bot Response" at bounding box center [387, 278] width 49 height 10
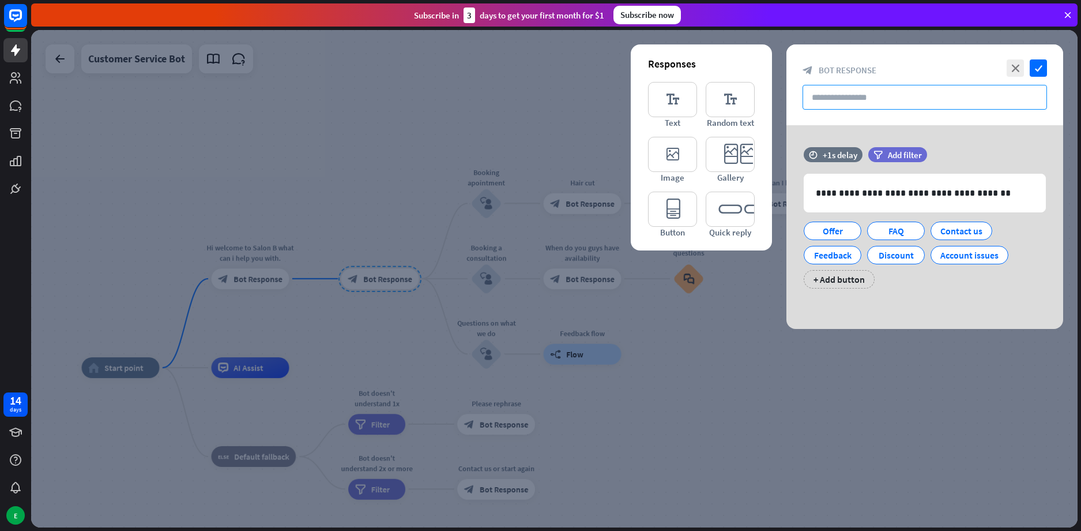
click at [883, 98] on input "text" at bounding box center [925, 97] width 244 height 25
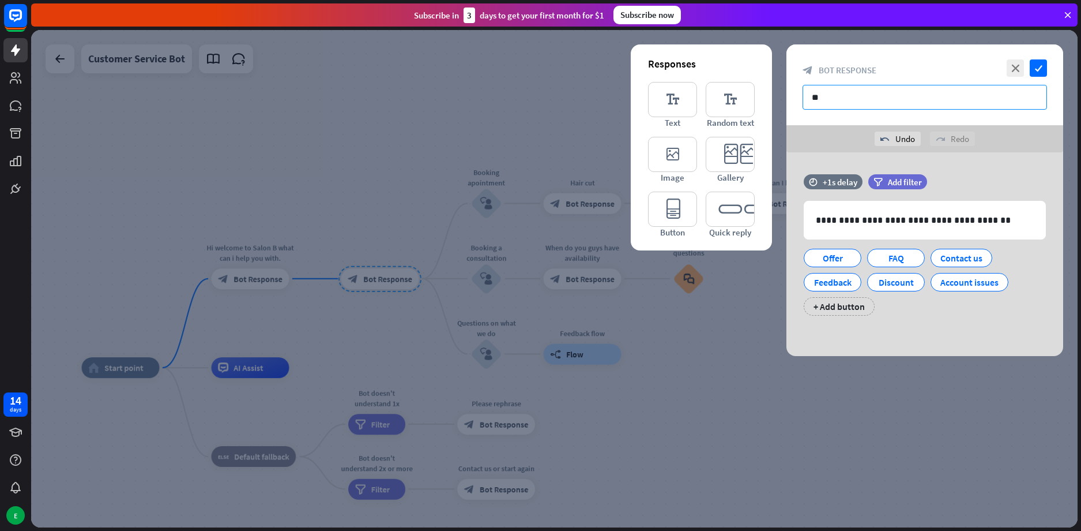
type input "*"
type input "**********"
click at [1037, 62] on icon "check" at bounding box center [1038, 67] width 17 height 17
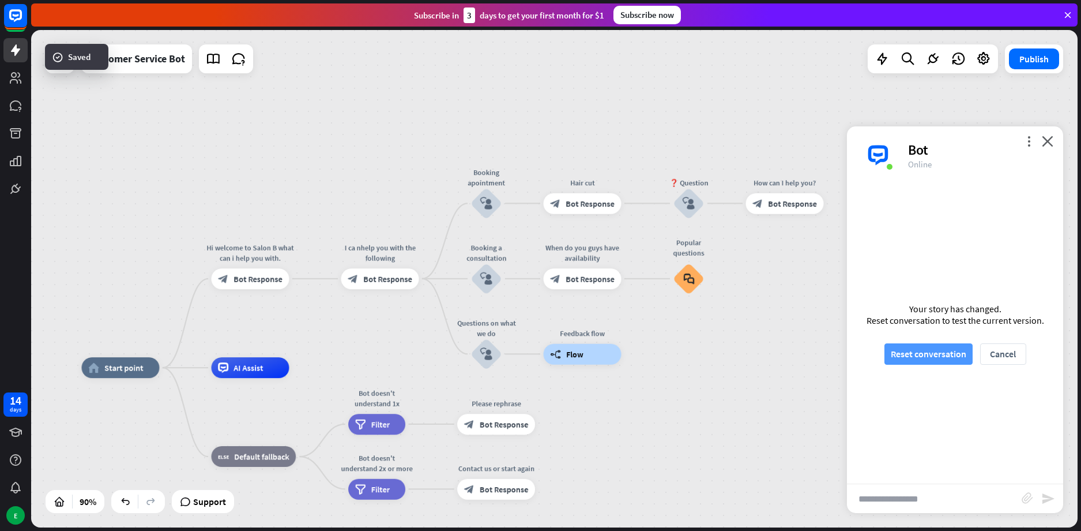
click at [917, 352] on button "Reset conversation" at bounding box center [929, 353] width 88 height 21
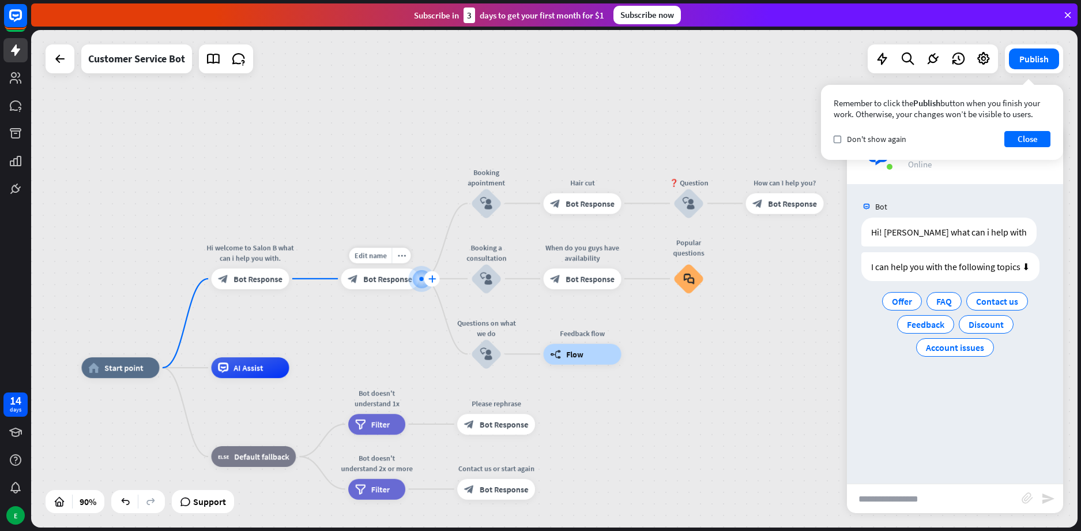
click at [432, 277] on icon "plus" at bounding box center [432, 278] width 8 height 7
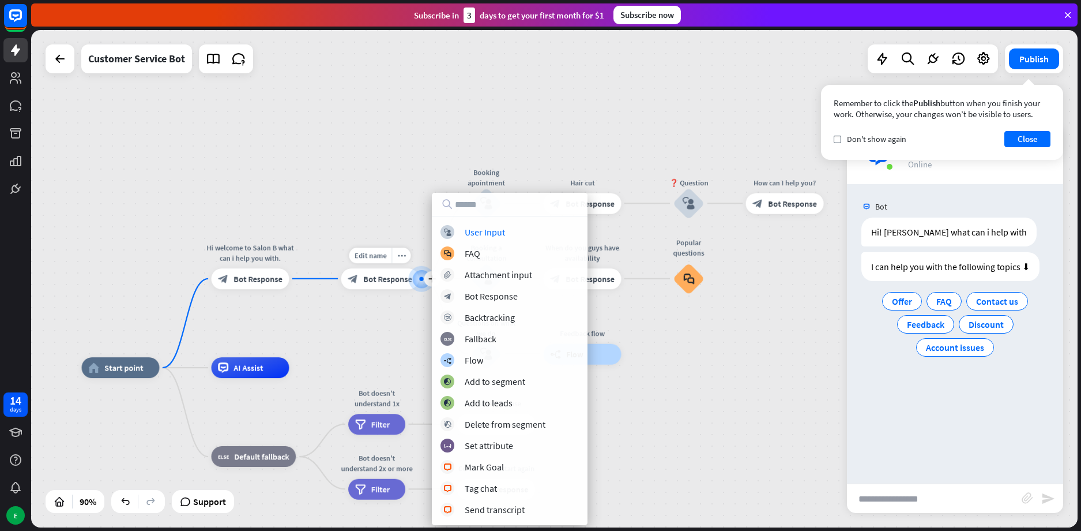
click at [383, 289] on div "Edit name more_horiz plus I ca nhelp you with the following block_bot_response …" at bounding box center [380, 278] width 78 height 21
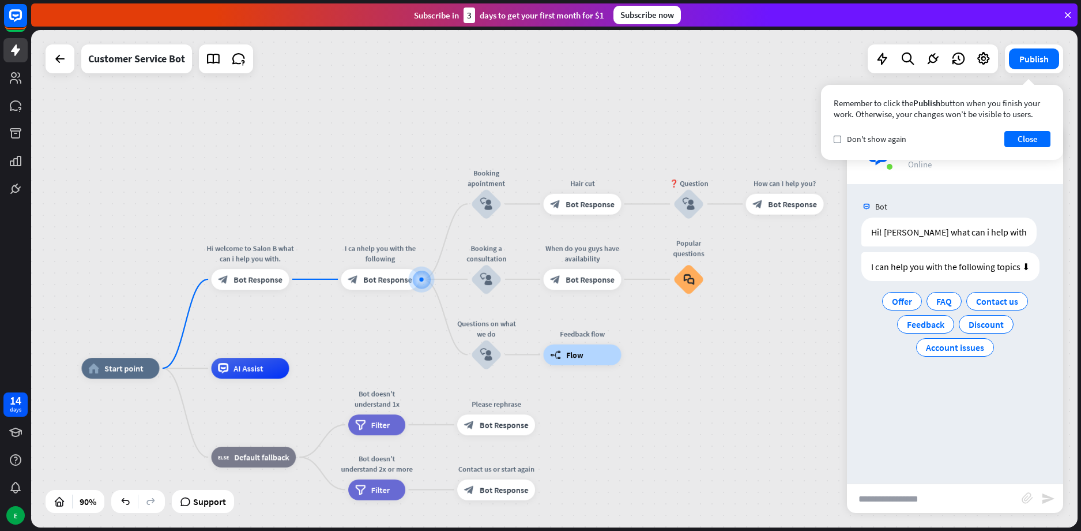
drag, startPoint x: 900, startPoint y: 300, endPoint x: 823, endPoint y: 329, distance: 81.7
click at [825, 329] on div "home_2 Start point Hi welcome to Salon B what can i help you with. block_bot_re…" at bounding box center [554, 278] width 1047 height 497
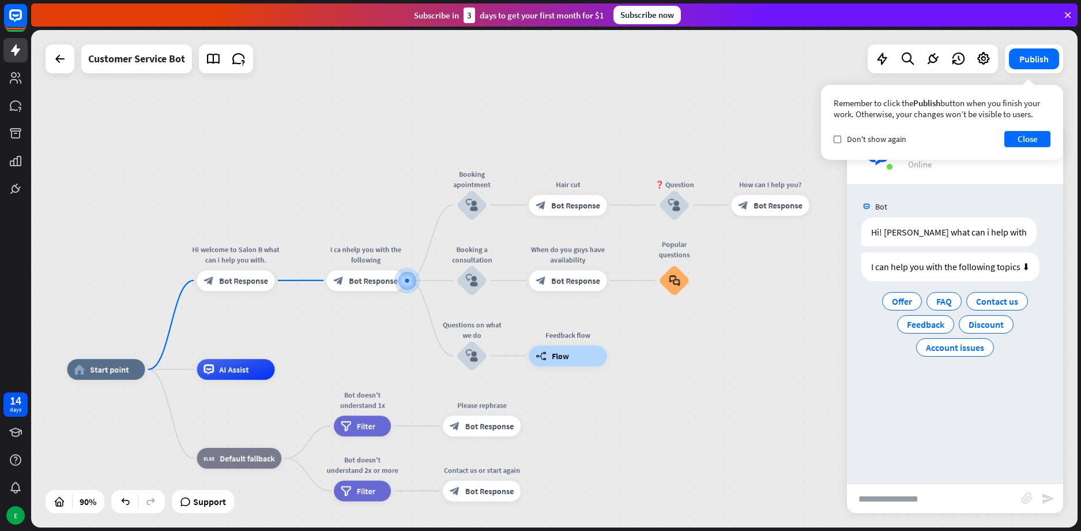
click at [774, 338] on div "home_2 Start point Hi welcome to Salon B what can i help you with. block_bot_re…" at bounding box center [554, 278] width 1047 height 497
click at [1046, 146] on button "Close" at bounding box center [1028, 139] width 46 height 16
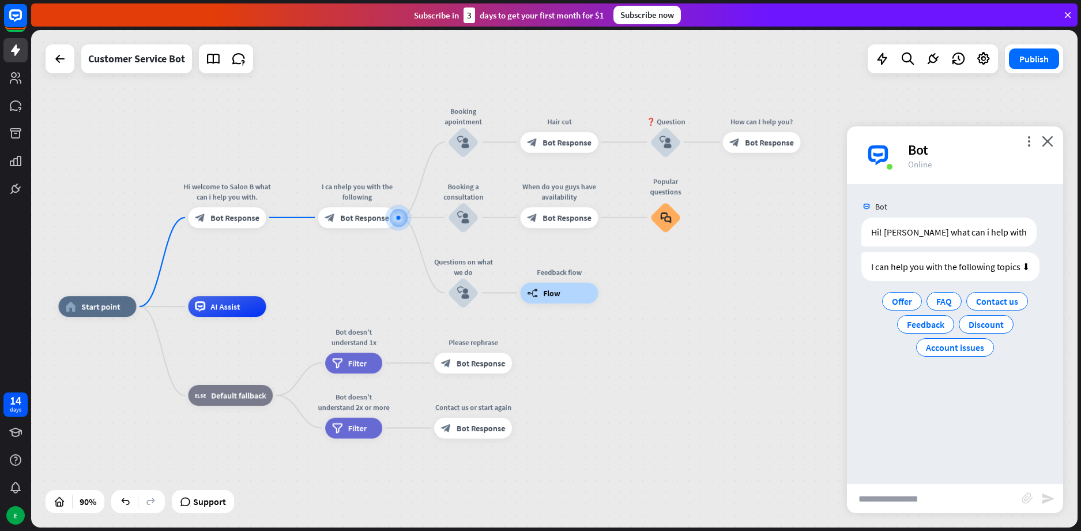
drag, startPoint x: 340, startPoint y: 155, endPoint x: 332, endPoint y: 91, distance: 64.6
click at [332, 91] on div "home_2 Start point Hi welcome to Salon B what can i help you with. block_bot_re…" at bounding box center [554, 278] width 1047 height 497
click at [371, 221] on span "Bot Response" at bounding box center [364, 216] width 49 height 10
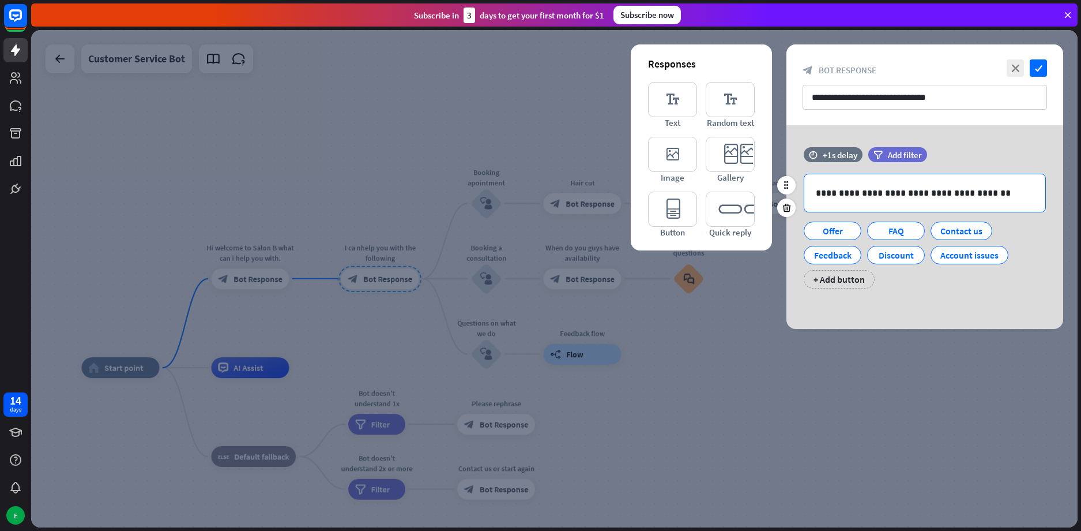
click at [990, 200] on p "**********" at bounding box center [925, 193] width 218 height 14
click at [857, 223] on icon at bounding box center [859, 224] width 11 height 10
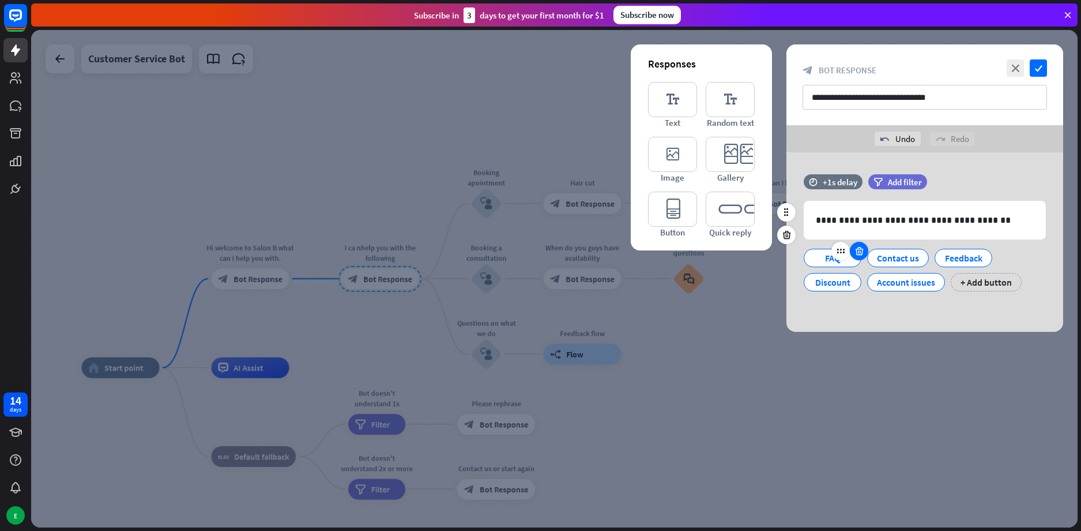
click at [860, 250] on icon at bounding box center [859, 251] width 11 height 10
click at [860, 250] on icon at bounding box center [863, 251] width 11 height 10
click at [860, 250] on icon at bounding box center [859, 251] width 11 height 10
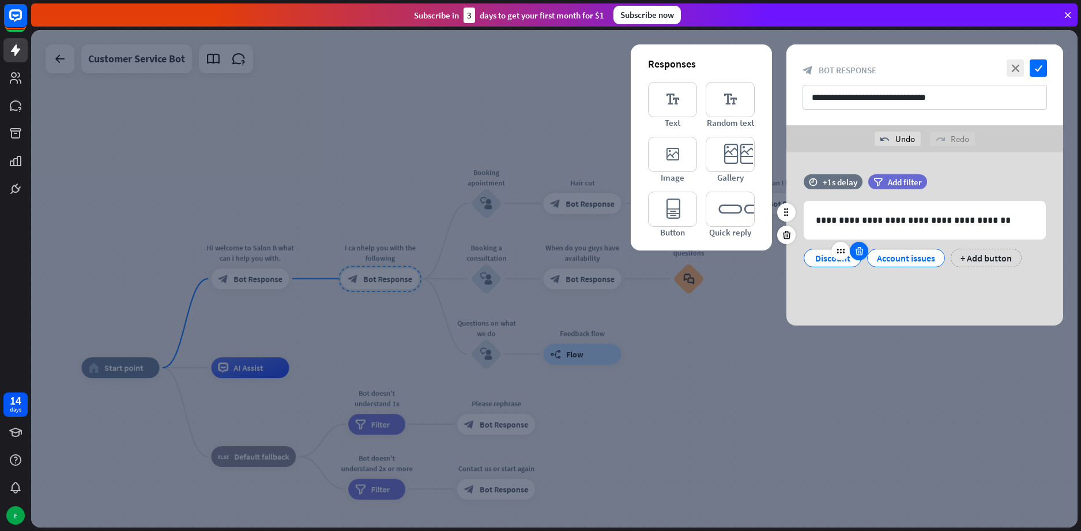
click at [860, 250] on icon at bounding box center [859, 251] width 11 height 10
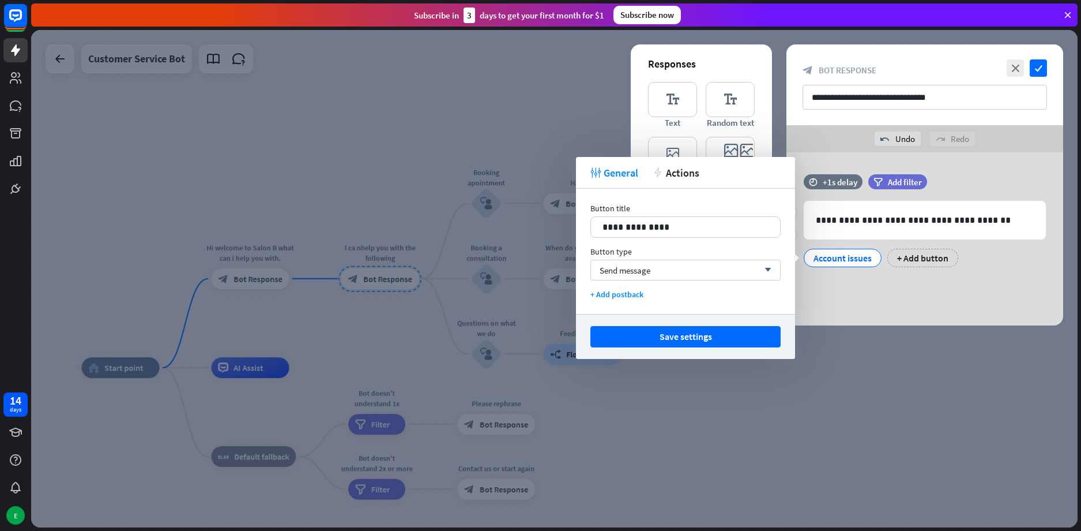
click at [860, 250] on div "Account issues" at bounding box center [843, 257] width 58 height 17
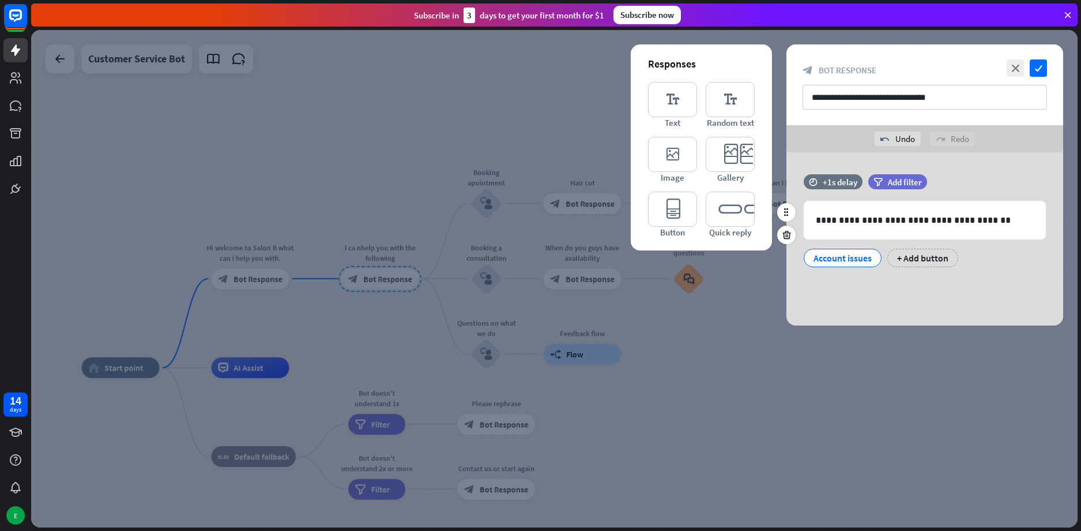
click at [881, 280] on div "**********" at bounding box center [925, 238] width 277 height 173
click at [908, 257] on div "+ Add button" at bounding box center [922, 258] width 71 height 18
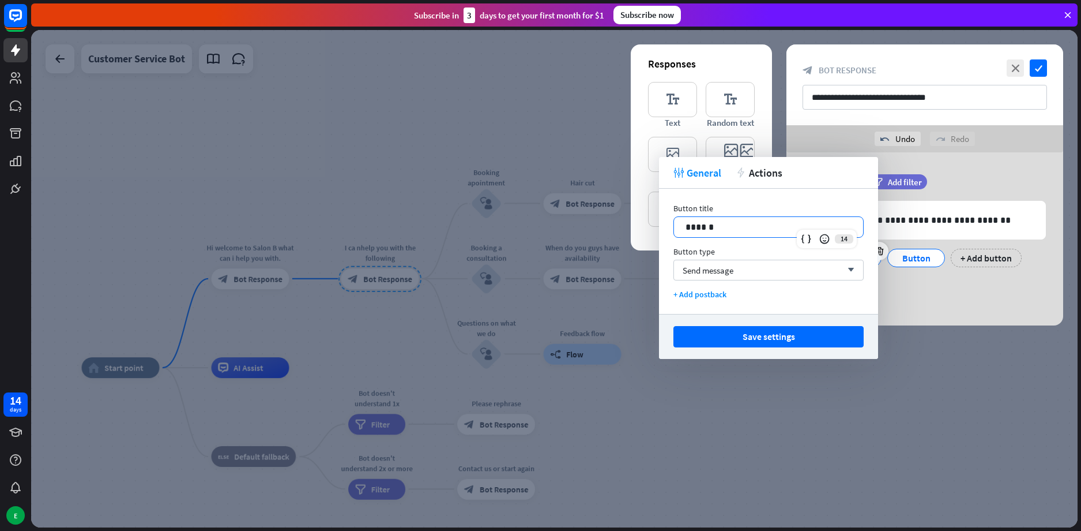
drag, startPoint x: 762, startPoint y: 223, endPoint x: 663, endPoint y: 239, distance: 100.4
click at [663, 239] on div "Button title 14 ****** Button type Send message arrow_down + Add postback" at bounding box center [768, 251] width 219 height 125
drag, startPoint x: 728, startPoint y: 222, endPoint x: 681, endPoint y: 226, distance: 46.9
click at [681, 226] on div "******" at bounding box center [768, 227] width 189 height 20
click at [754, 270] on div "Send message arrow_down" at bounding box center [769, 269] width 190 height 21
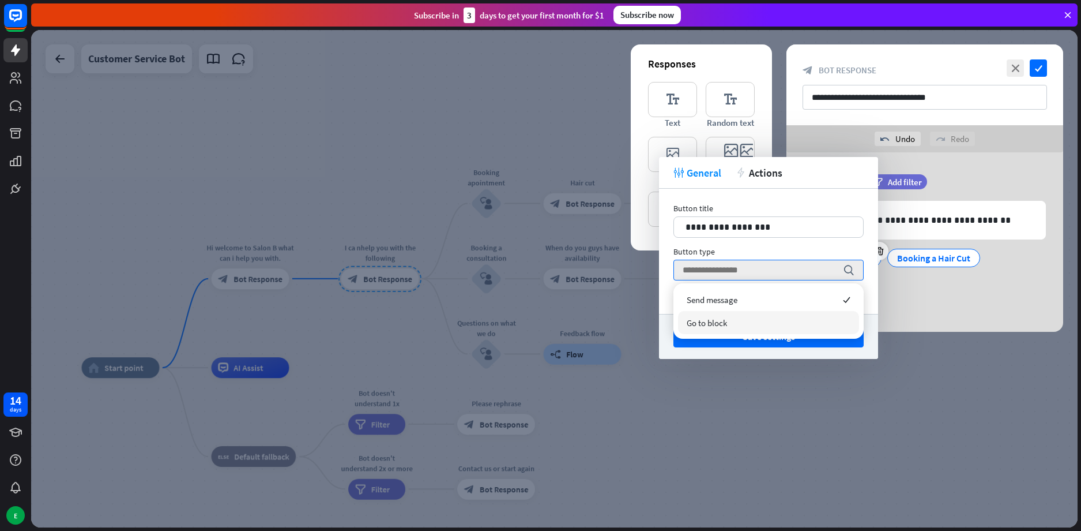
click at [785, 316] on div "Go to block" at bounding box center [768, 322] width 181 height 23
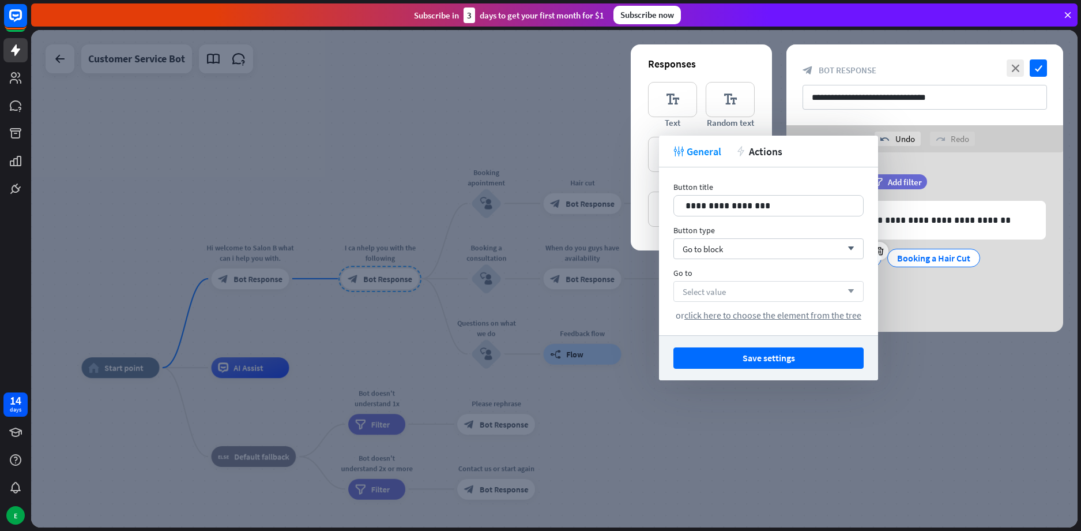
click at [761, 296] on div "Select value arrow_down" at bounding box center [769, 291] width 190 height 21
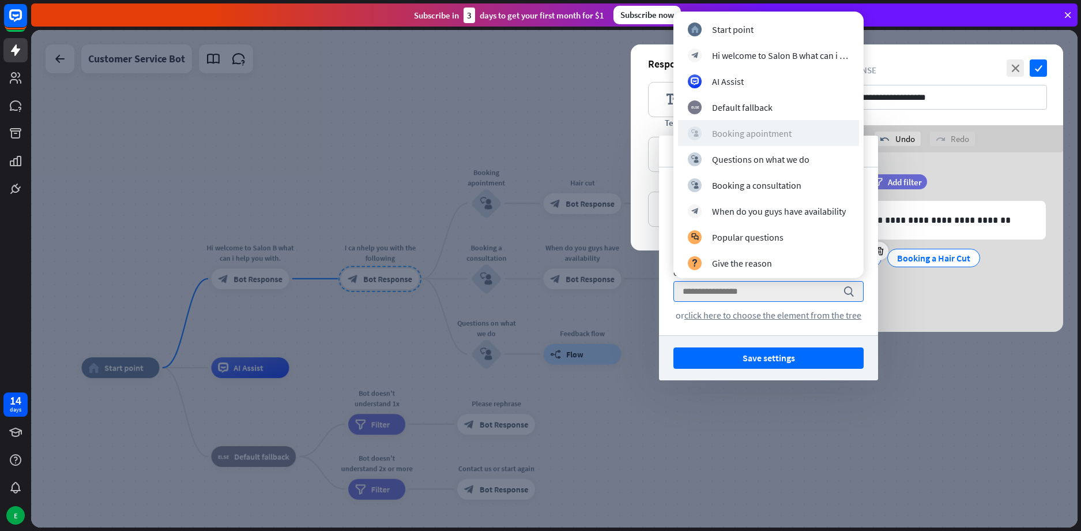
click at [771, 133] on div "Booking apointment" at bounding box center [752, 133] width 80 height 12
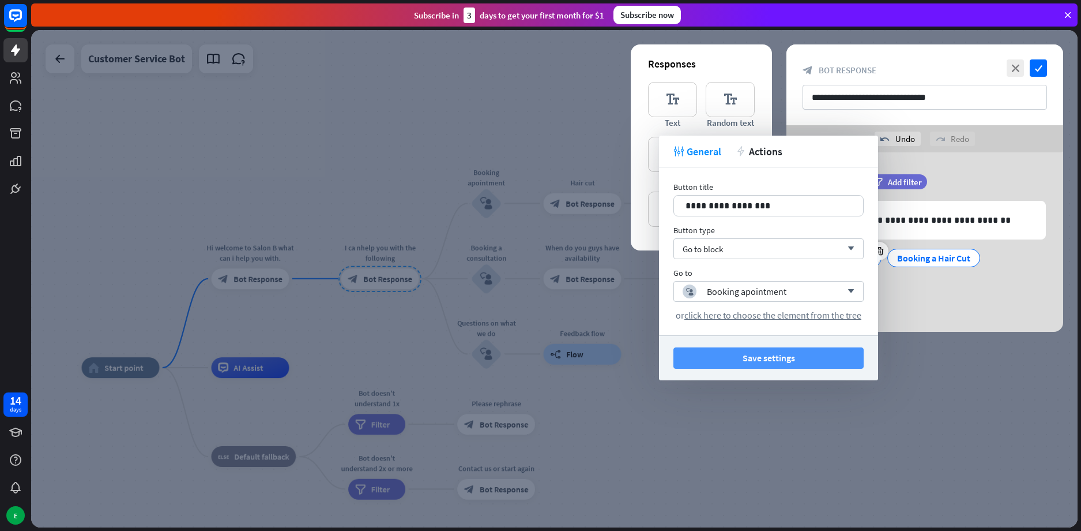
click at [787, 363] on button "Save settings" at bounding box center [769, 357] width 190 height 21
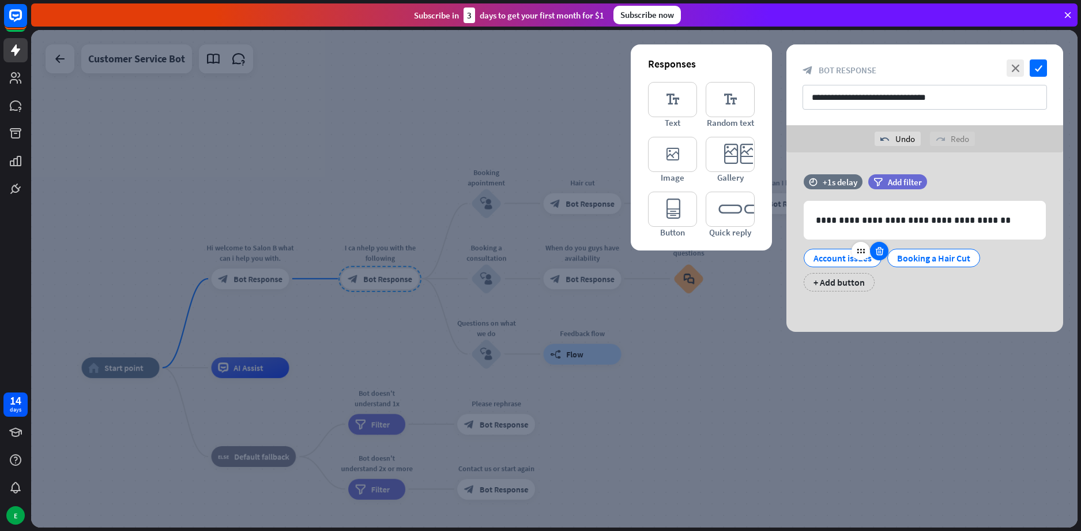
click at [876, 250] on icon at bounding box center [879, 251] width 11 height 10
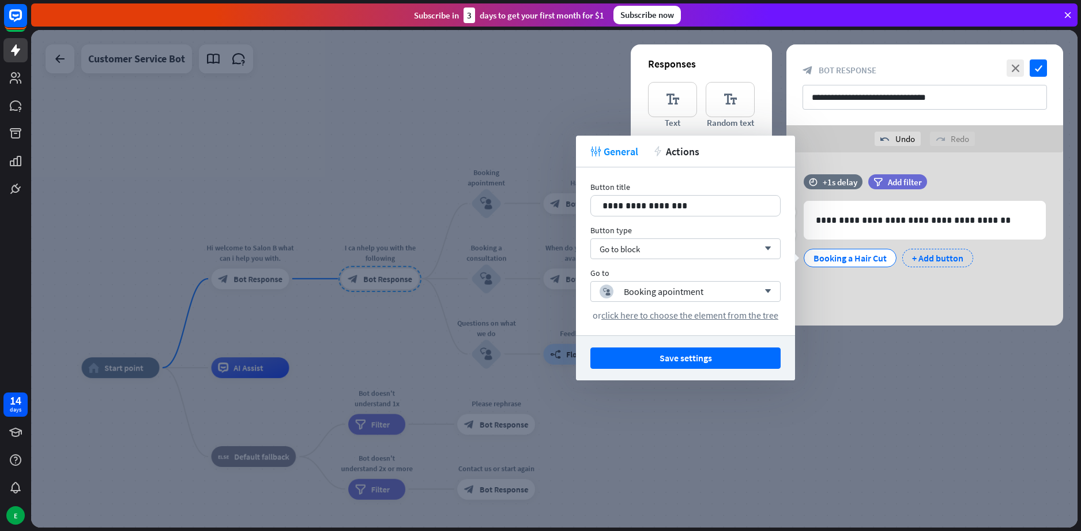
click at [938, 258] on div "+ Add button" at bounding box center [937, 258] width 71 height 18
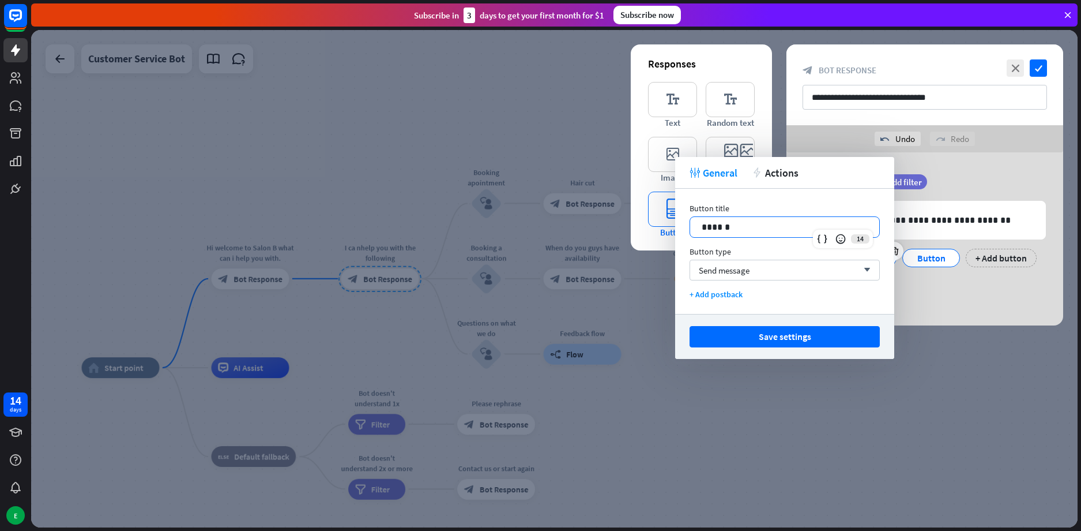
drag, startPoint x: 750, startPoint y: 224, endPoint x: 668, endPoint y: 231, distance: 82.2
click at [668, 231] on body "14 days E close Product Help First steps Get started with ChatBot Help Center F…" at bounding box center [540, 265] width 1081 height 531
click at [764, 277] on div "Send message arrow_down" at bounding box center [785, 269] width 190 height 21
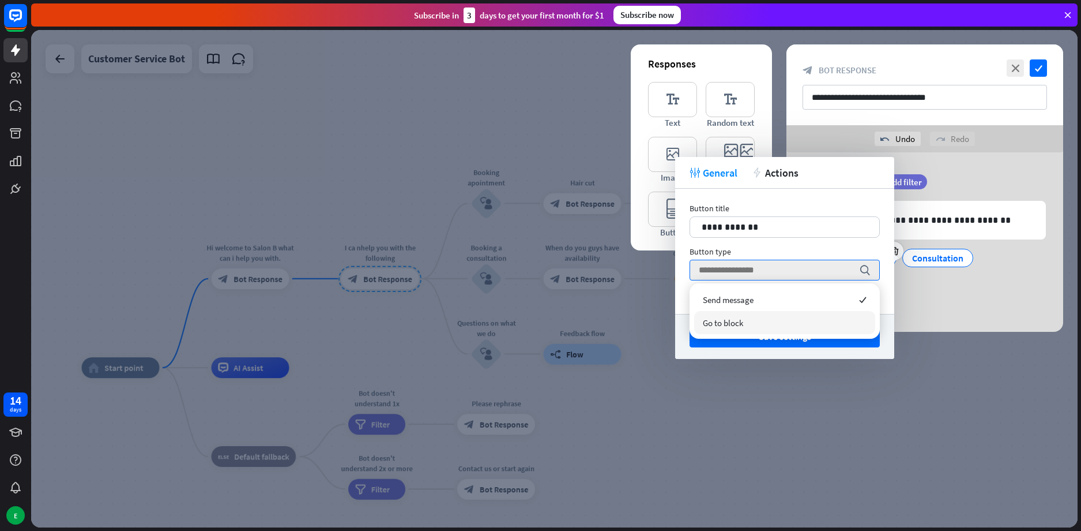
click at [751, 319] on div "Go to block" at bounding box center [784, 322] width 181 height 23
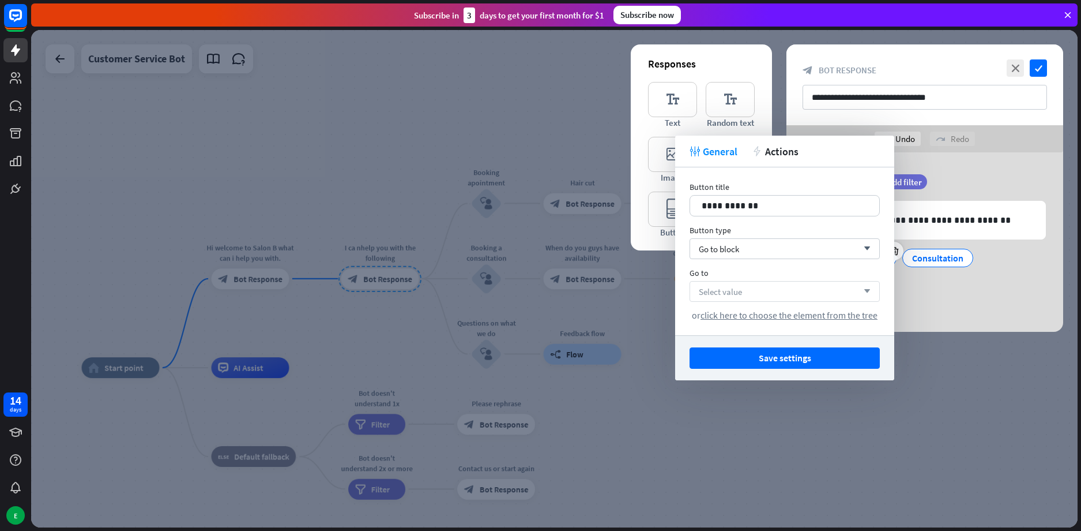
click at [755, 286] on div "Select value arrow_down" at bounding box center [785, 291] width 190 height 21
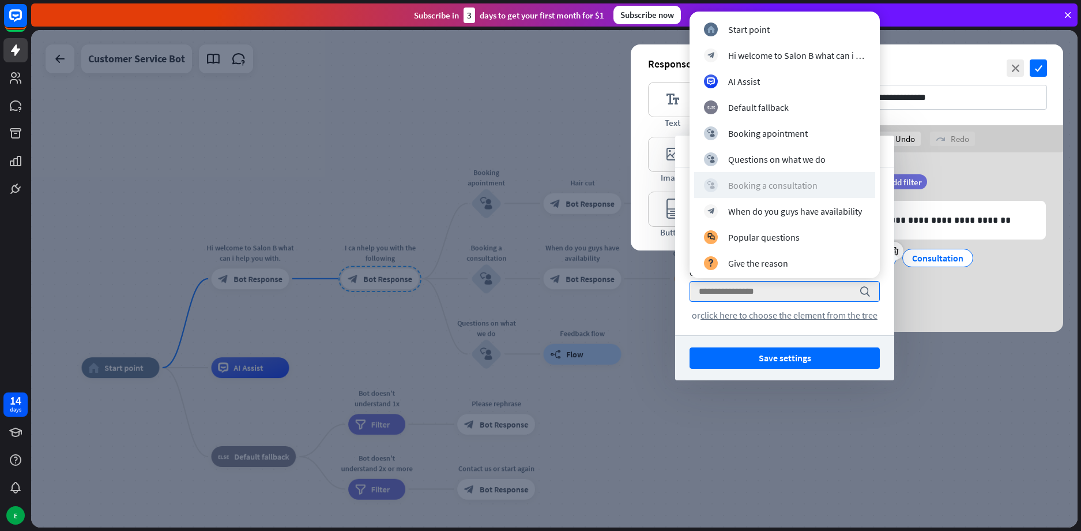
click at [815, 189] on div "Booking a consultation" at bounding box center [772, 185] width 89 height 12
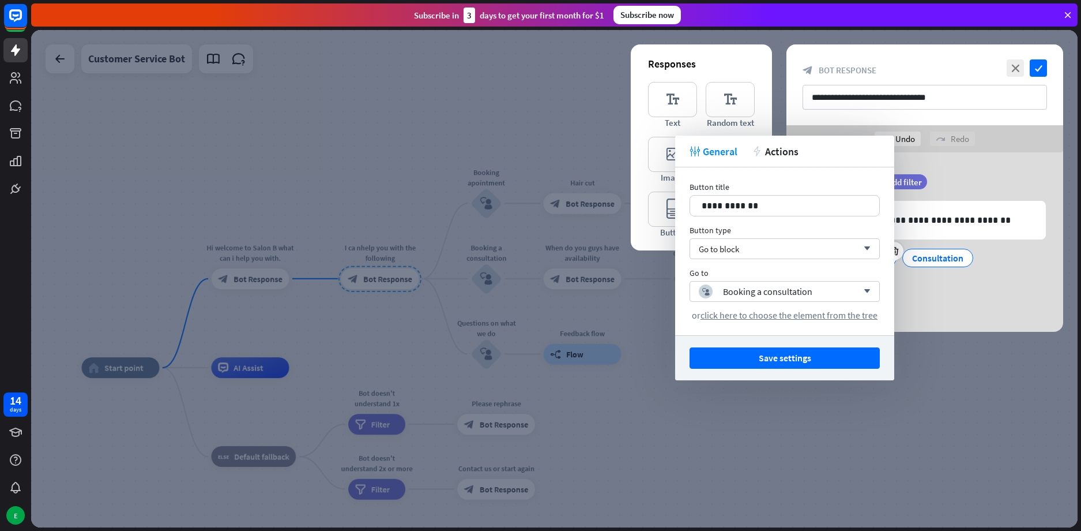
click at [813, 360] on button "Save settings" at bounding box center [785, 357] width 190 height 21
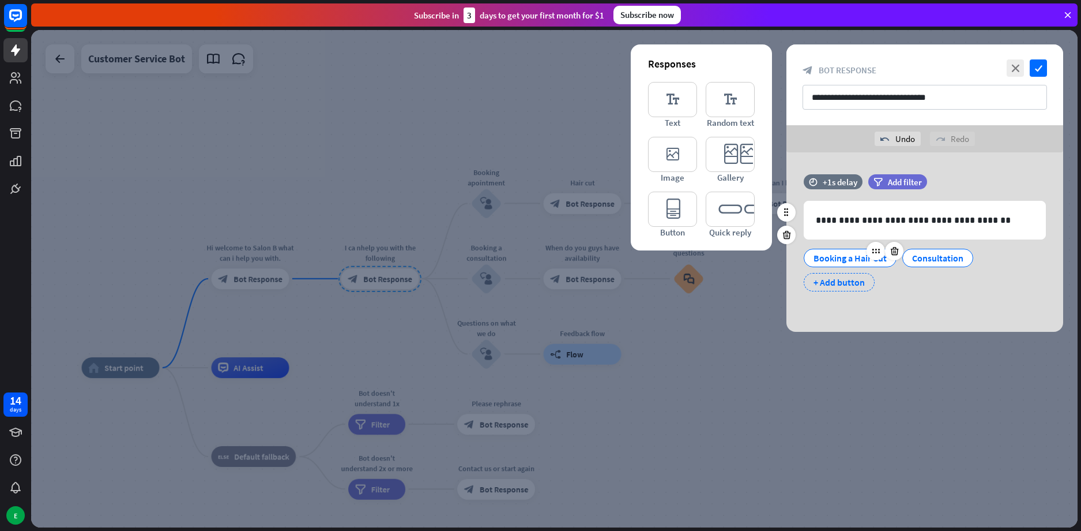
click at [833, 283] on div "+ Add button" at bounding box center [839, 282] width 71 height 18
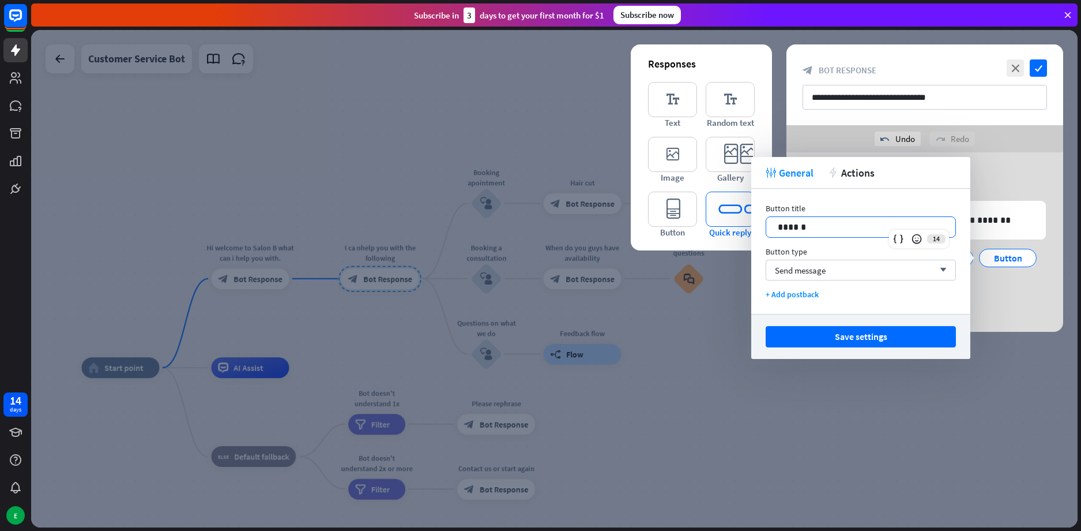
drag, startPoint x: 846, startPoint y: 225, endPoint x: 720, endPoint y: 236, distance: 126.2
click at [722, 236] on body "14 days E close Product Help First steps Get started with ChatBot Help Center F…" at bounding box center [540, 265] width 1081 height 531
click at [792, 274] on span "Send message" at bounding box center [800, 270] width 51 height 11
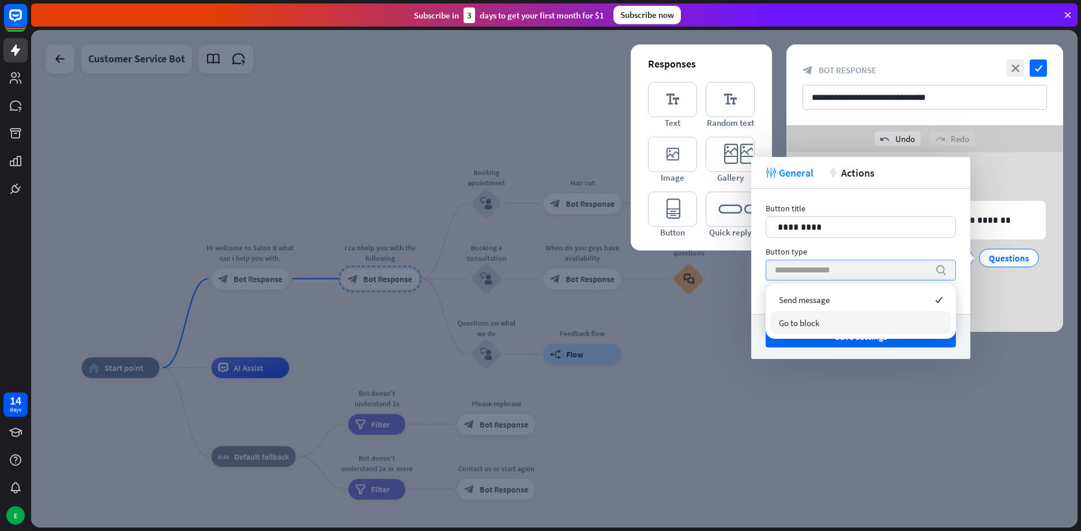
click at [819, 323] on span "Go to block" at bounding box center [799, 322] width 40 height 11
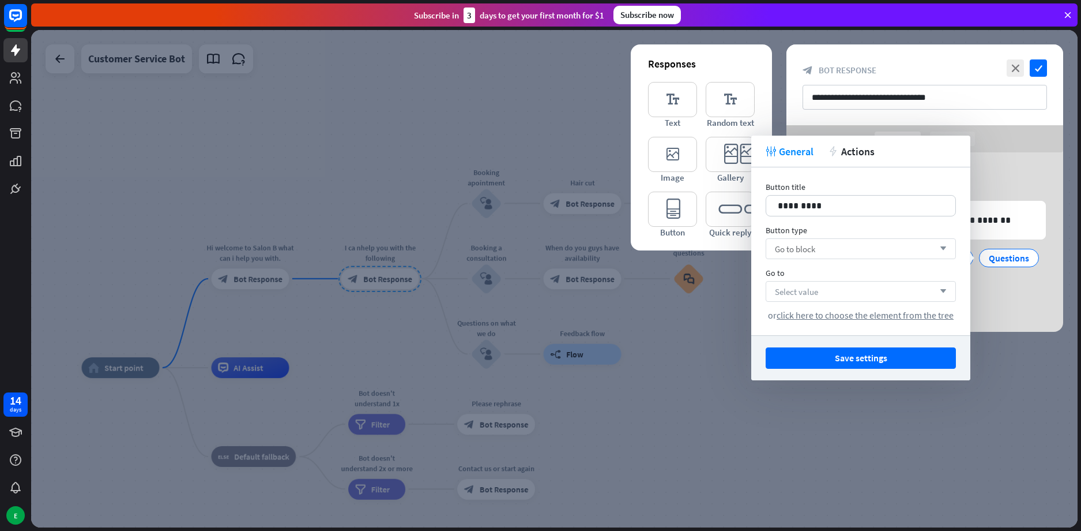
drag, startPoint x: 821, startPoint y: 276, endPoint x: 823, endPoint y: 291, distance: 15.7
click at [823, 282] on div "Go to Select value arrow_down or click here to choose the element from the tree" at bounding box center [861, 294] width 190 height 53
click at [823, 292] on div "Select value arrow_down" at bounding box center [861, 291] width 190 height 21
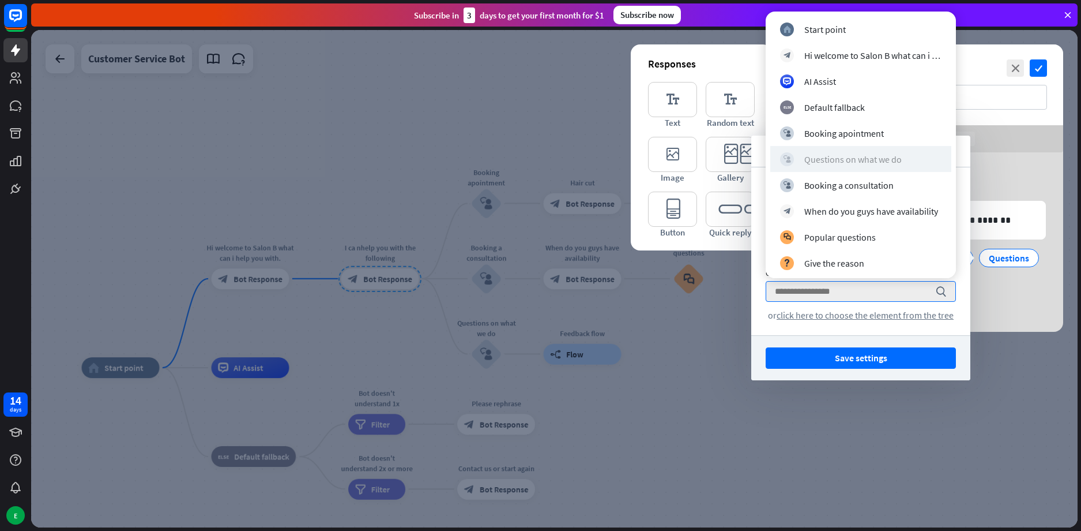
click at [863, 156] on div "Questions on what we do" at bounding box center [852, 159] width 97 height 12
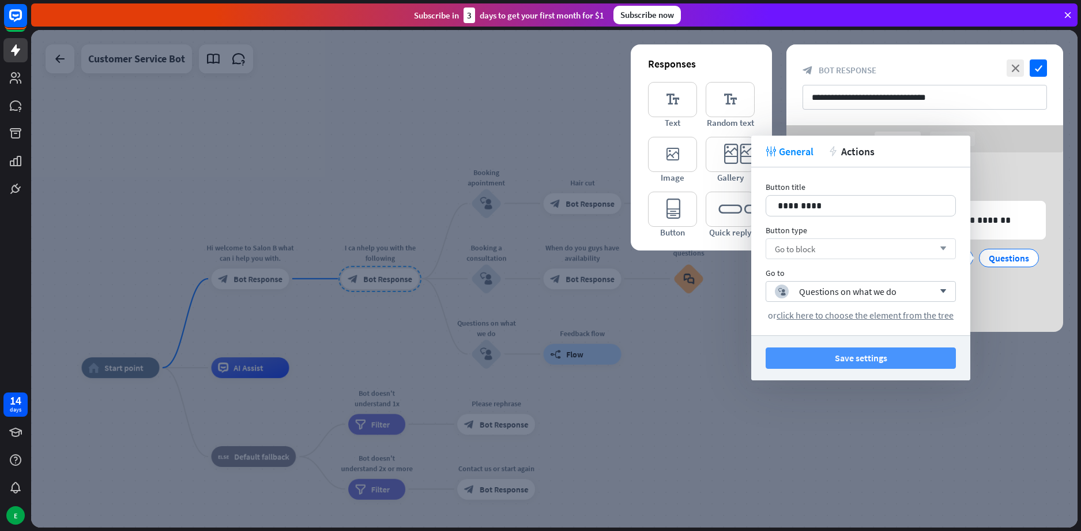
click at [869, 364] on button "Save settings" at bounding box center [861, 357] width 190 height 21
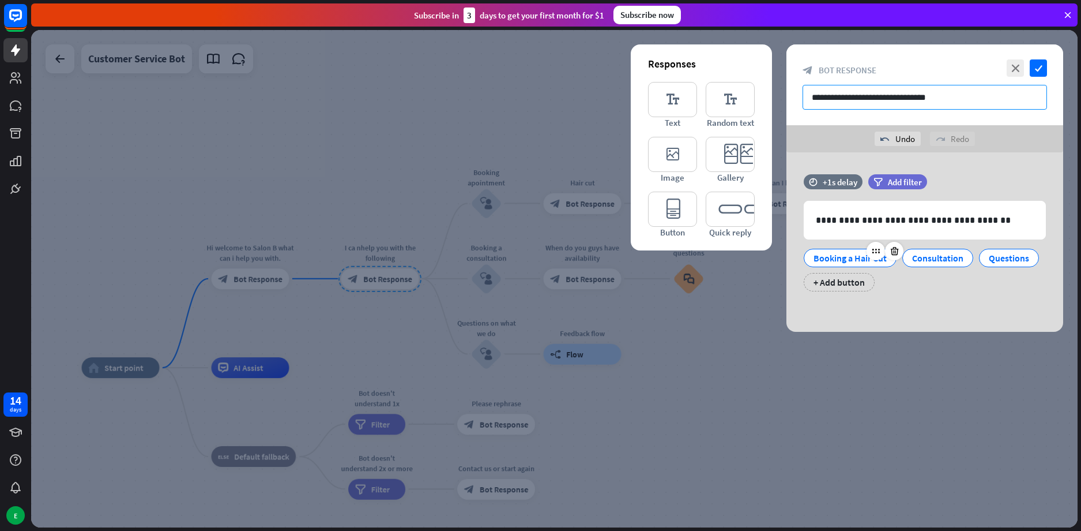
click at [830, 97] on input "**********" at bounding box center [925, 97] width 244 height 25
type input "**********"
click at [1039, 69] on icon "check" at bounding box center [1038, 67] width 17 height 17
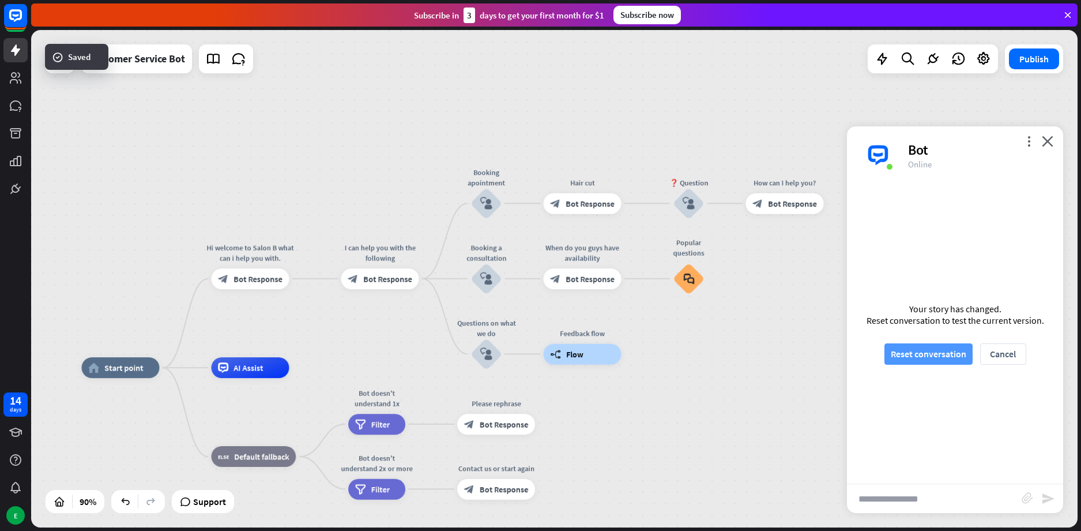
click at [932, 348] on button "Reset conversation" at bounding box center [929, 353] width 88 height 21
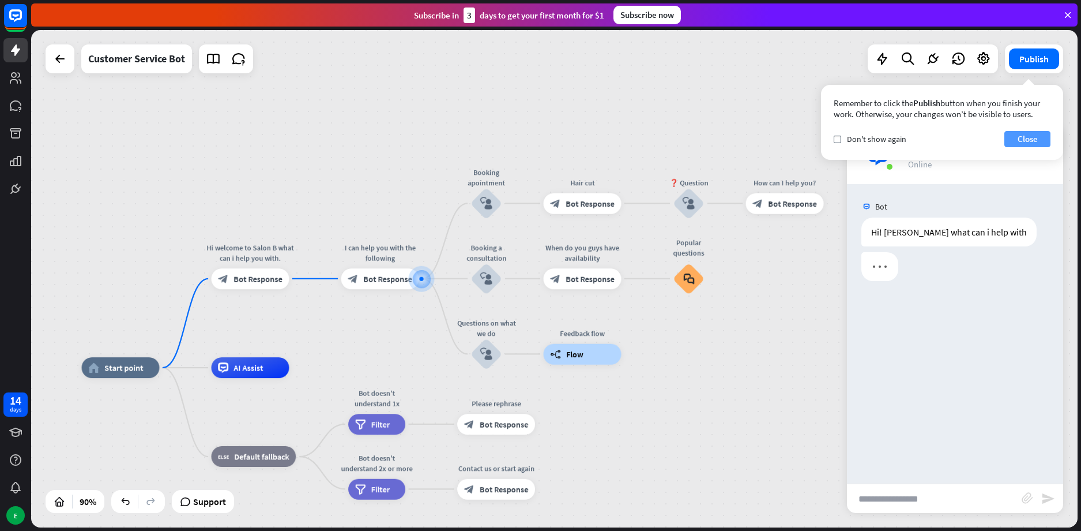
click at [1030, 134] on button "Close" at bounding box center [1028, 139] width 46 height 16
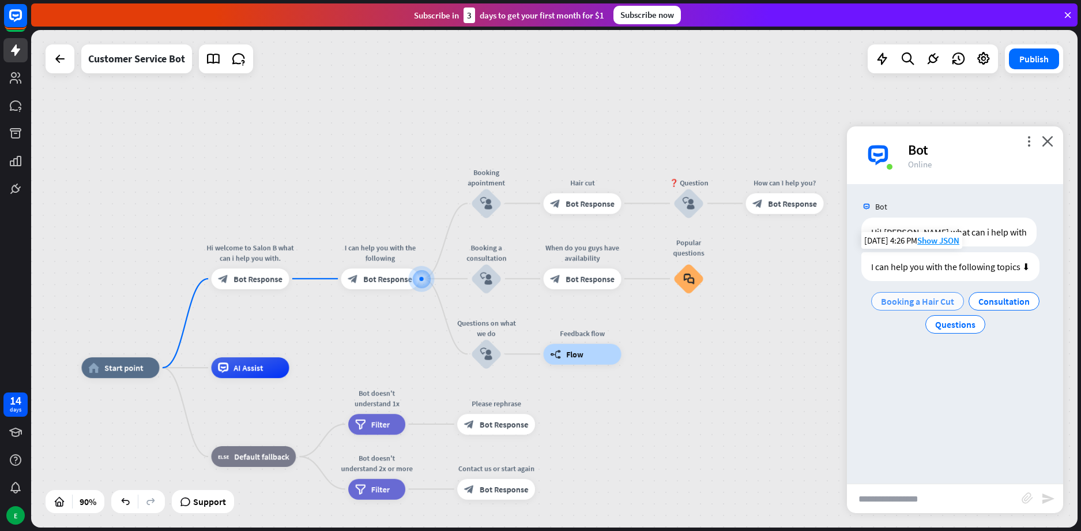
click at [912, 295] on div "Booking a Hair Cut" at bounding box center [917, 301] width 93 height 18
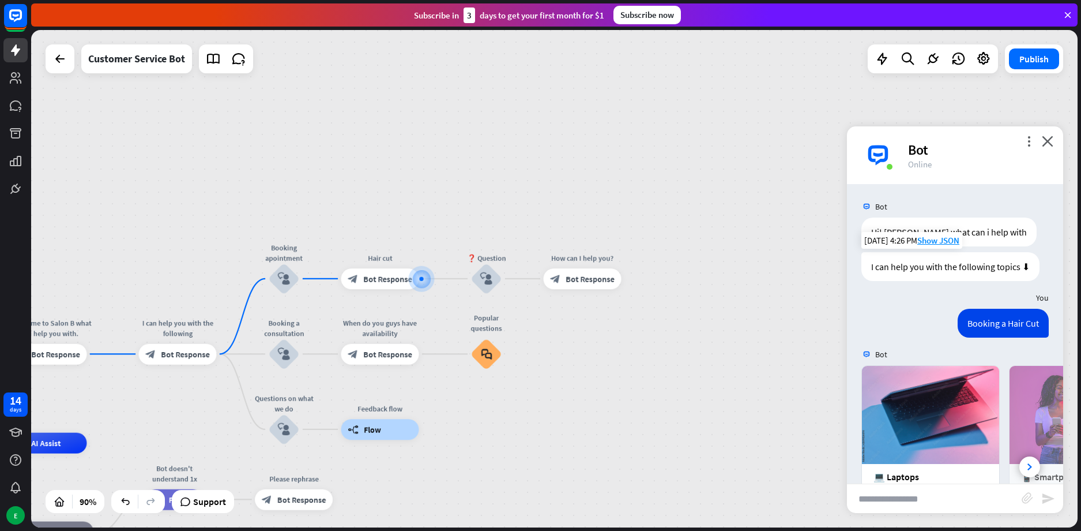
scroll to position [142, 0]
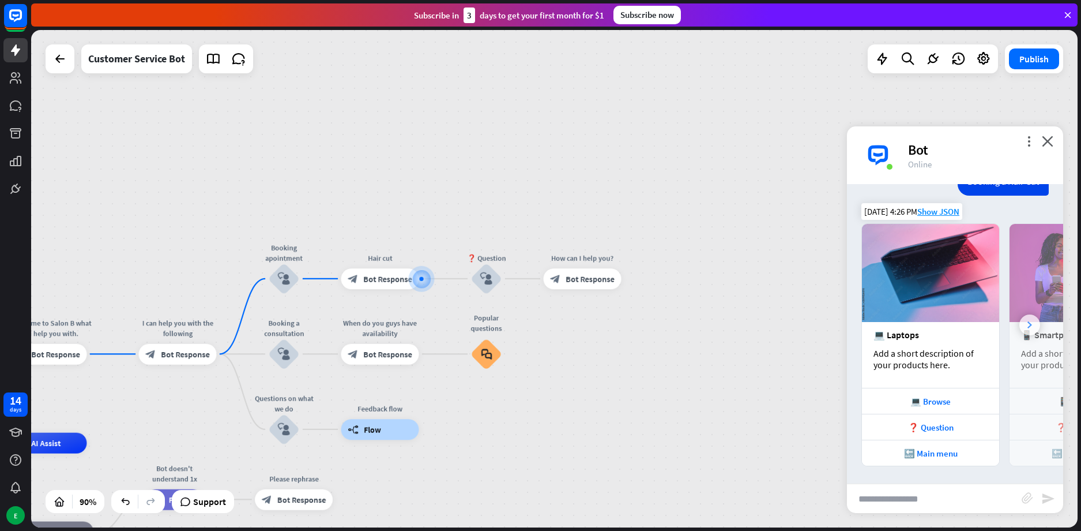
click at [1028, 322] on icon at bounding box center [1030, 324] width 5 height 7
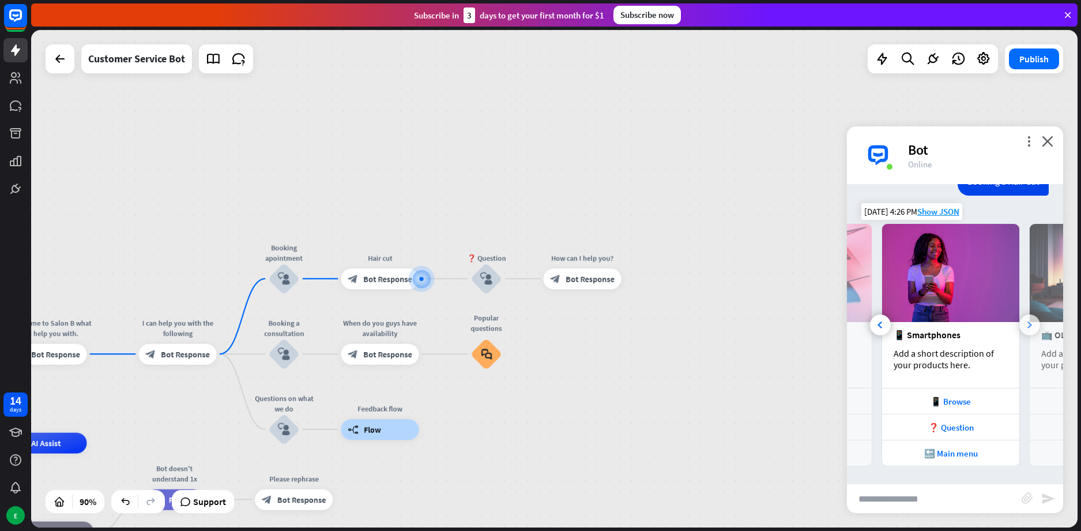
click at [1028, 322] on icon at bounding box center [1030, 324] width 5 height 7
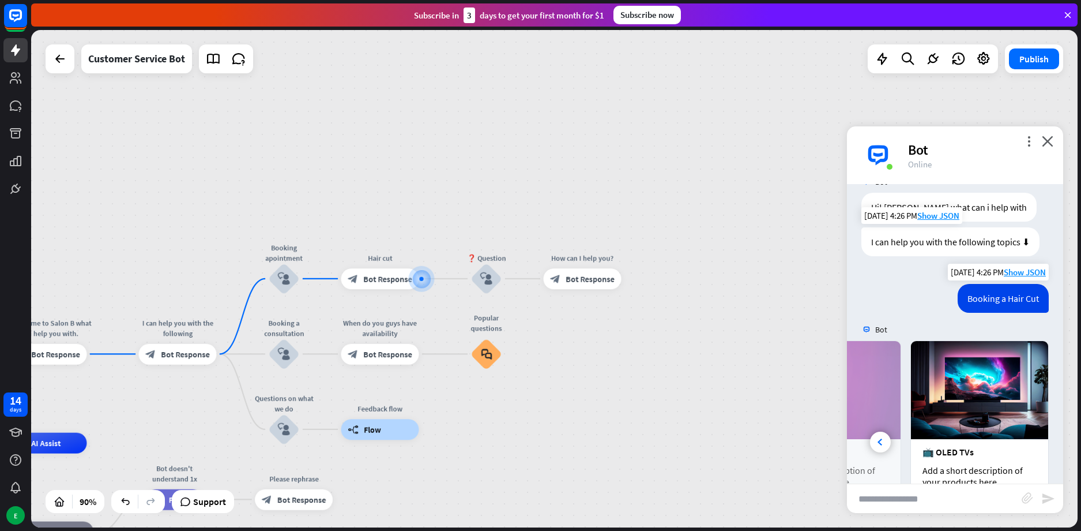
scroll to position [0, 0]
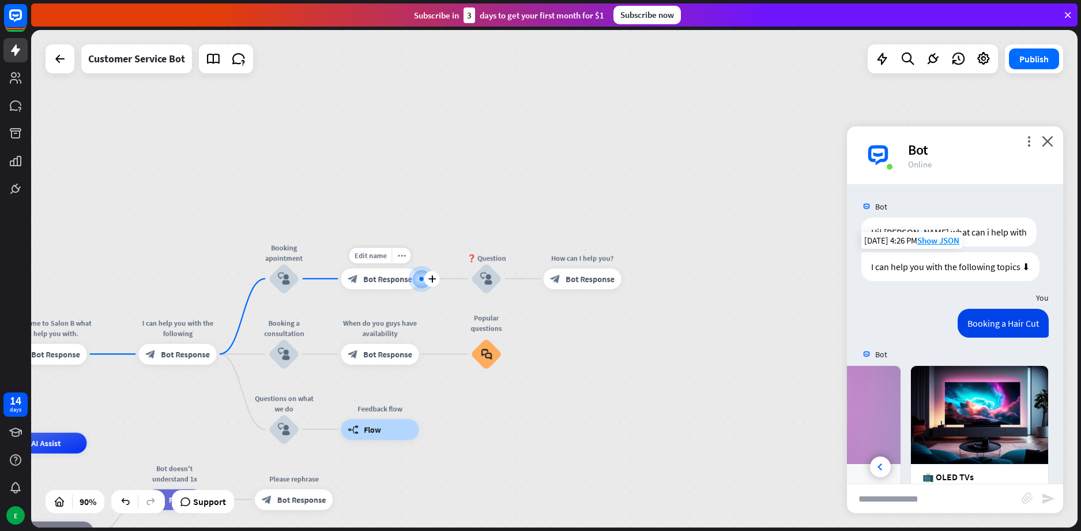
click at [389, 277] on span "Bot Response" at bounding box center [387, 278] width 49 height 10
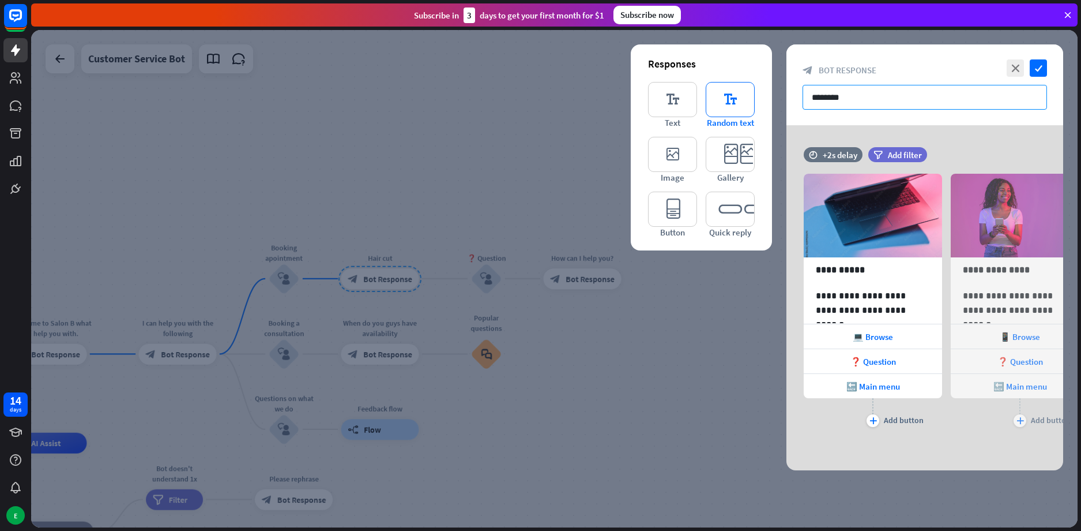
drag, startPoint x: 875, startPoint y: 98, endPoint x: 709, endPoint y: 106, distance: 165.7
click at [787, 106] on div "**********" at bounding box center [925, 257] width 277 height 426
click at [499, 159] on div at bounding box center [554, 278] width 1047 height 497
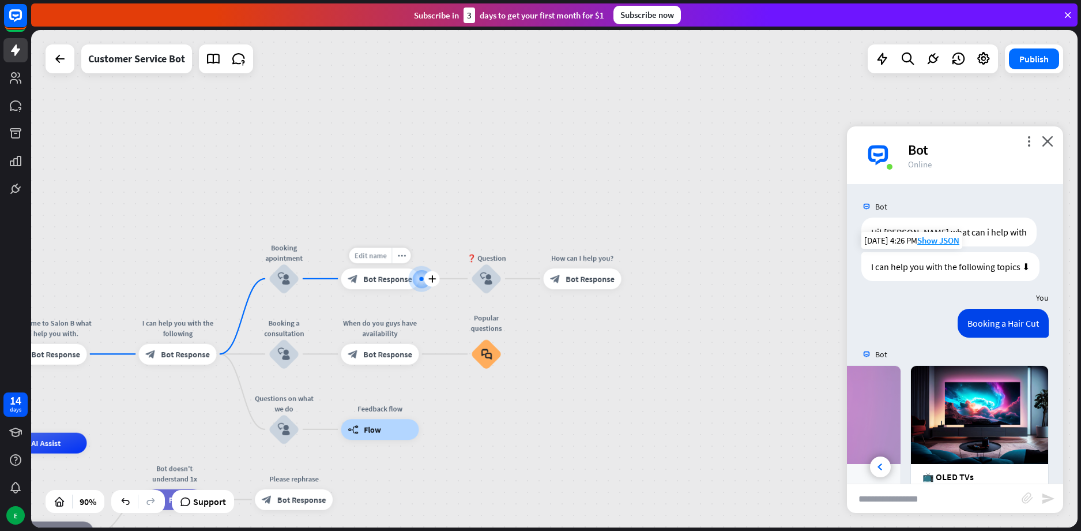
click at [360, 252] on span "Edit name" at bounding box center [370, 254] width 32 height 9
click at [378, 289] on div "Edit name more_horiz ******** plus block_bot_response Bot Response" at bounding box center [380, 278] width 78 height 21
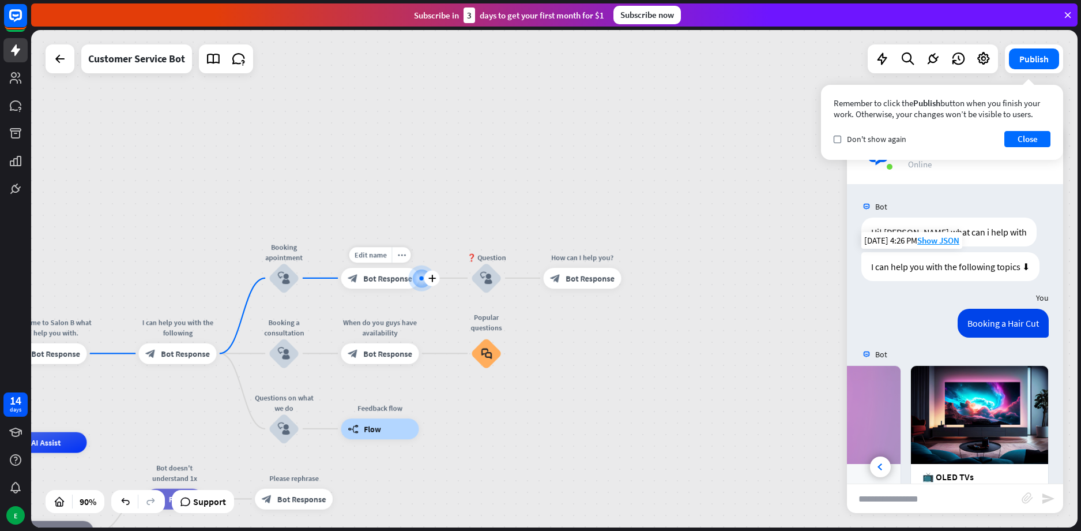
click at [382, 280] on span "Bot Response" at bounding box center [387, 278] width 49 height 10
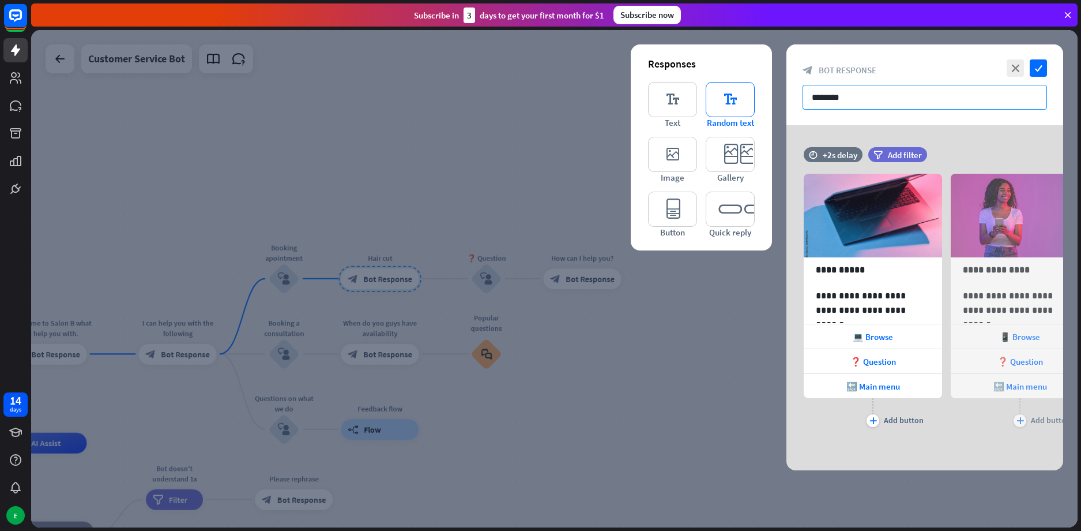
drag, startPoint x: 893, startPoint y: 101, endPoint x: 733, endPoint y: 102, distance: 159.7
click at [787, 102] on div "**********" at bounding box center [925, 257] width 277 height 426
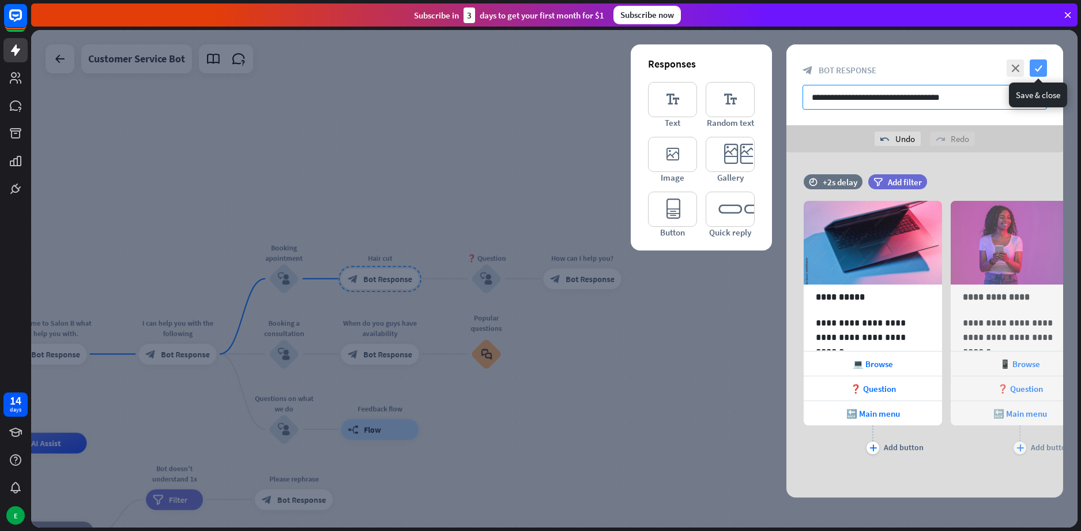
type input "**********"
click at [1036, 71] on icon "check" at bounding box center [1038, 67] width 17 height 17
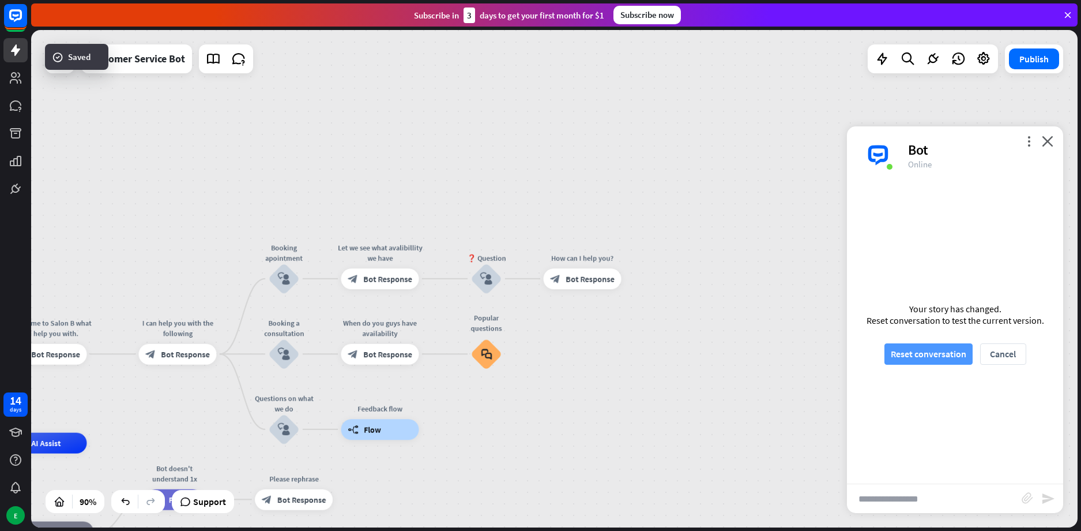
click at [937, 355] on button "Reset conversation" at bounding box center [929, 353] width 88 height 21
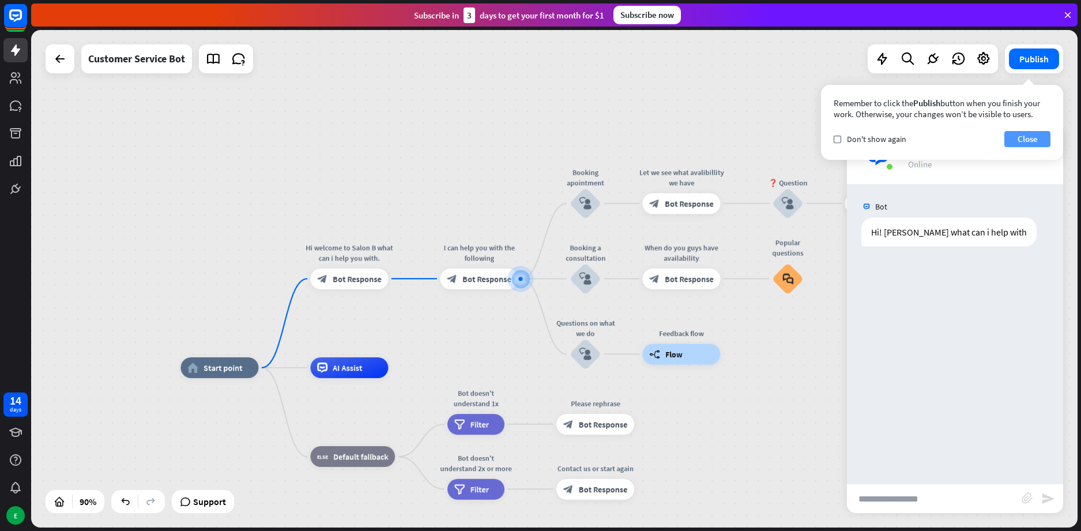
click at [1036, 138] on button "Close" at bounding box center [1028, 139] width 46 height 16
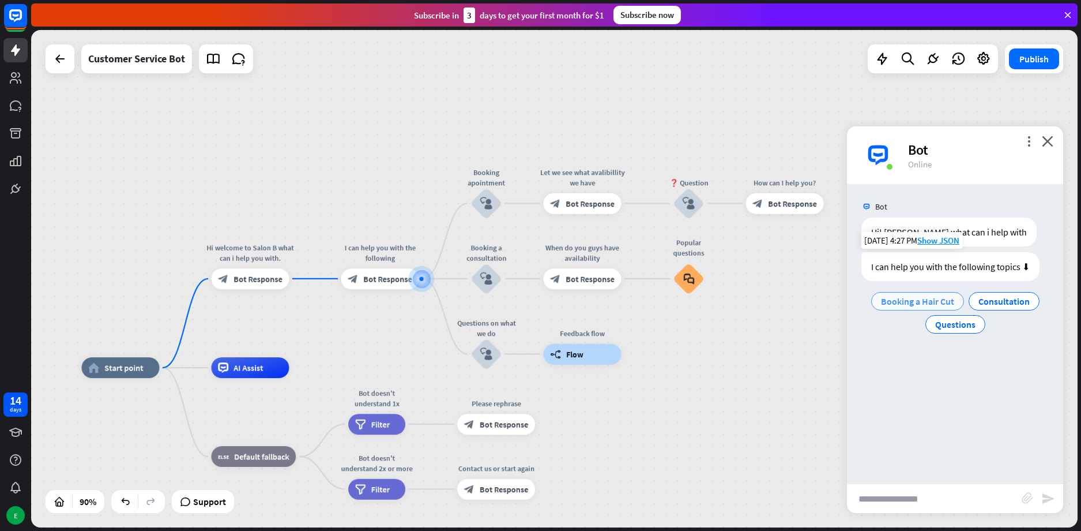
click at [921, 300] on span "Booking a Hair Cut" at bounding box center [917, 301] width 73 height 12
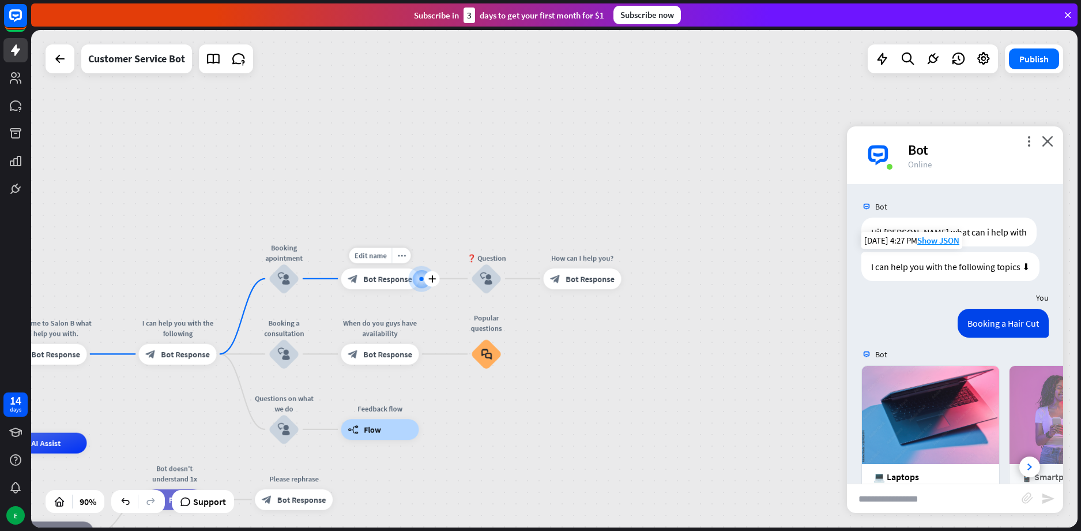
click at [374, 276] on span "Bot Response" at bounding box center [387, 278] width 49 height 10
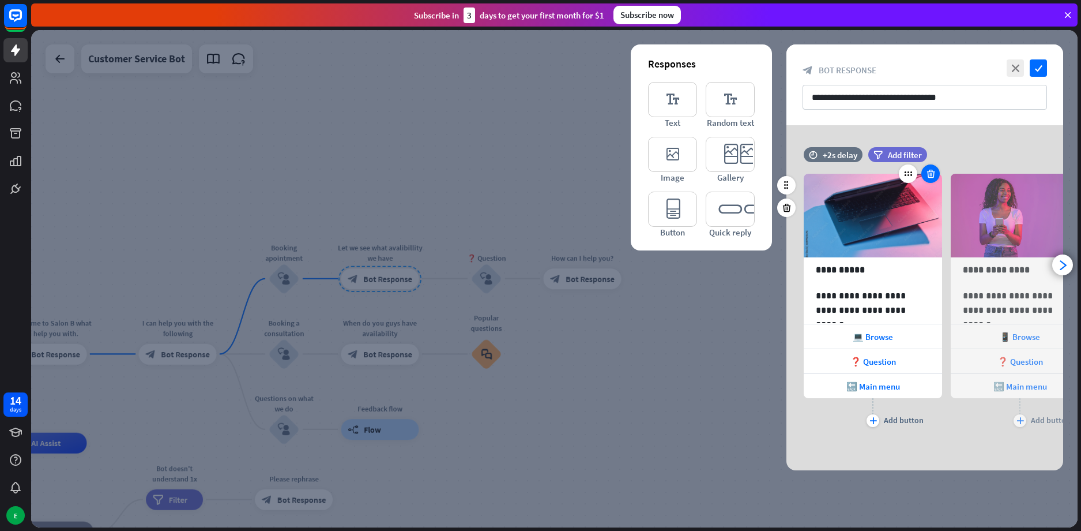
click at [934, 172] on icon at bounding box center [931, 173] width 11 height 10
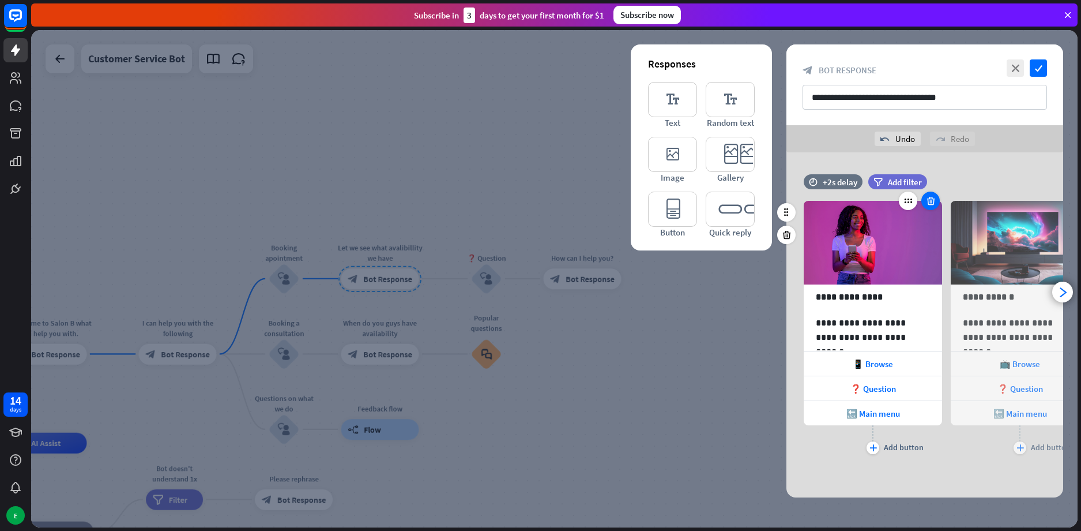
click at [930, 198] on icon at bounding box center [931, 200] width 11 height 10
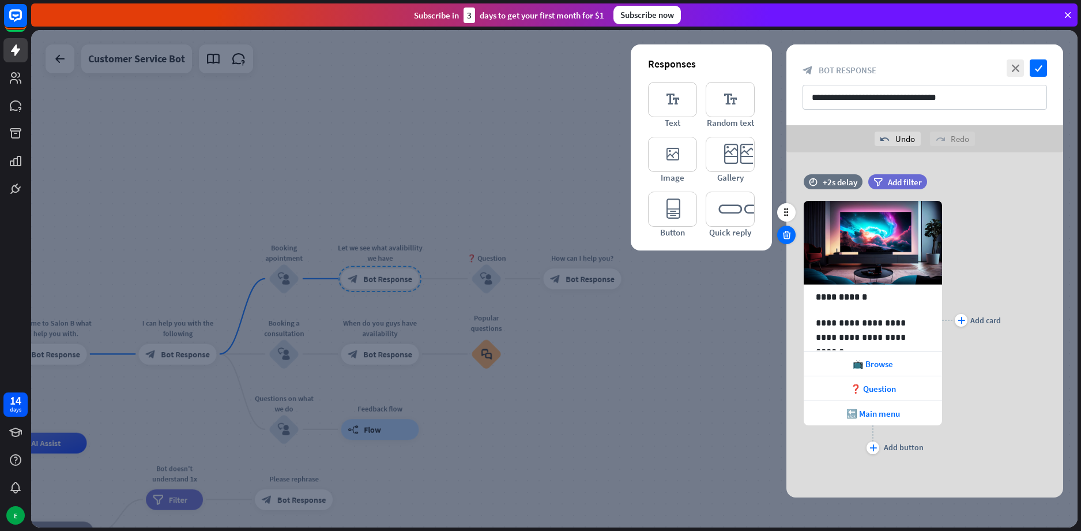
click at [783, 234] on icon at bounding box center [786, 235] width 11 height 10
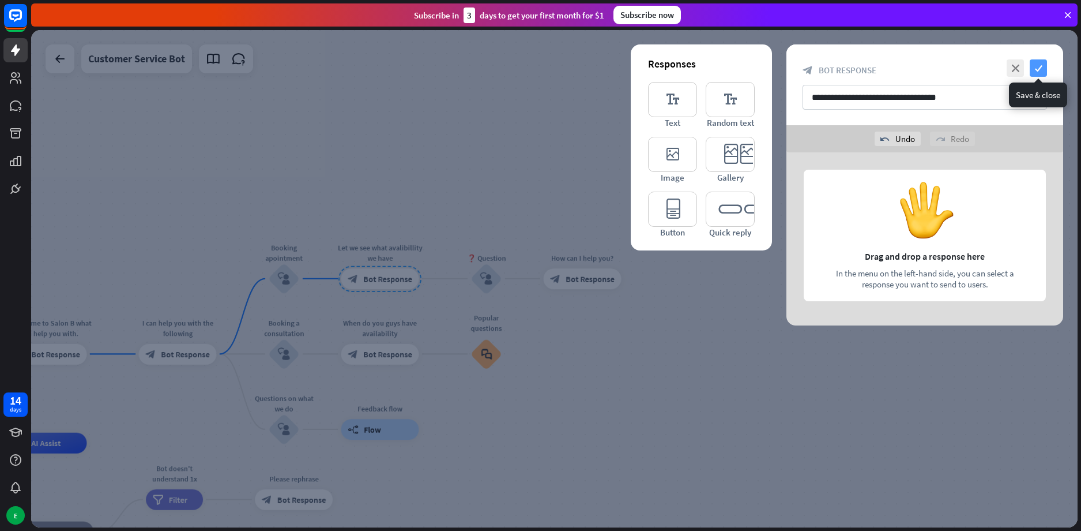
click at [1037, 62] on icon "check" at bounding box center [1038, 67] width 17 height 17
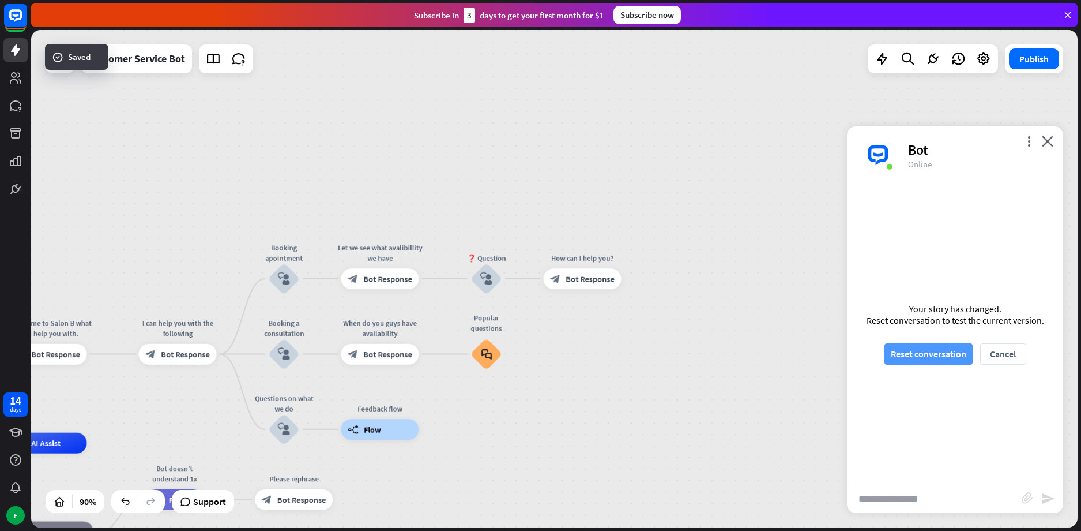
drag, startPoint x: 939, startPoint y: 339, endPoint x: 935, endPoint y: 347, distance: 8.8
click at [936, 344] on div "Your story has changed. Reset conversation to test the current version. Reset c…" at bounding box center [955, 333] width 216 height 299
click at [931, 358] on button "Reset conversation" at bounding box center [929, 353] width 88 height 21
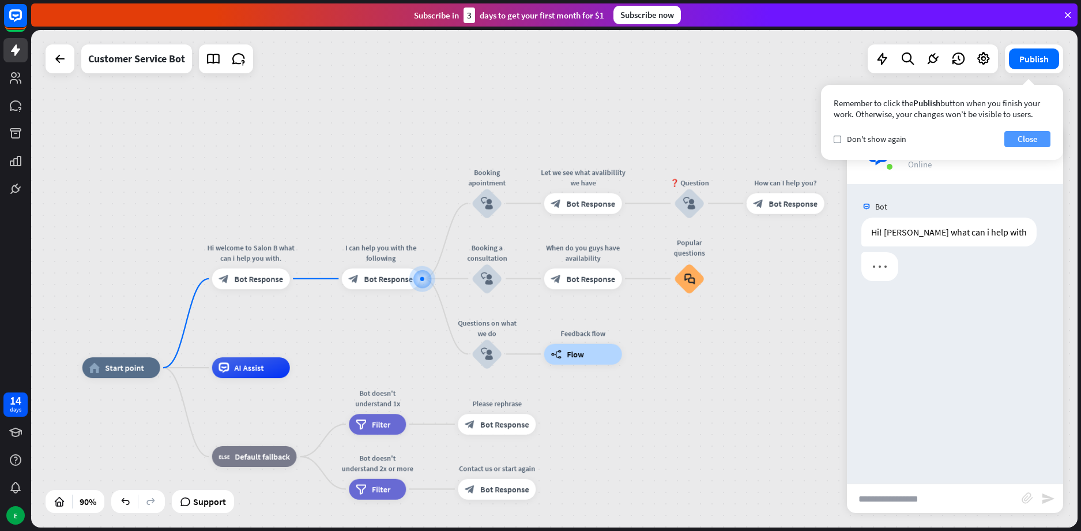
click at [1021, 137] on button "Close" at bounding box center [1028, 139] width 46 height 16
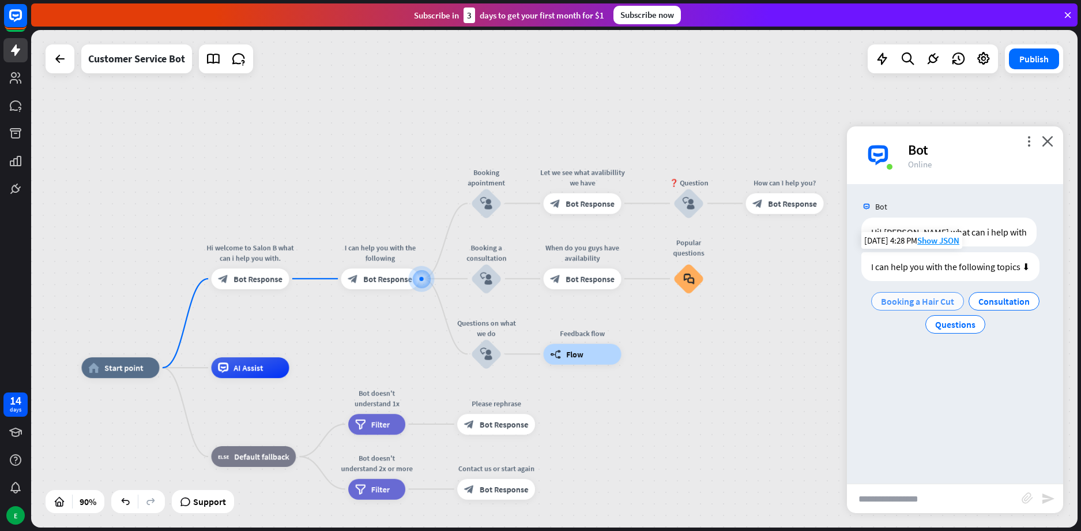
click at [918, 305] on span "Booking a Hair Cut" at bounding box center [917, 301] width 73 height 12
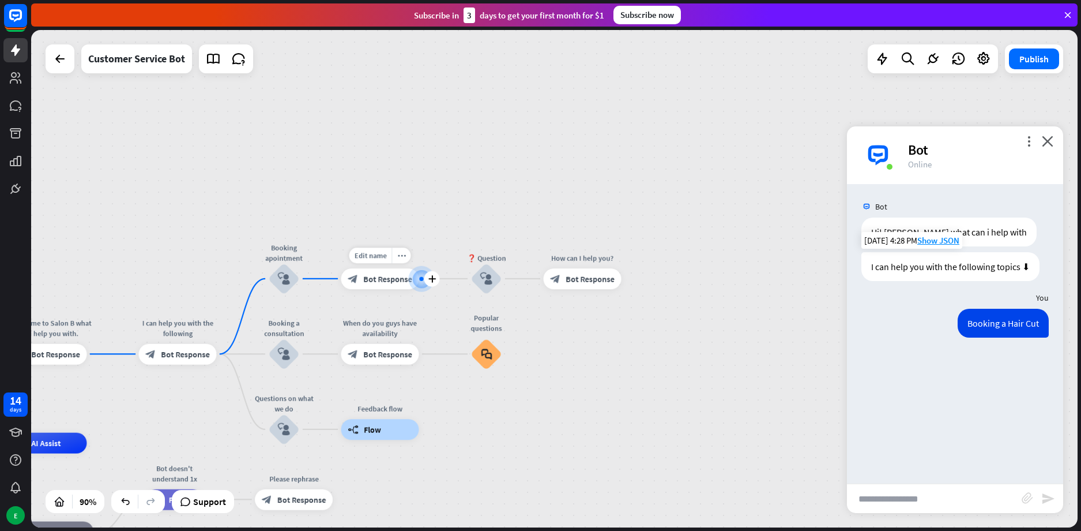
click at [375, 280] on span "Bot Response" at bounding box center [387, 278] width 49 height 10
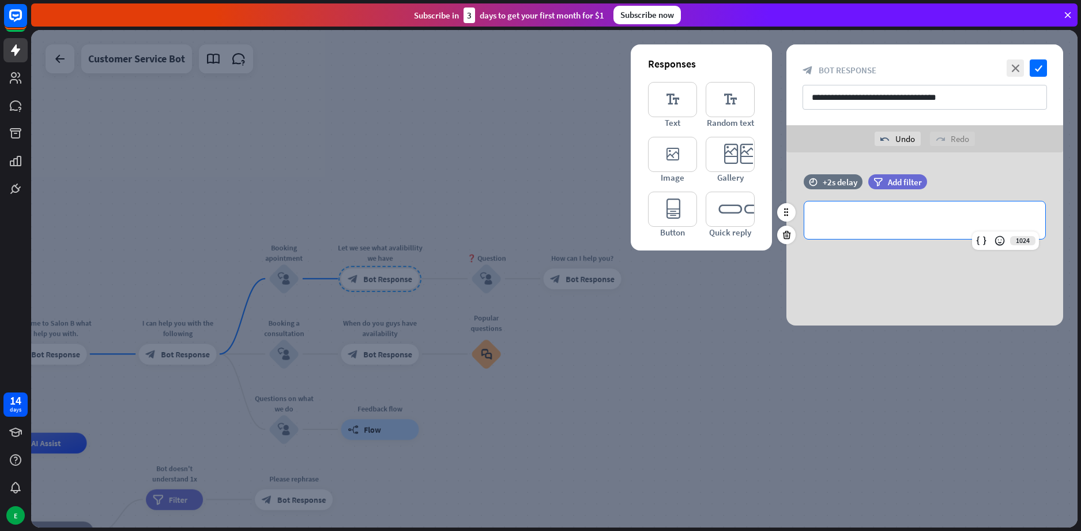
click at [877, 227] on p "**********" at bounding box center [925, 220] width 218 height 14
click at [1038, 70] on icon "check" at bounding box center [1038, 67] width 17 height 17
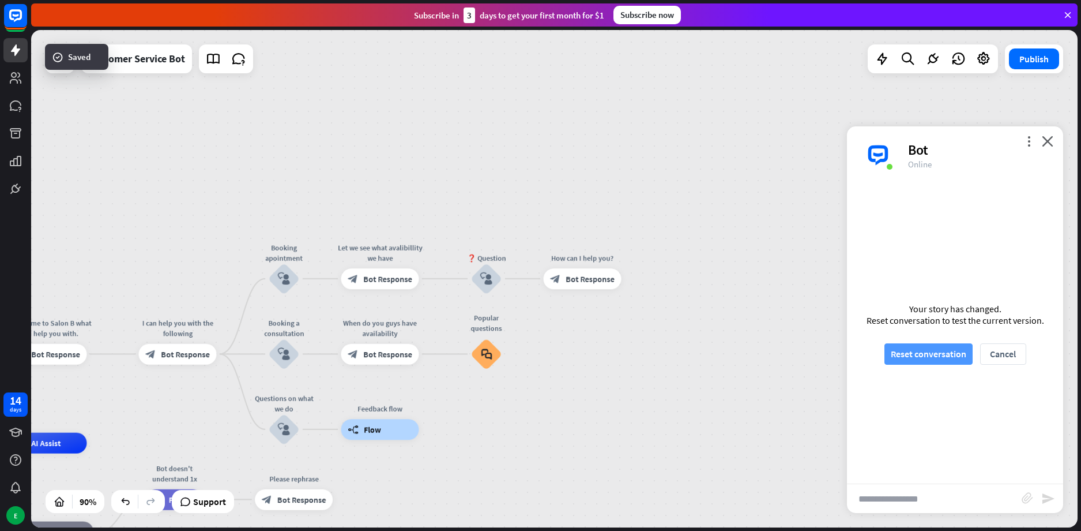
click at [936, 351] on button "Reset conversation" at bounding box center [929, 353] width 88 height 21
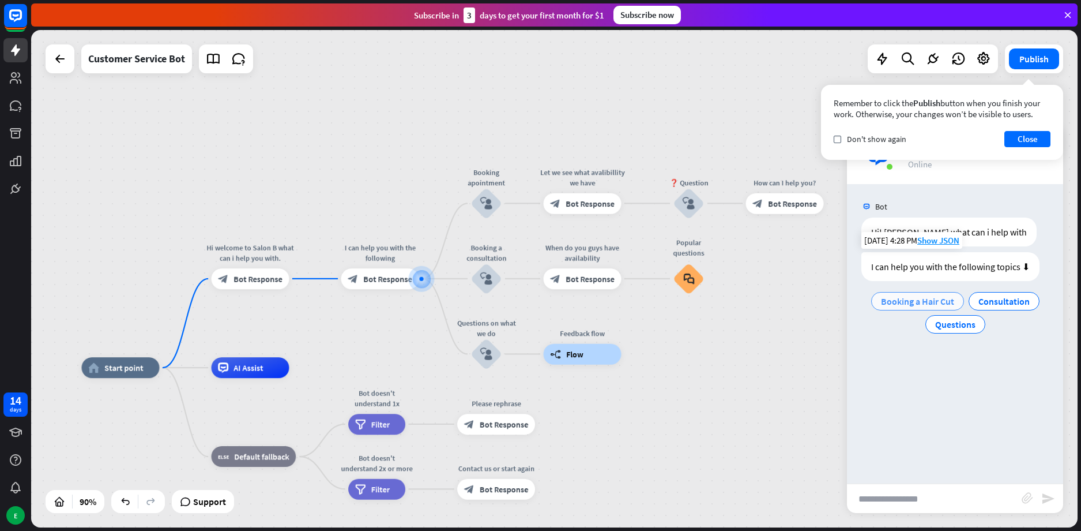
click at [915, 298] on span "Booking a Hair Cut" at bounding box center [917, 301] width 73 height 12
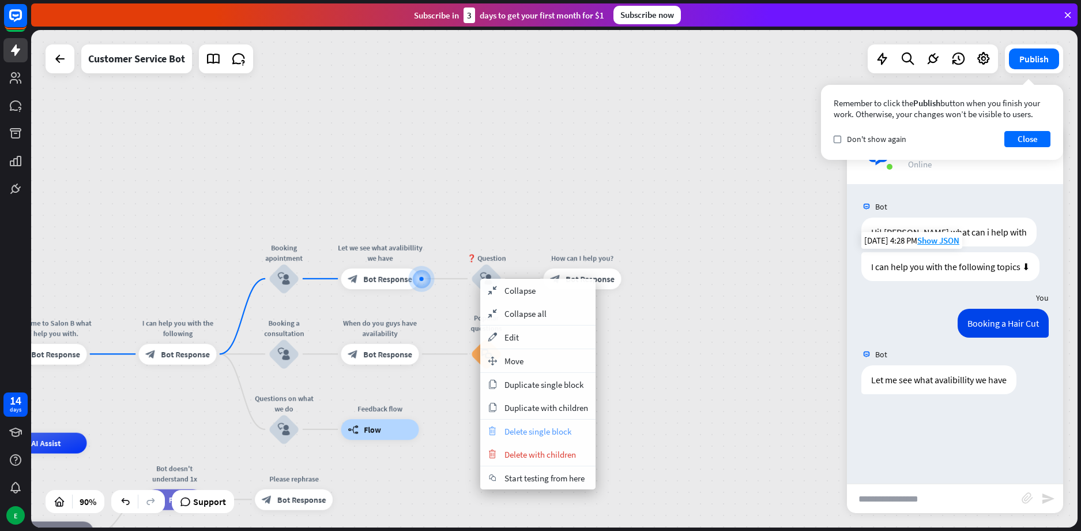
click at [560, 429] on span "Delete single block" at bounding box center [538, 431] width 67 height 11
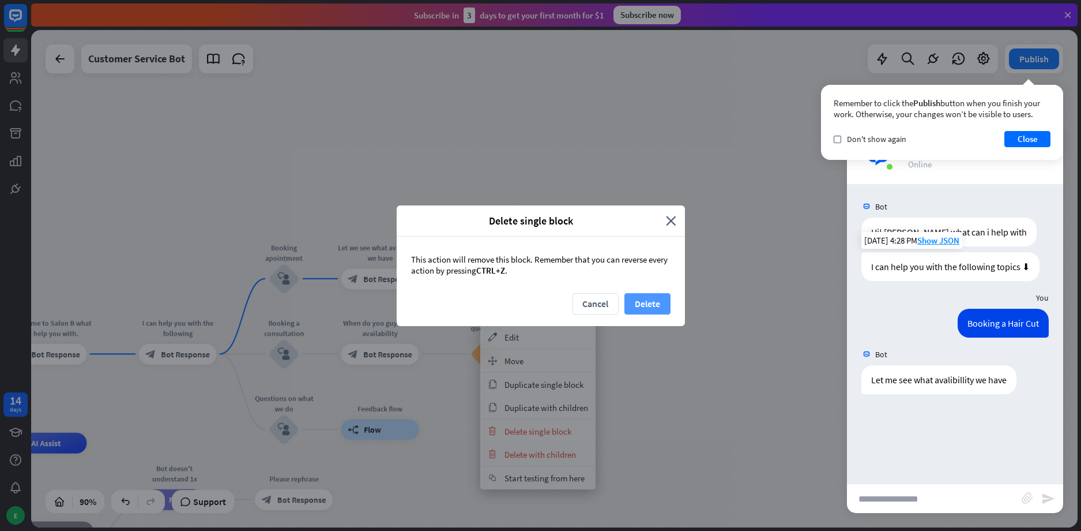
drag, startPoint x: 671, startPoint y: 306, endPoint x: 664, endPoint y: 304, distance: 7.1
click at [671, 305] on div "Cancel Delete" at bounding box center [541, 309] width 288 height 33
click at [657, 301] on button "Delete" at bounding box center [648, 303] width 46 height 21
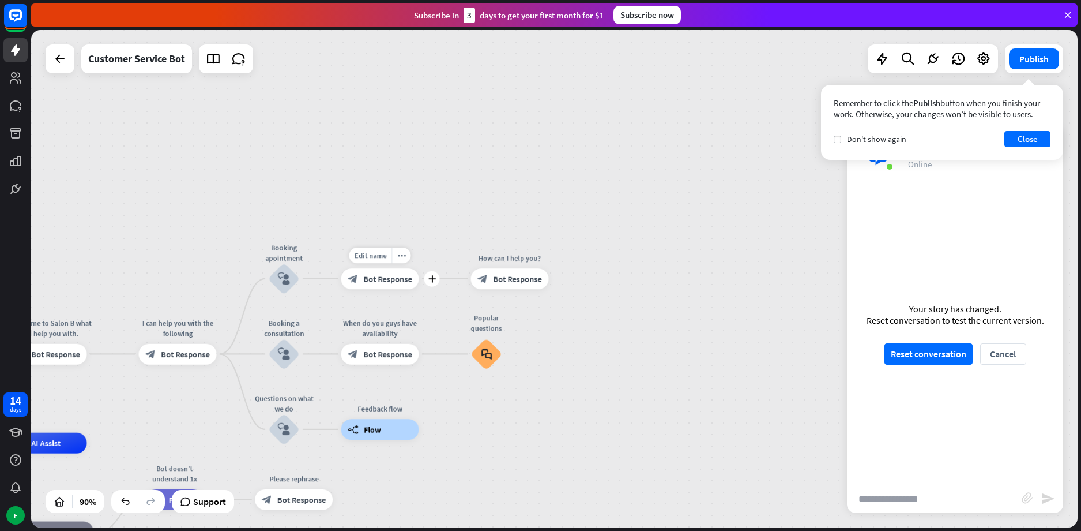
click at [432, 280] on icon "plus" at bounding box center [432, 278] width 8 height 7
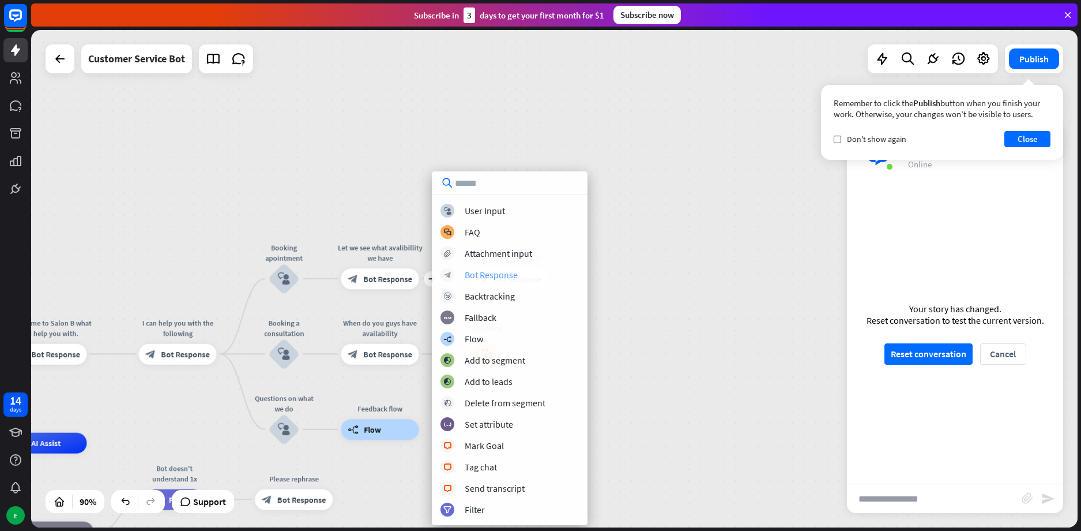
click at [511, 280] on div "block_bot_response Bot Response" at bounding box center [510, 275] width 138 height 14
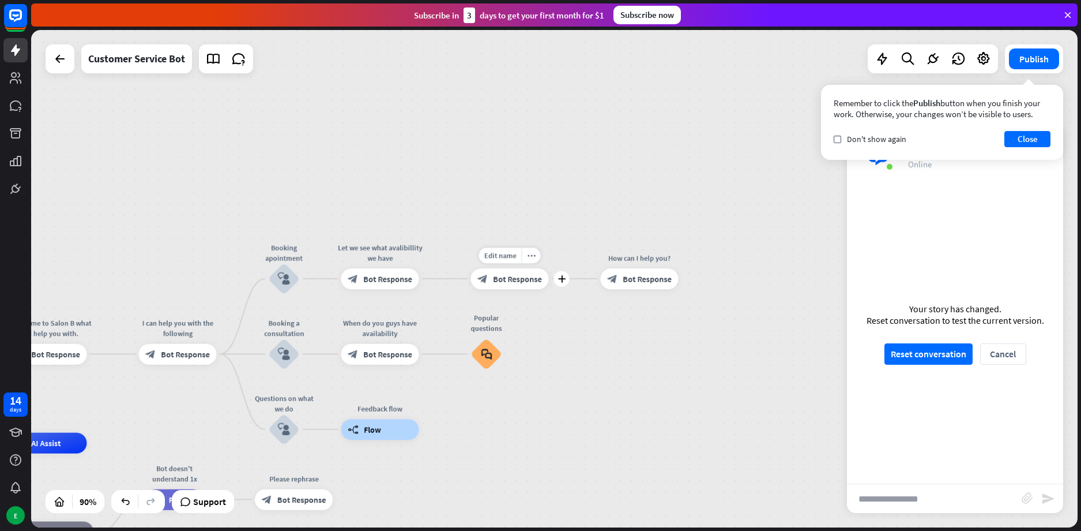
click at [514, 277] on span "Bot Response" at bounding box center [517, 278] width 49 height 10
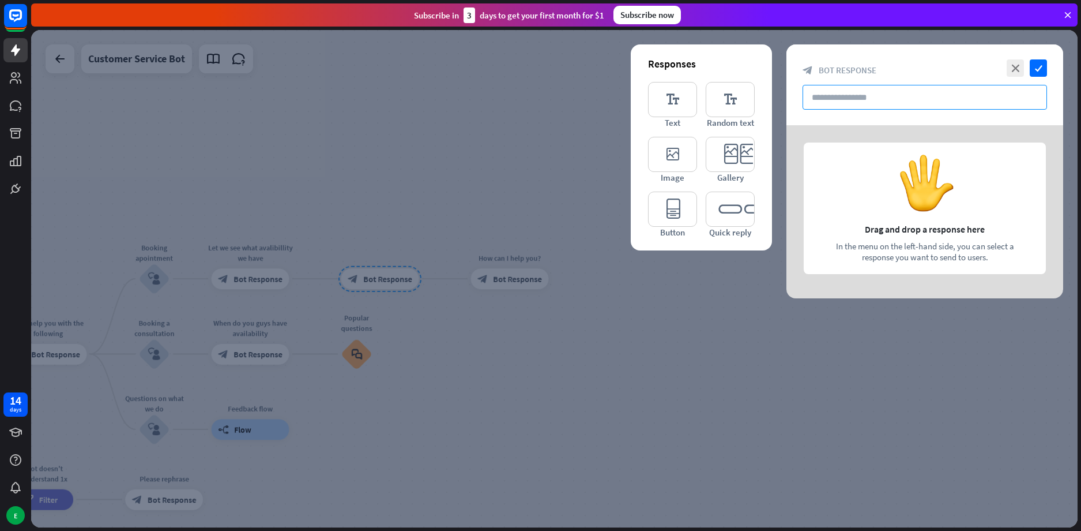
click at [838, 99] on input "text" at bounding box center [925, 97] width 244 height 25
click at [680, 206] on icon "editor_button" at bounding box center [672, 208] width 49 height 35
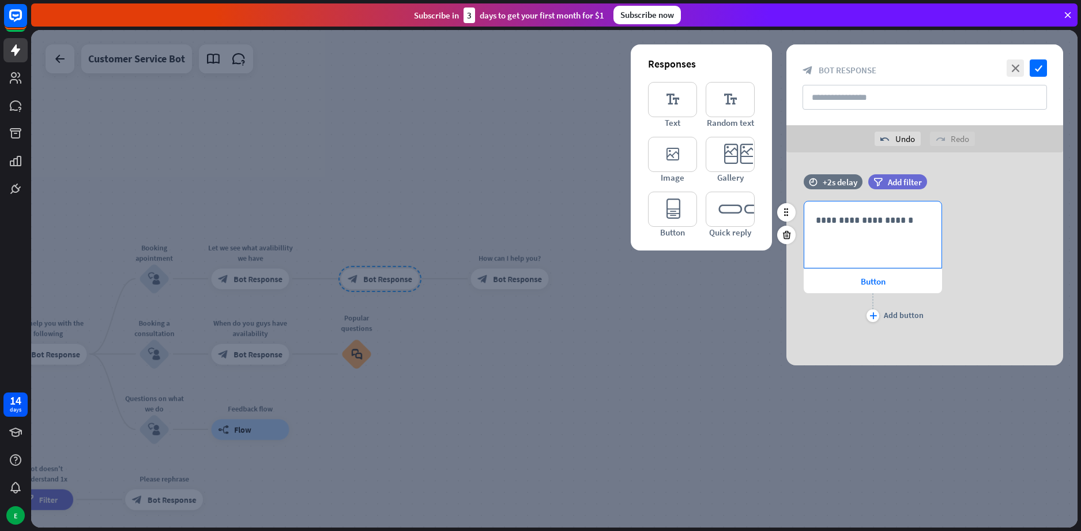
click at [895, 226] on p "**********" at bounding box center [873, 220] width 114 height 14
click at [1011, 189] on div "time +2s delay filter Add filter" at bounding box center [925, 187] width 277 height 27
click at [859, 215] on p "**********" at bounding box center [873, 220] width 114 height 14
click at [1044, 65] on icon "check" at bounding box center [1038, 67] width 17 height 17
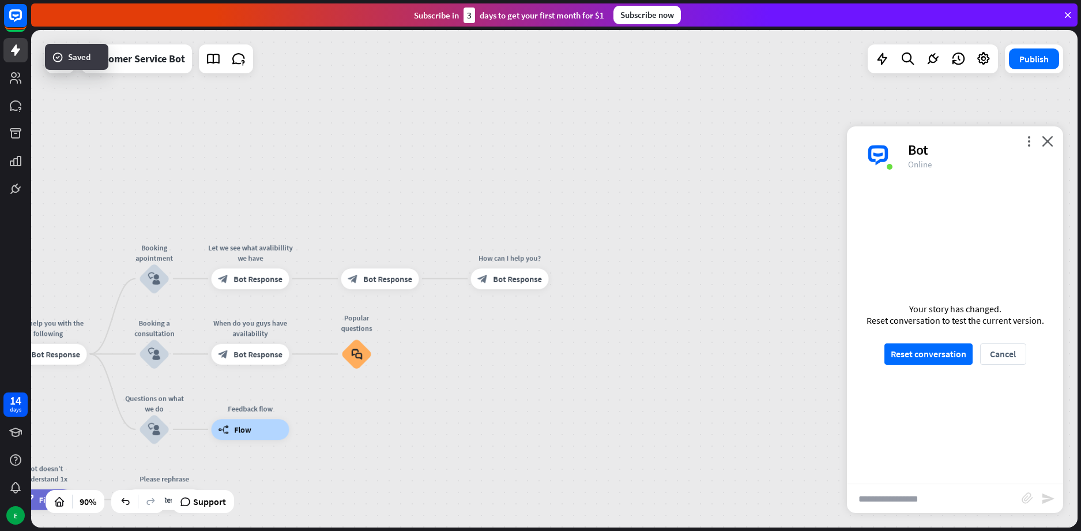
click at [1039, 65] on div at bounding box center [554, 278] width 1047 height 497
click at [932, 349] on button "Reset conversation" at bounding box center [929, 353] width 88 height 21
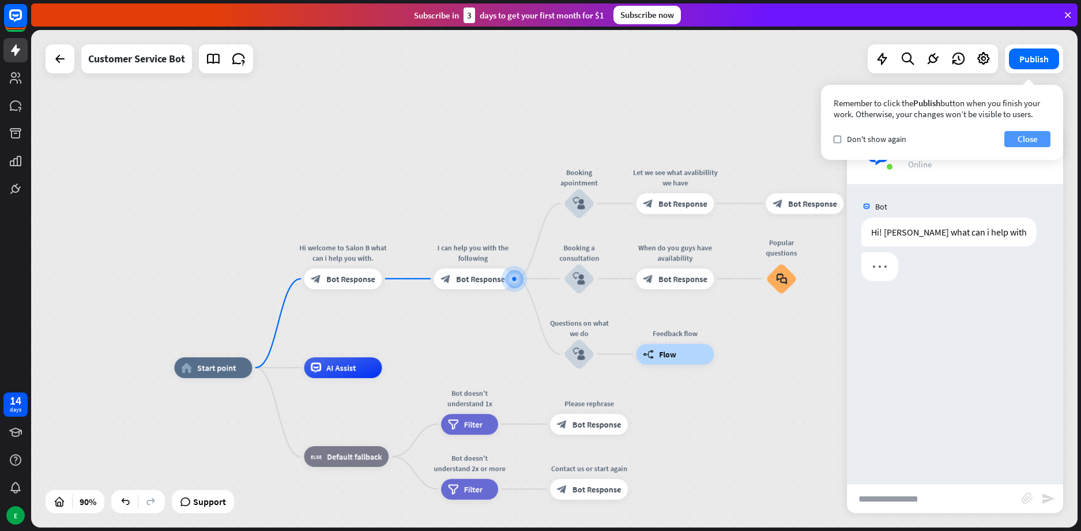
click at [1044, 132] on button "Close" at bounding box center [1028, 139] width 46 height 16
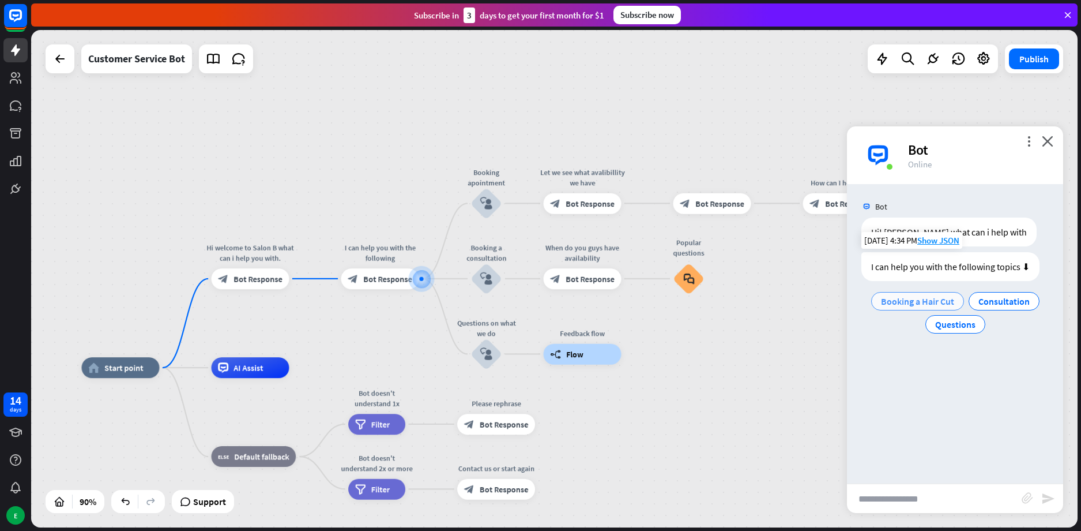
click at [899, 296] on span "Booking a Hair Cut" at bounding box center [917, 301] width 73 height 12
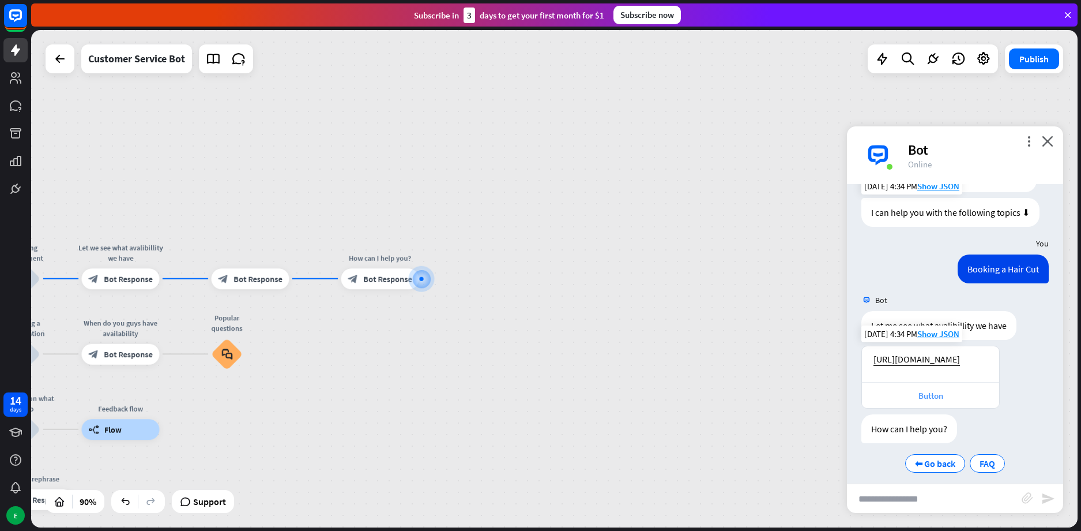
scroll to position [86, 0]
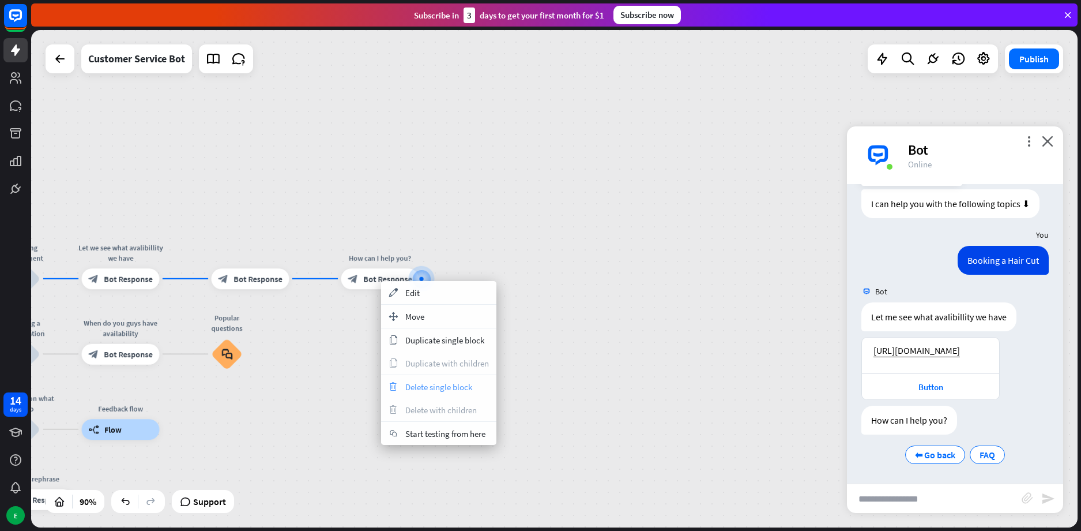
click at [466, 388] on span "Delete single block" at bounding box center [438, 386] width 67 height 11
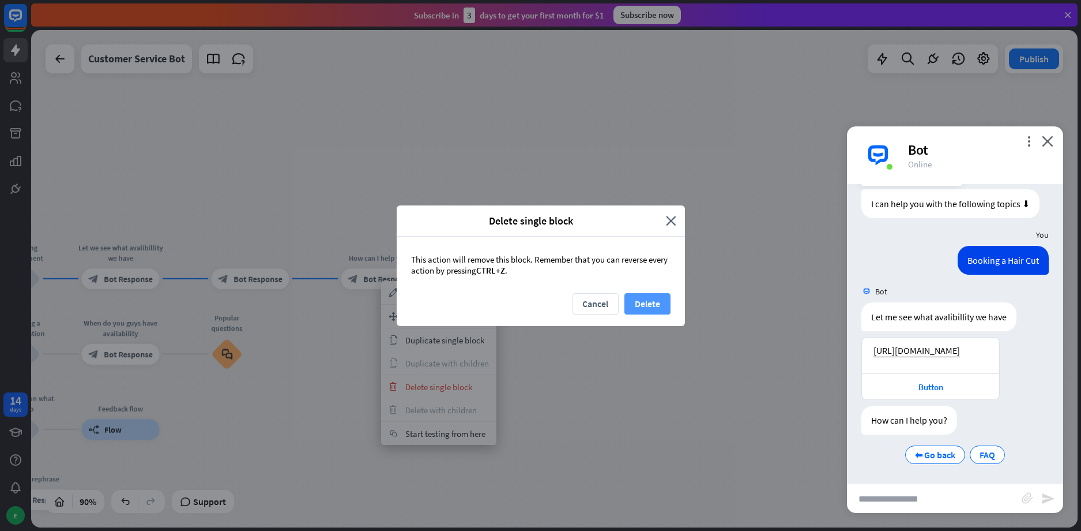
click at [649, 300] on button "Delete" at bounding box center [648, 303] width 46 height 21
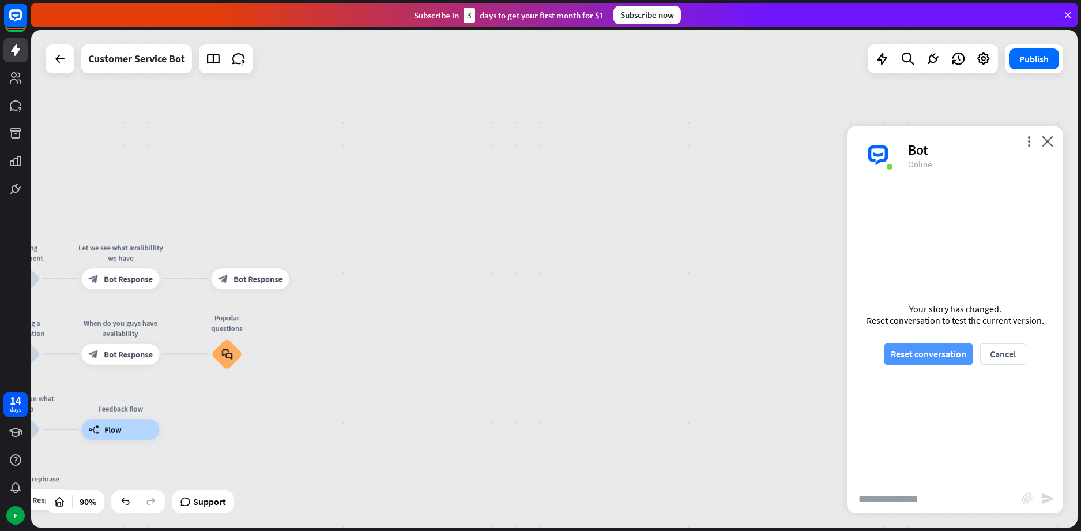
click at [938, 356] on button "Reset conversation" at bounding box center [929, 353] width 88 height 21
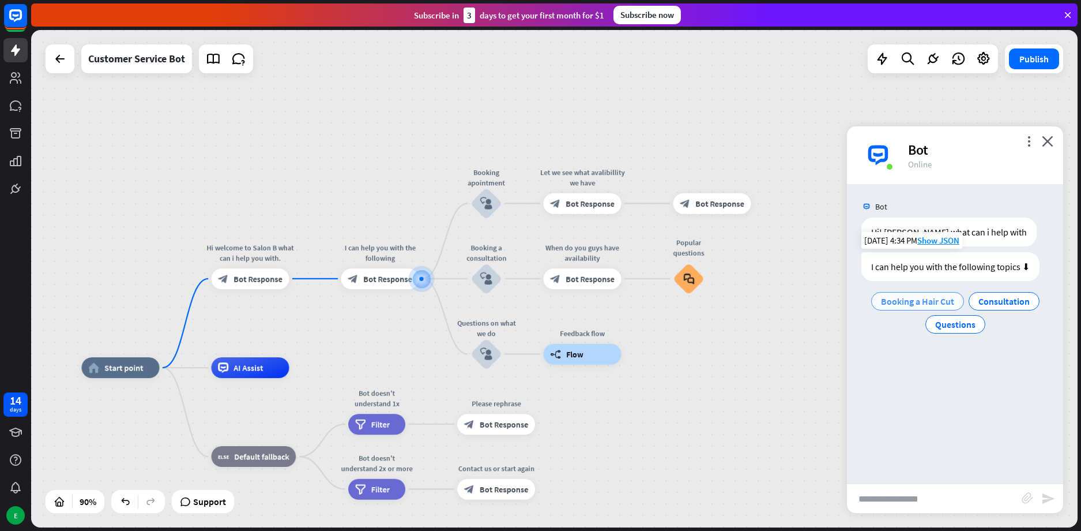
click at [904, 300] on span "Booking a Hair Cut" at bounding box center [917, 301] width 73 height 12
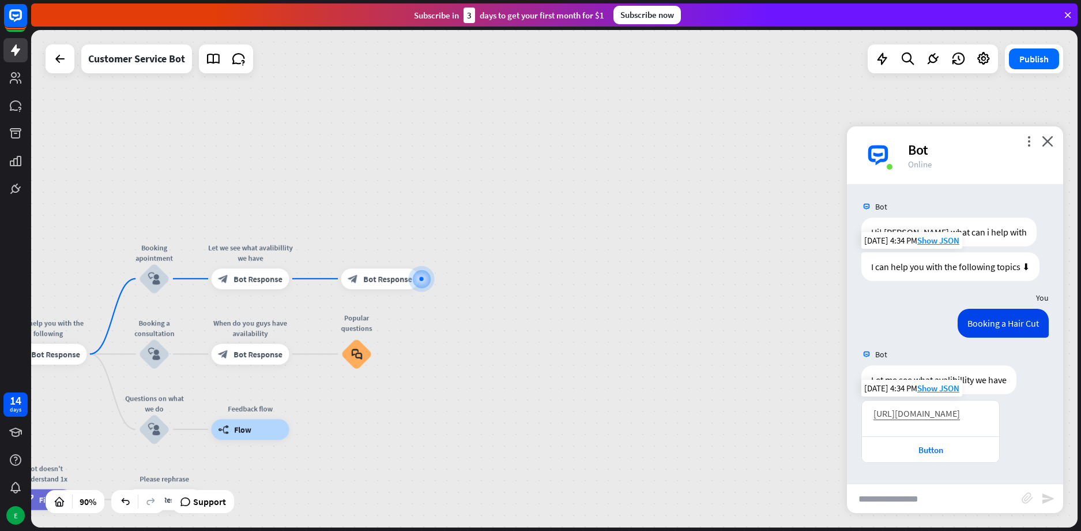
scroll to position [20, 0]
click at [934, 409] on link "[URL][DOMAIN_NAME]" at bounding box center [917, 413] width 86 height 12
